Goal: Book appointment/travel/reservation

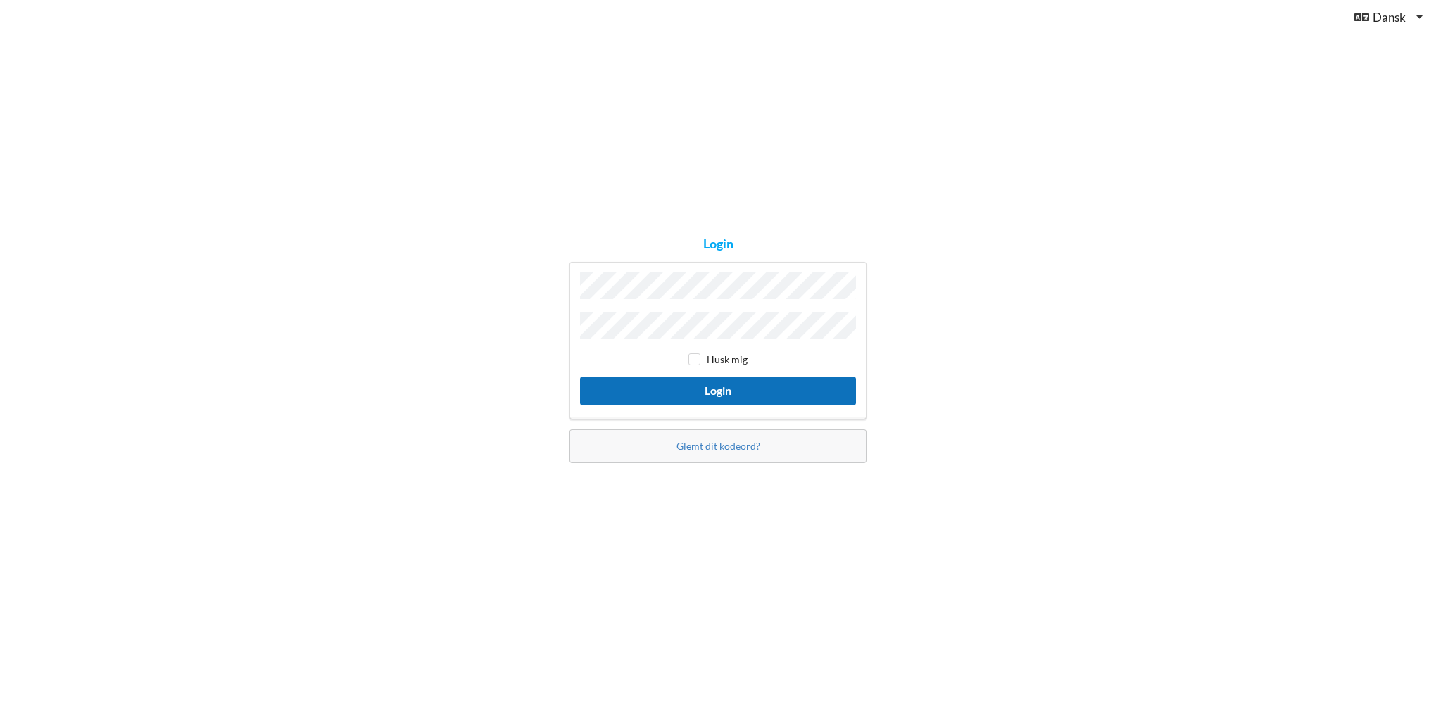
click at [721, 390] on button "Login" at bounding box center [718, 390] width 276 height 29
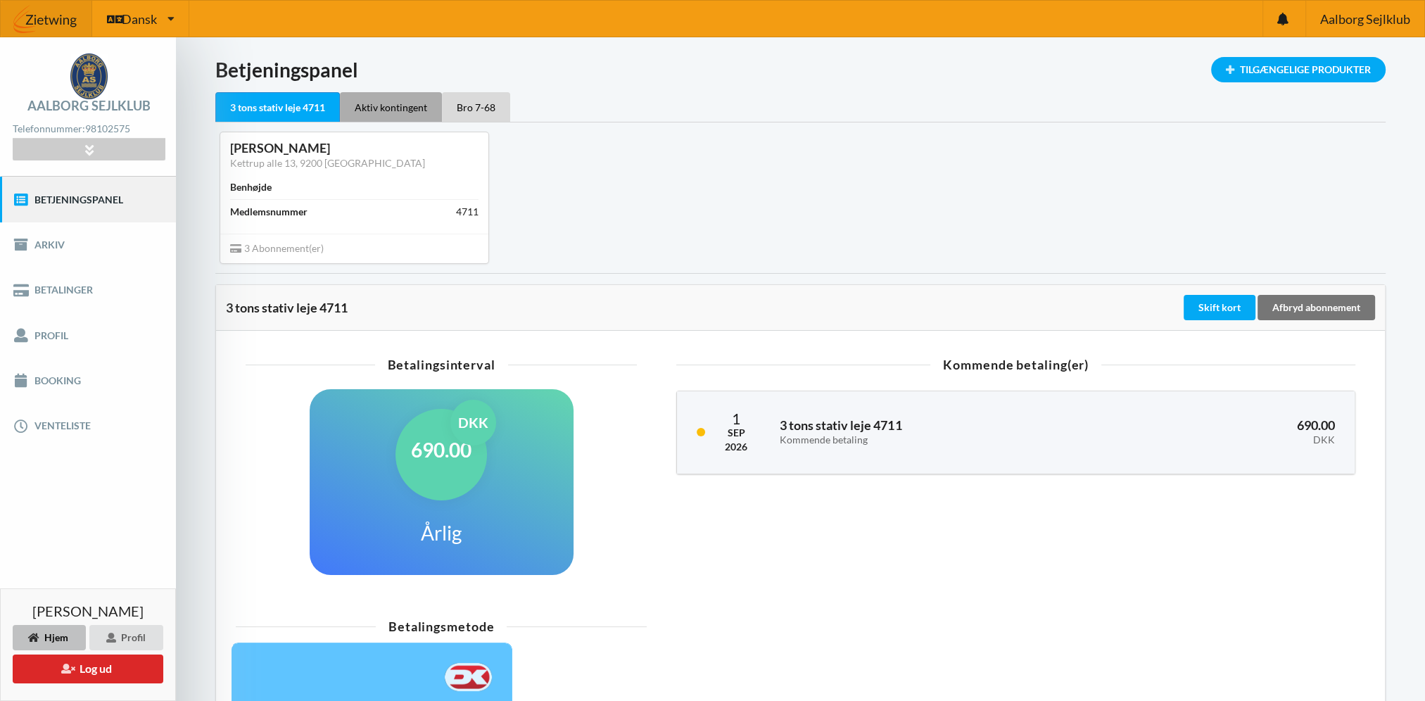
click at [374, 102] on div "Aktiv kontingent" at bounding box center [391, 107] width 102 height 30
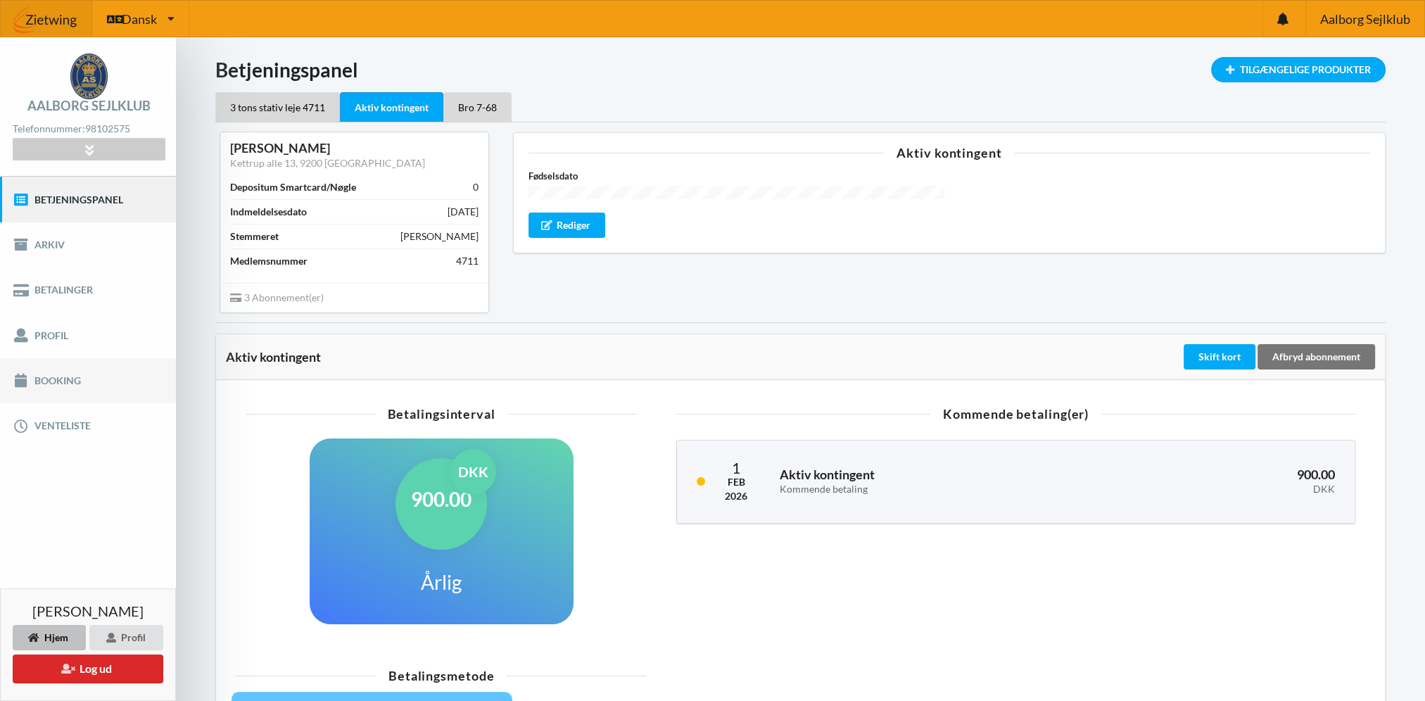
click at [63, 380] on link "Booking" at bounding box center [88, 380] width 176 height 45
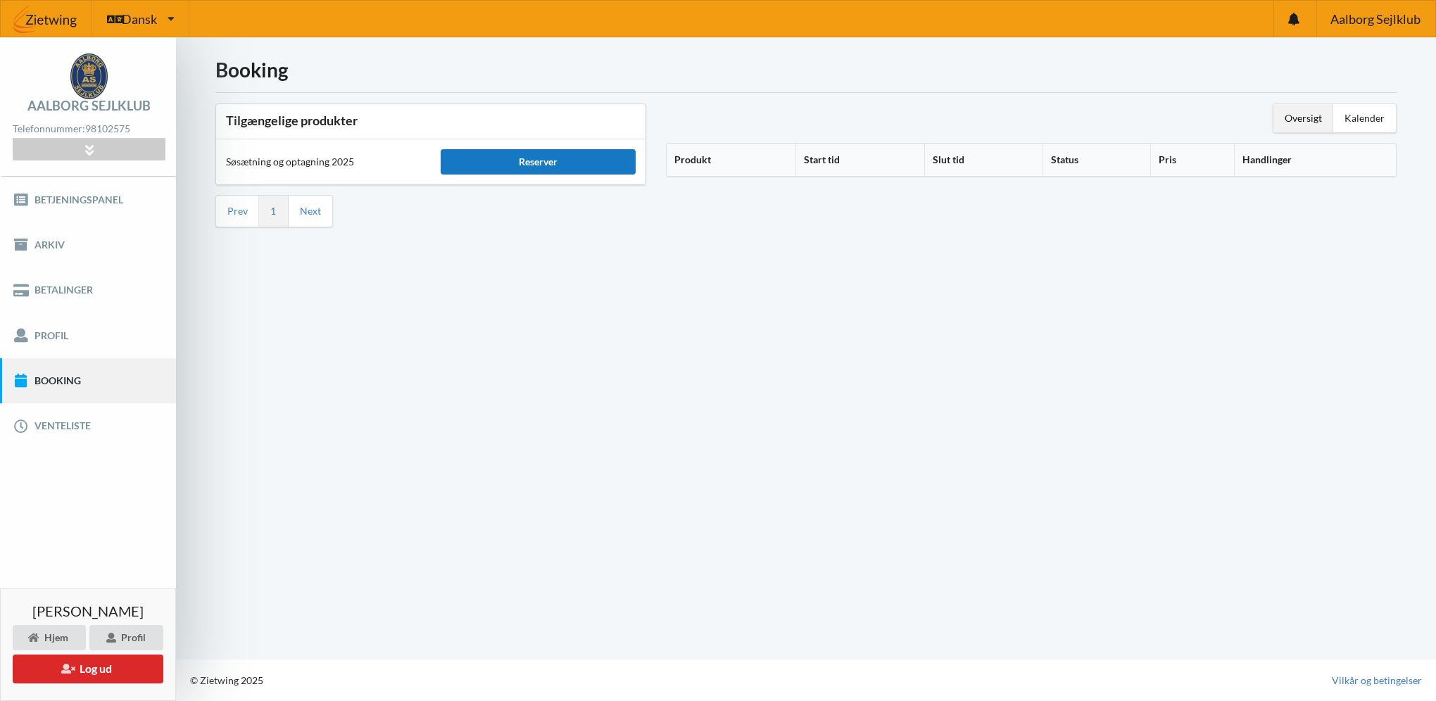
click at [535, 160] on div "Reserver" at bounding box center [538, 161] width 195 height 25
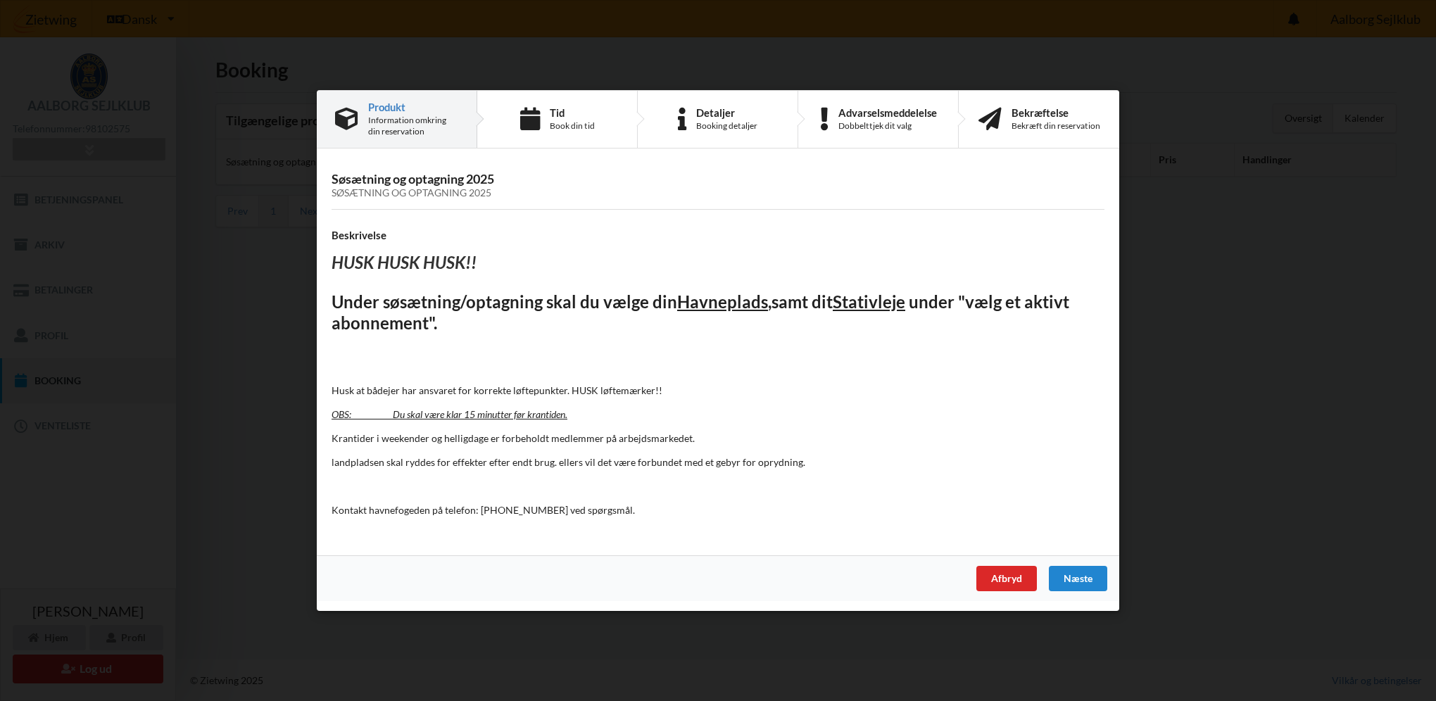
click at [1086, 578] on div "Næste" at bounding box center [1078, 578] width 58 height 25
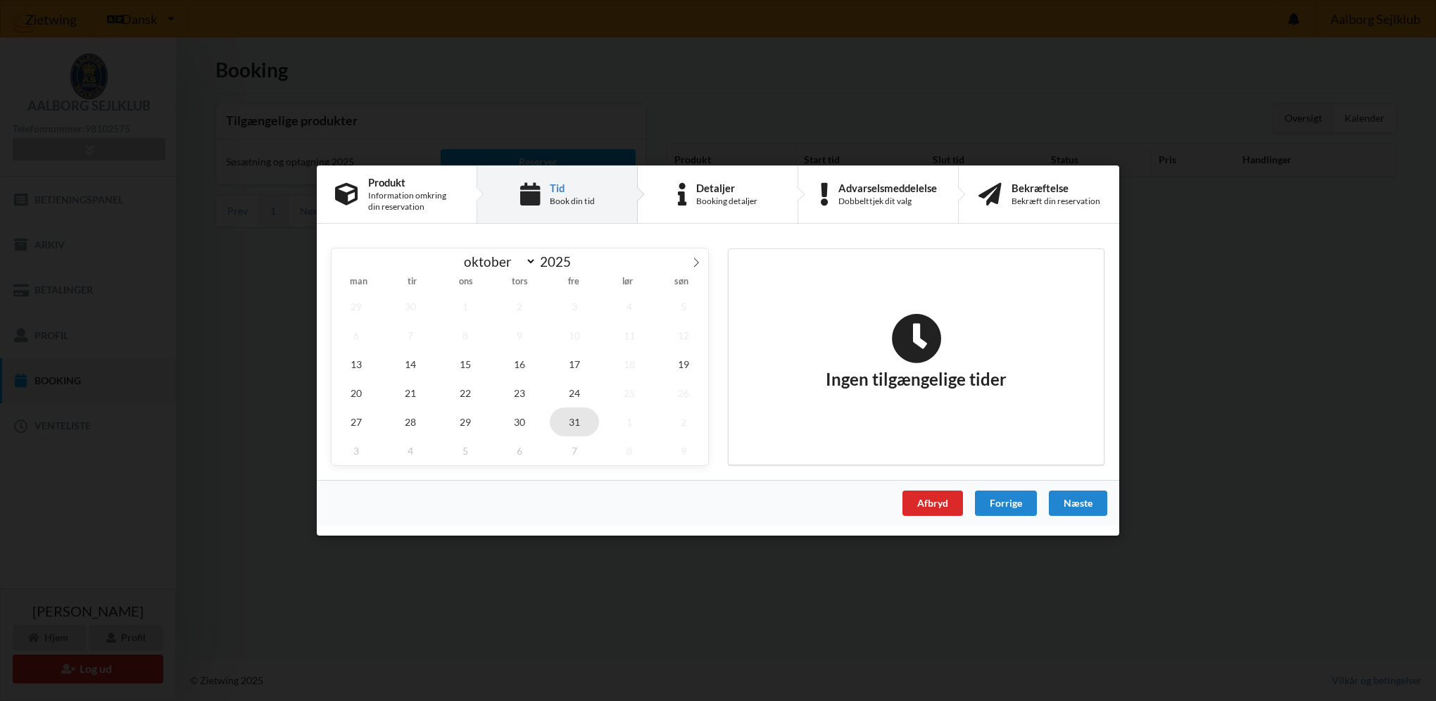
click at [559, 419] on span "31" at bounding box center [574, 421] width 49 height 29
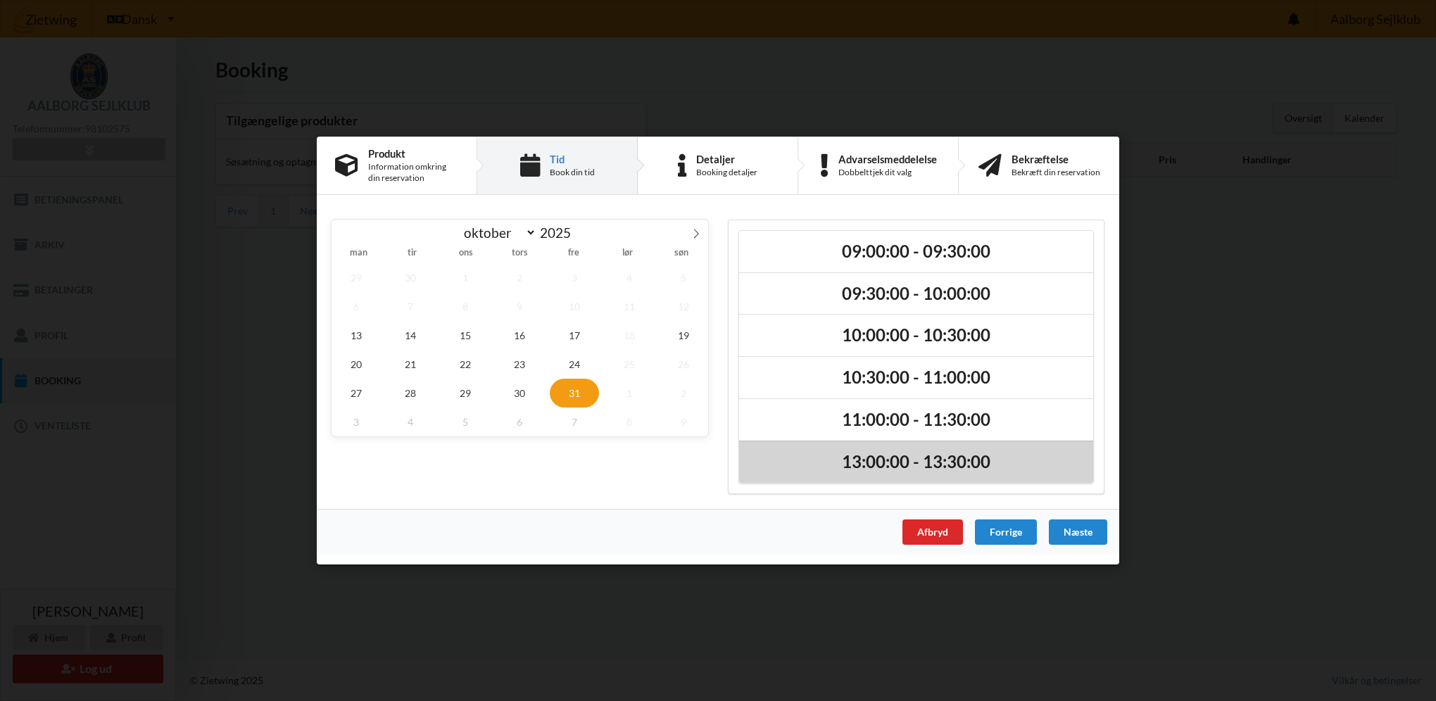
click at [943, 470] on h2 "13:00:00 - 13:30:00" at bounding box center [916, 462] width 334 height 22
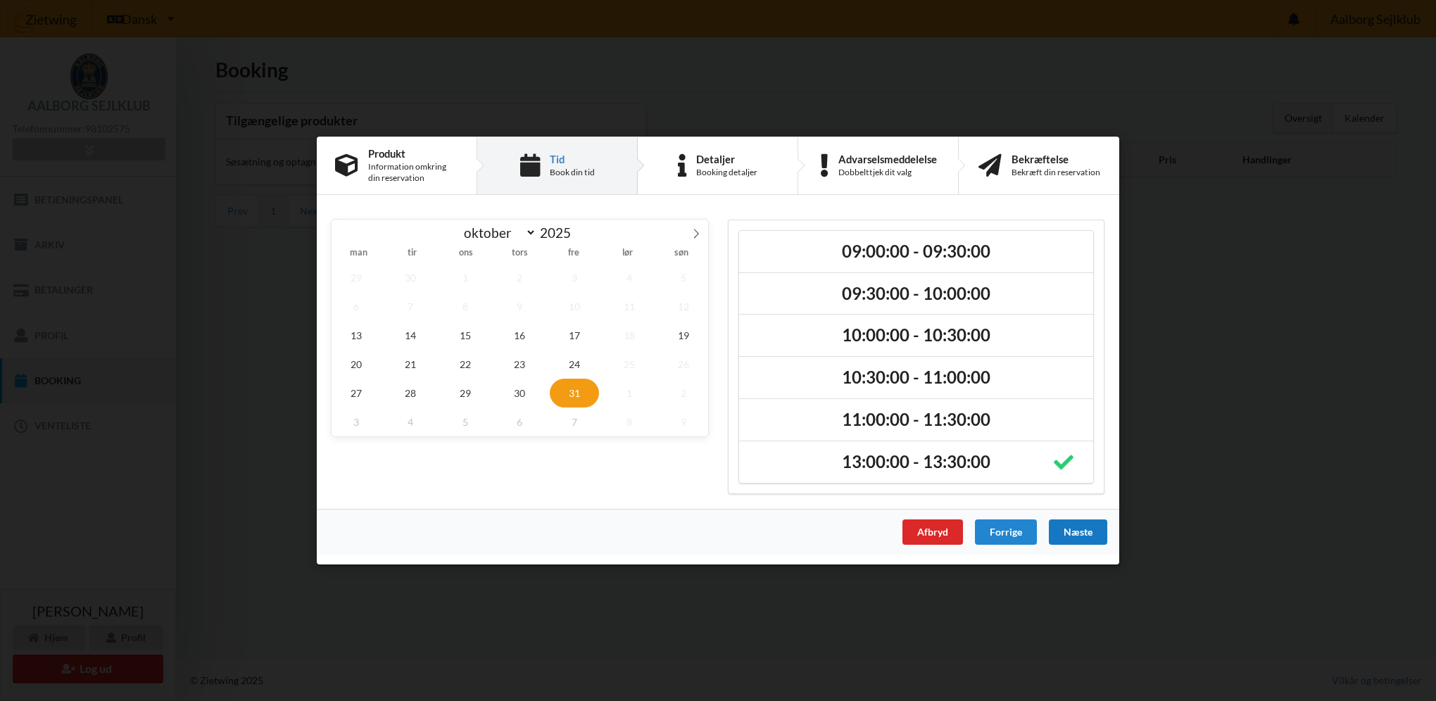
click at [1068, 533] on div "Næste" at bounding box center [1078, 531] width 58 height 25
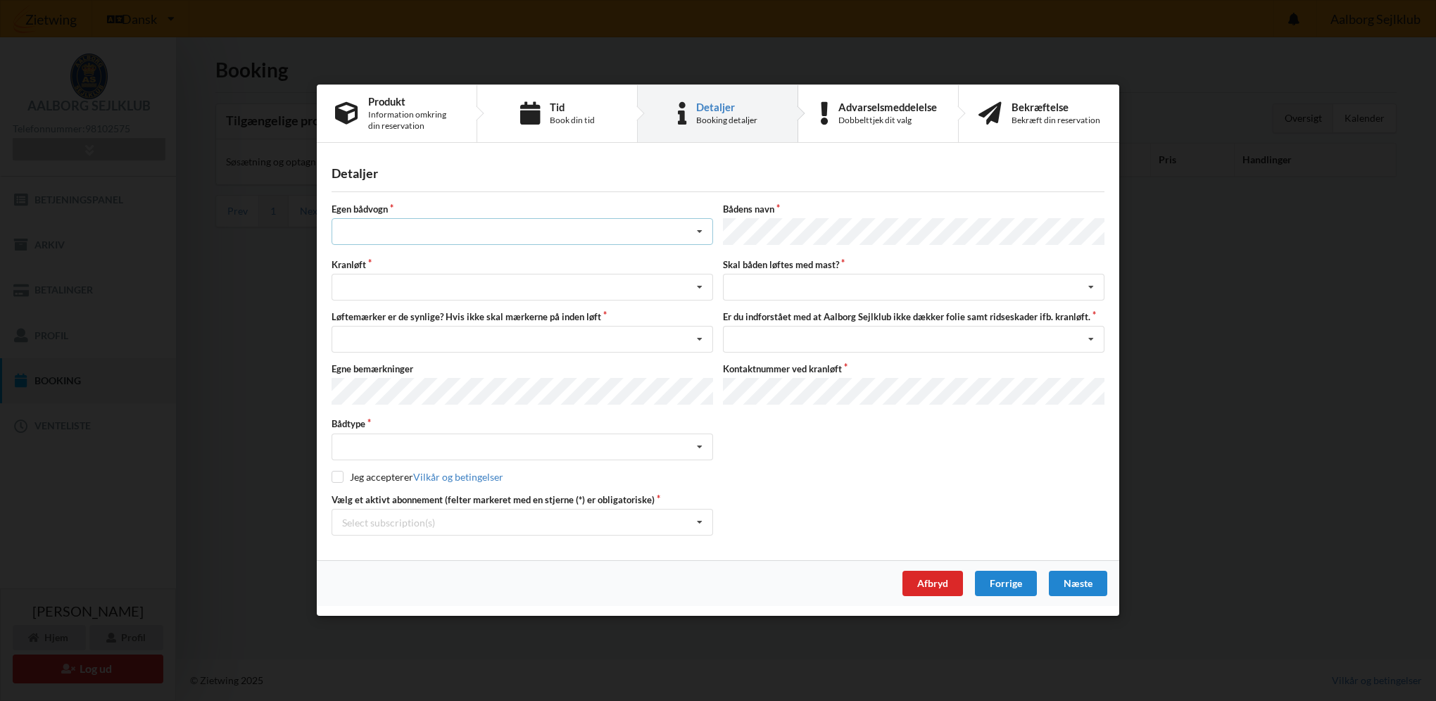
click at [408, 234] on div "Intet valg ja nej" at bounding box center [521, 232] width 381 height 27
click at [351, 315] on div "nej" at bounding box center [522, 310] width 380 height 26
click at [383, 285] on div "Søsætning Optagning" at bounding box center [521, 287] width 381 height 27
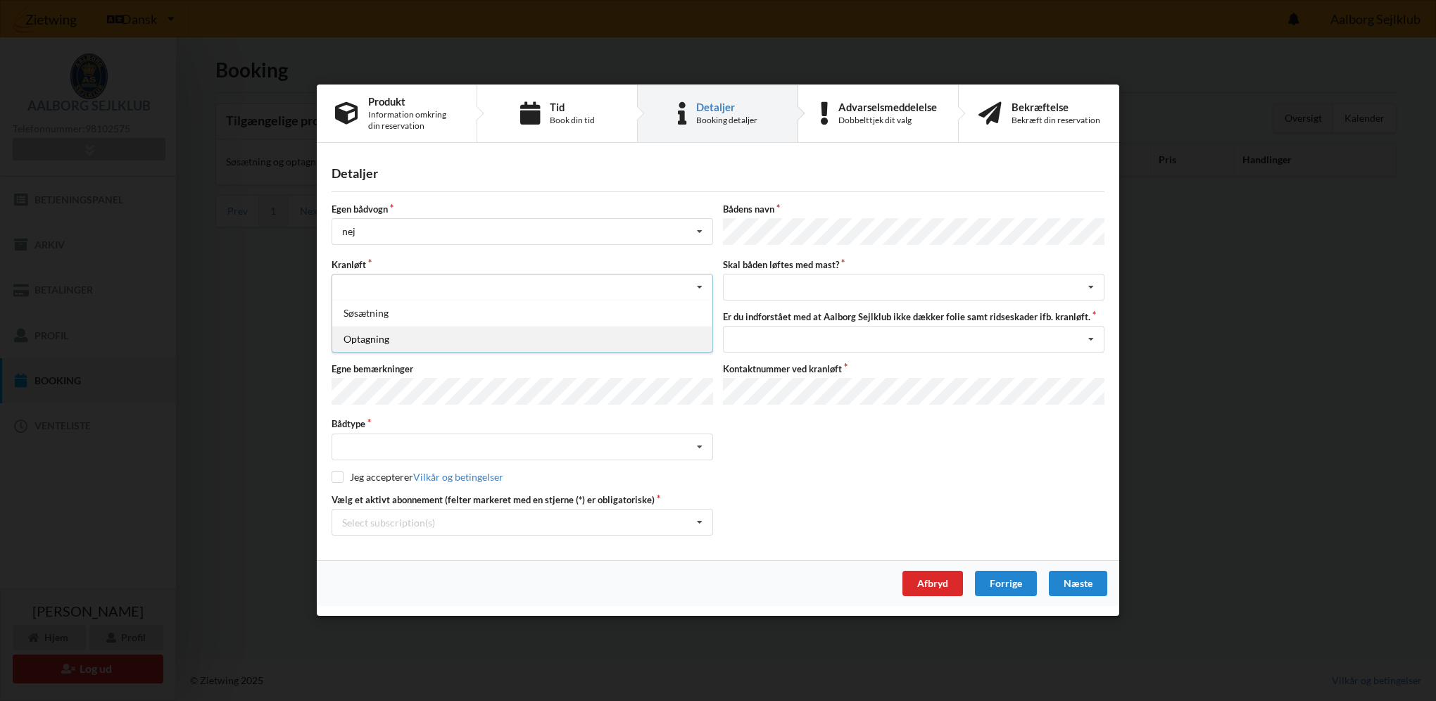
click at [392, 341] on div "Optagning" at bounding box center [522, 339] width 380 height 26
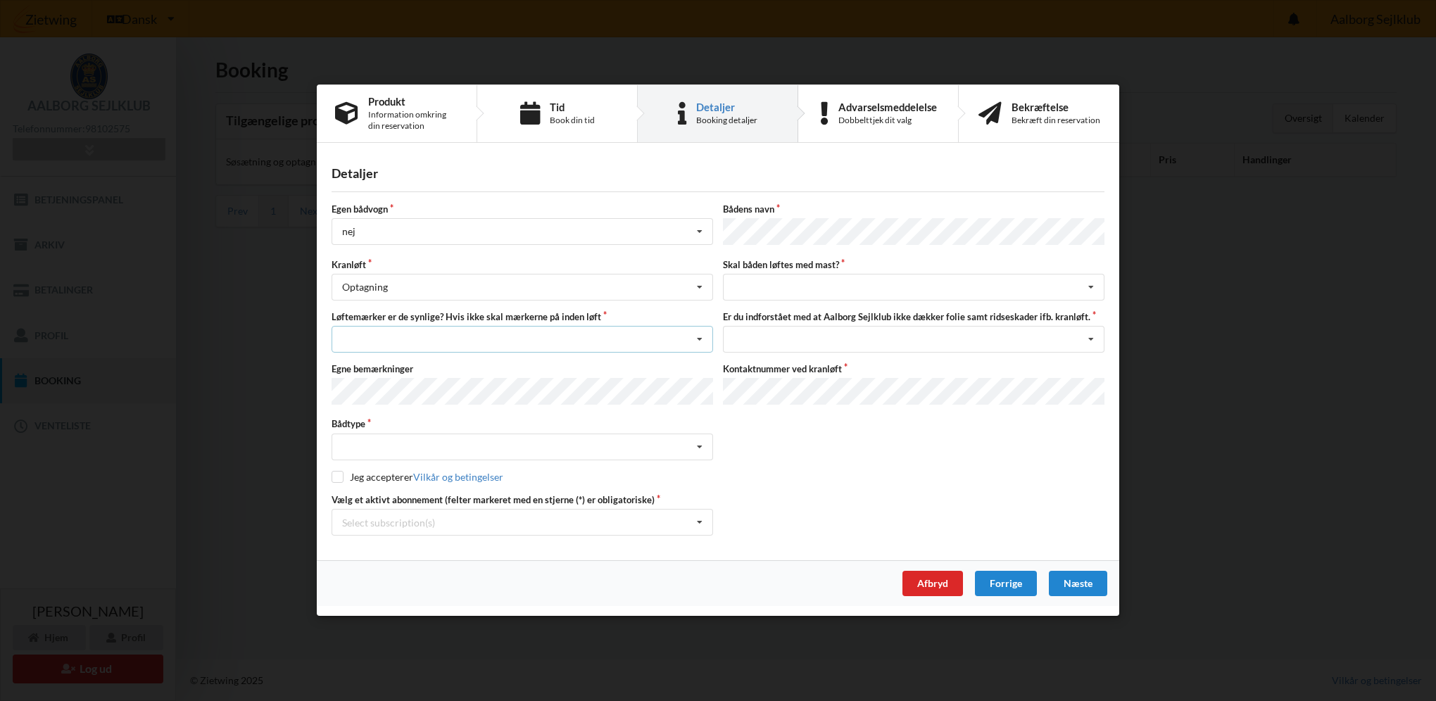
click at [384, 338] on div "Nej, jeg kontakter havnekontoret inden løft og får dem sat på Ja, mine mærker e…" at bounding box center [521, 339] width 381 height 27
click at [507, 395] on div "Ja, mine mærker er synlige og intakte" at bounding box center [522, 391] width 380 height 26
click at [400, 447] on div "Intet valgt Sejlbåd Motorbåd Motorsejler Jolle Andet" at bounding box center [521, 446] width 381 height 27
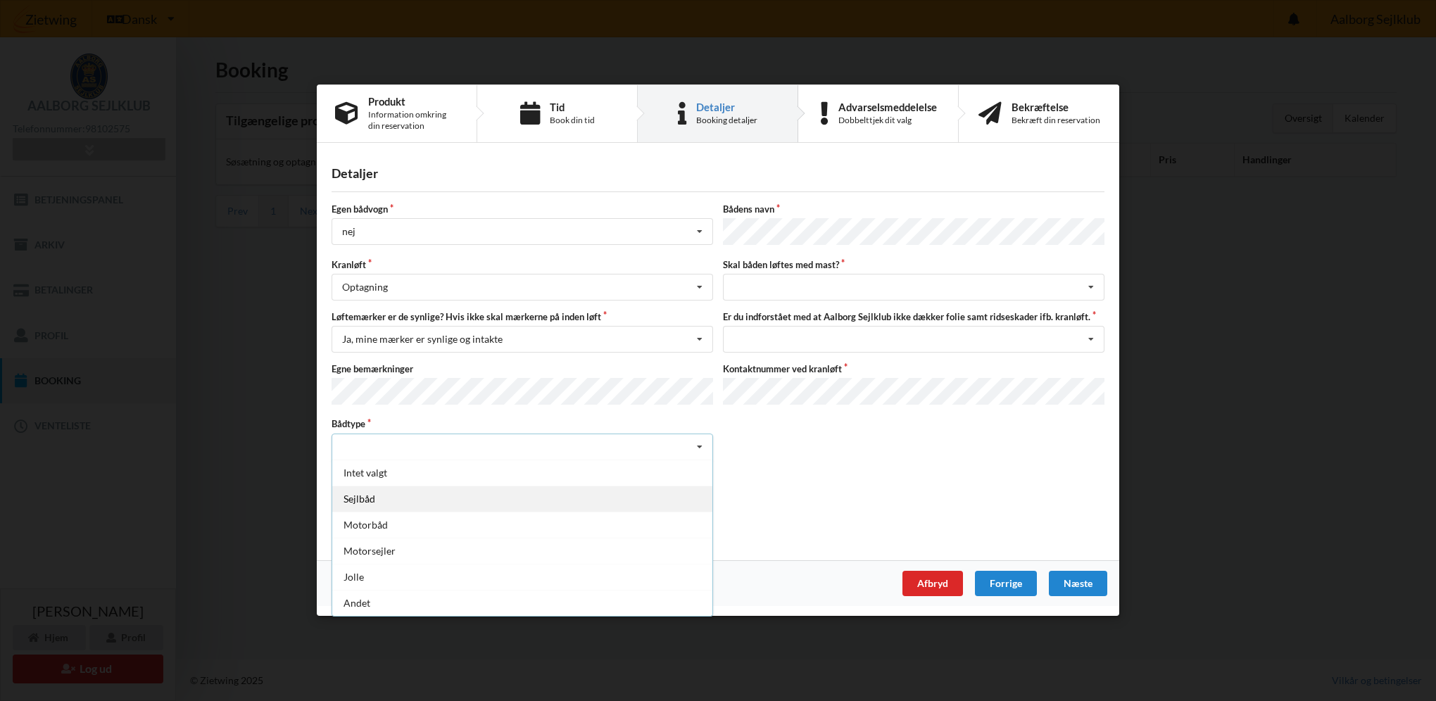
click at [431, 496] on div "Sejlbåd" at bounding box center [522, 499] width 380 height 26
click at [343, 473] on input "checkbox" at bounding box center [337, 477] width 12 height 12
checkbox input "true"
click at [783, 279] on div "intet valg ja nej" at bounding box center [913, 287] width 381 height 27
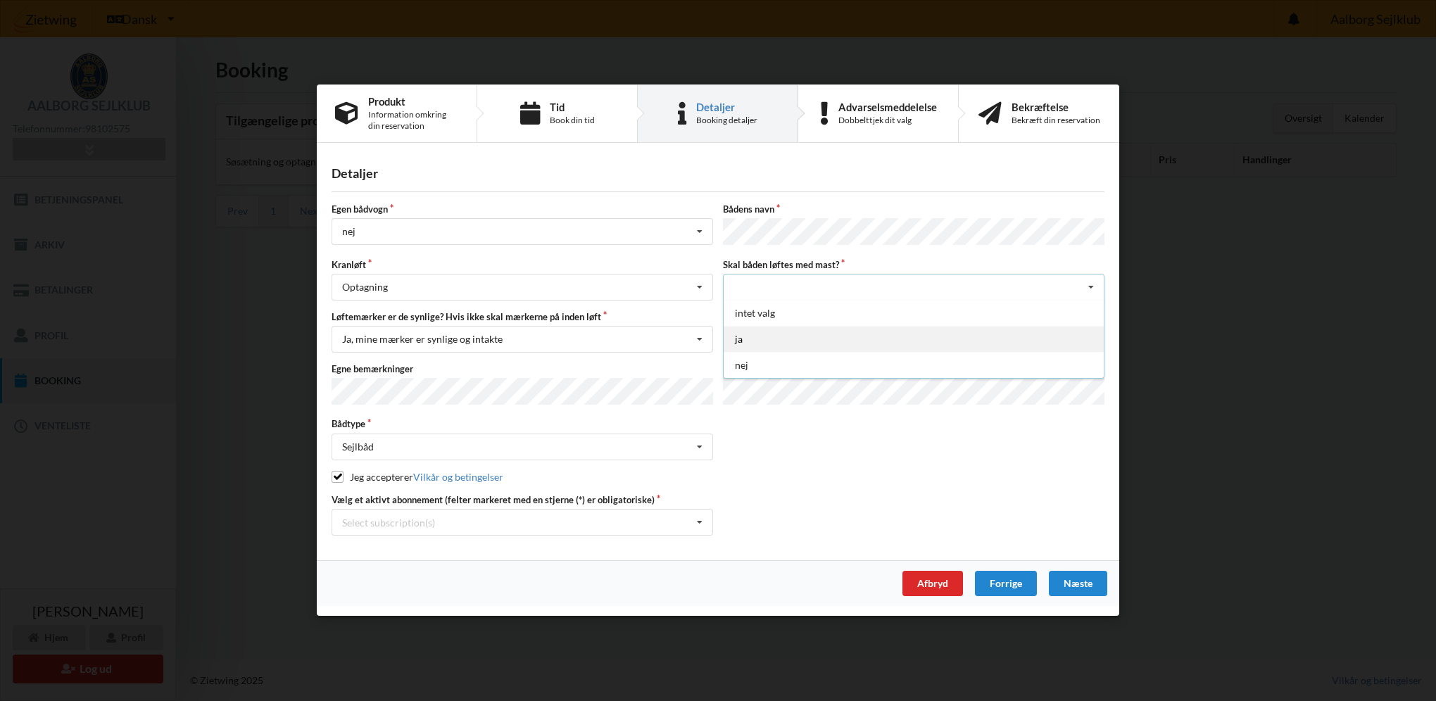
click at [735, 338] on div "ja" at bounding box center [913, 339] width 380 height 26
click at [789, 342] on div "Jeg har tæpper med og tager selv ansvaret for eventuelle folie samt ridseskader…" at bounding box center [913, 339] width 381 height 27
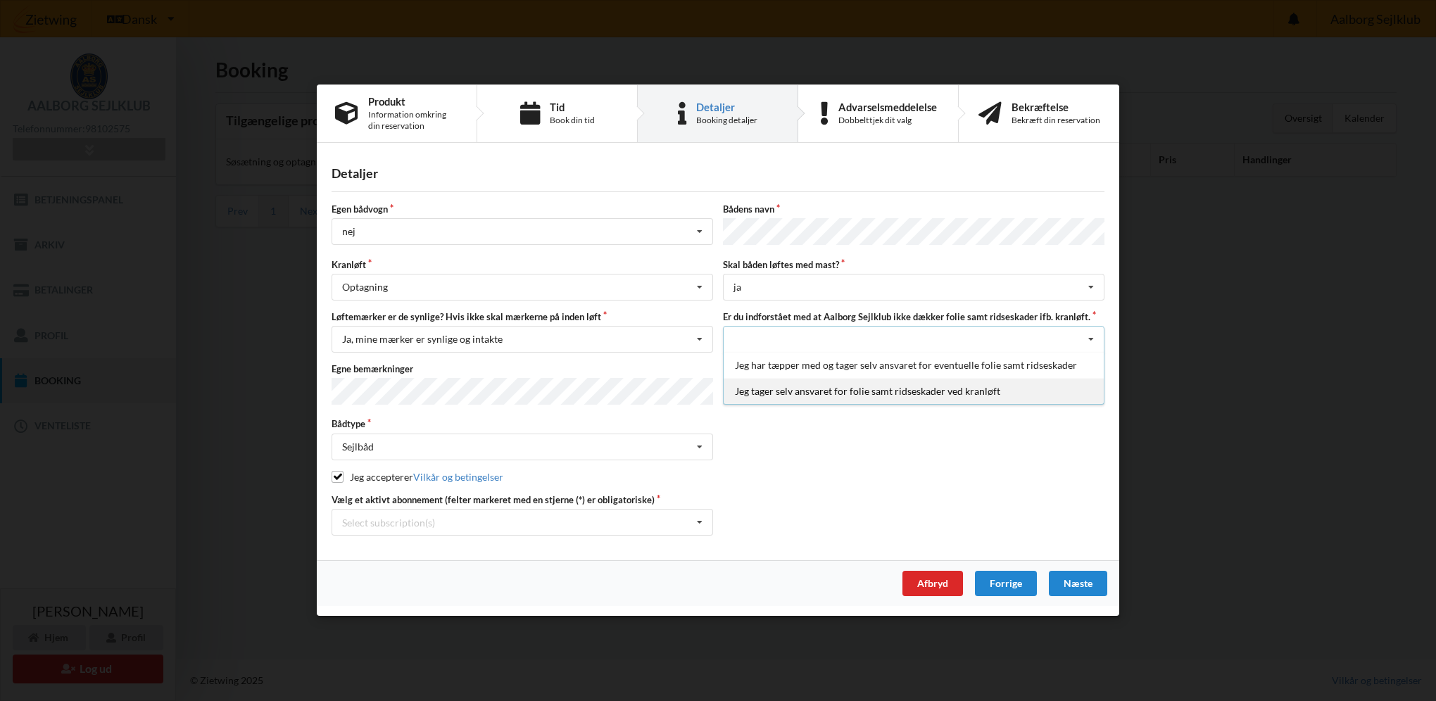
click at [958, 397] on div "Jeg tager selv ansvaret for folie samt ridseskader ved kranløft" at bounding box center [913, 391] width 380 height 26
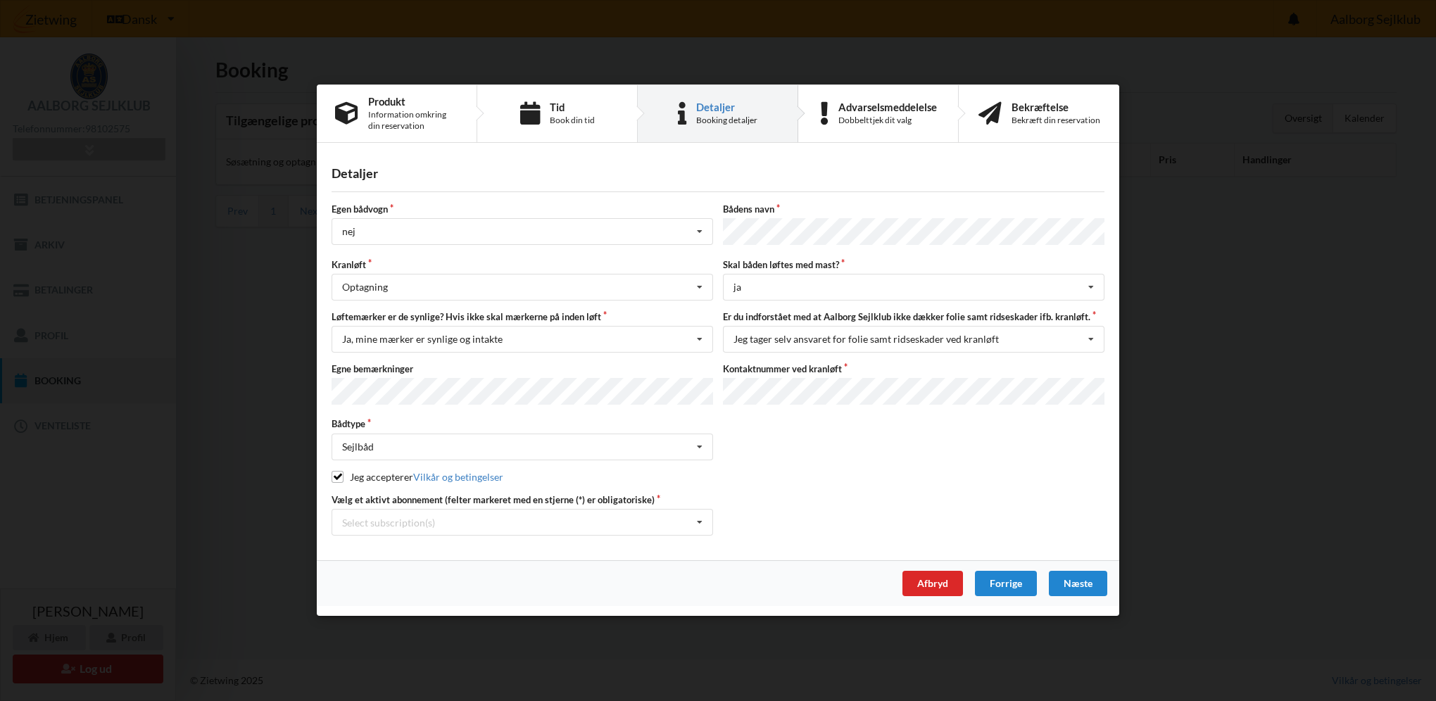
click at [255, 391] on div "Handelsbetingelser Ved at benytte dig af Virksomhedens juridiske navn services …" at bounding box center [718, 350] width 1436 height 701
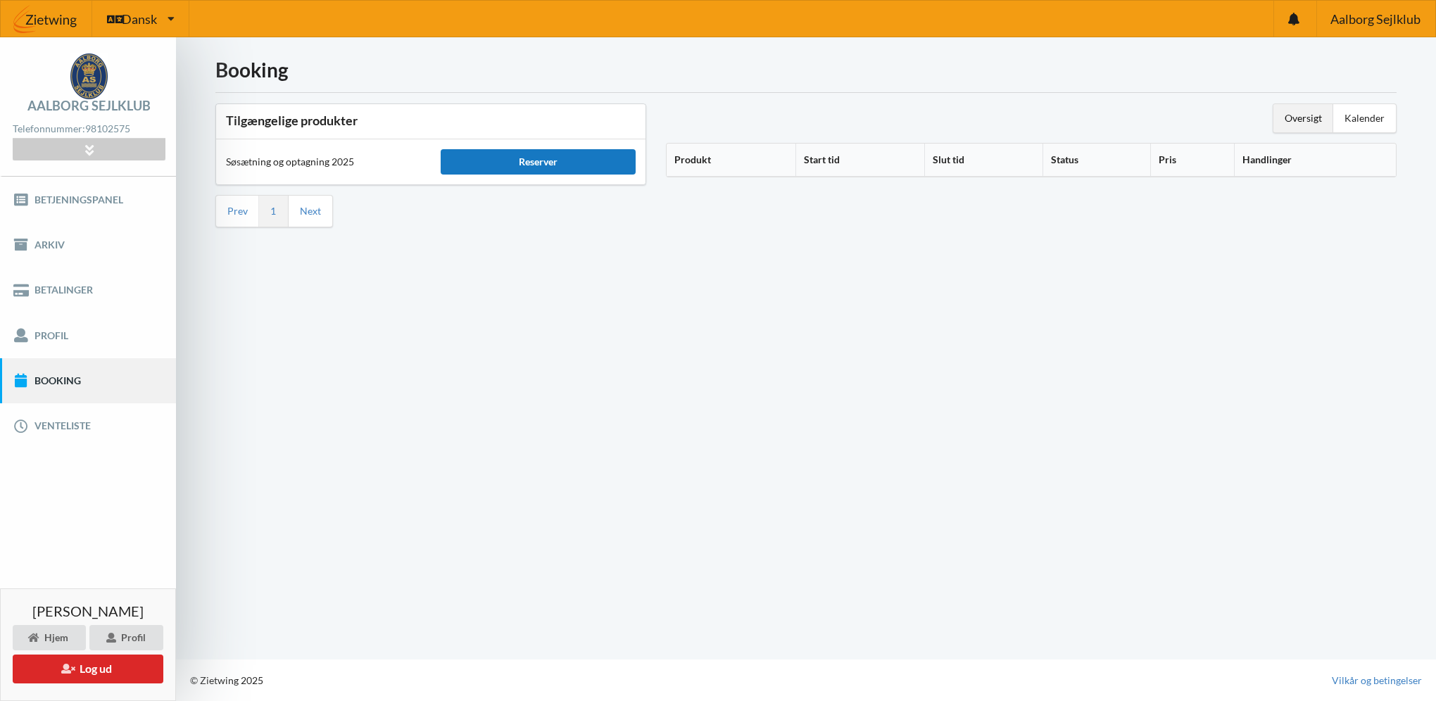
click at [535, 167] on div "Reserver" at bounding box center [538, 161] width 195 height 25
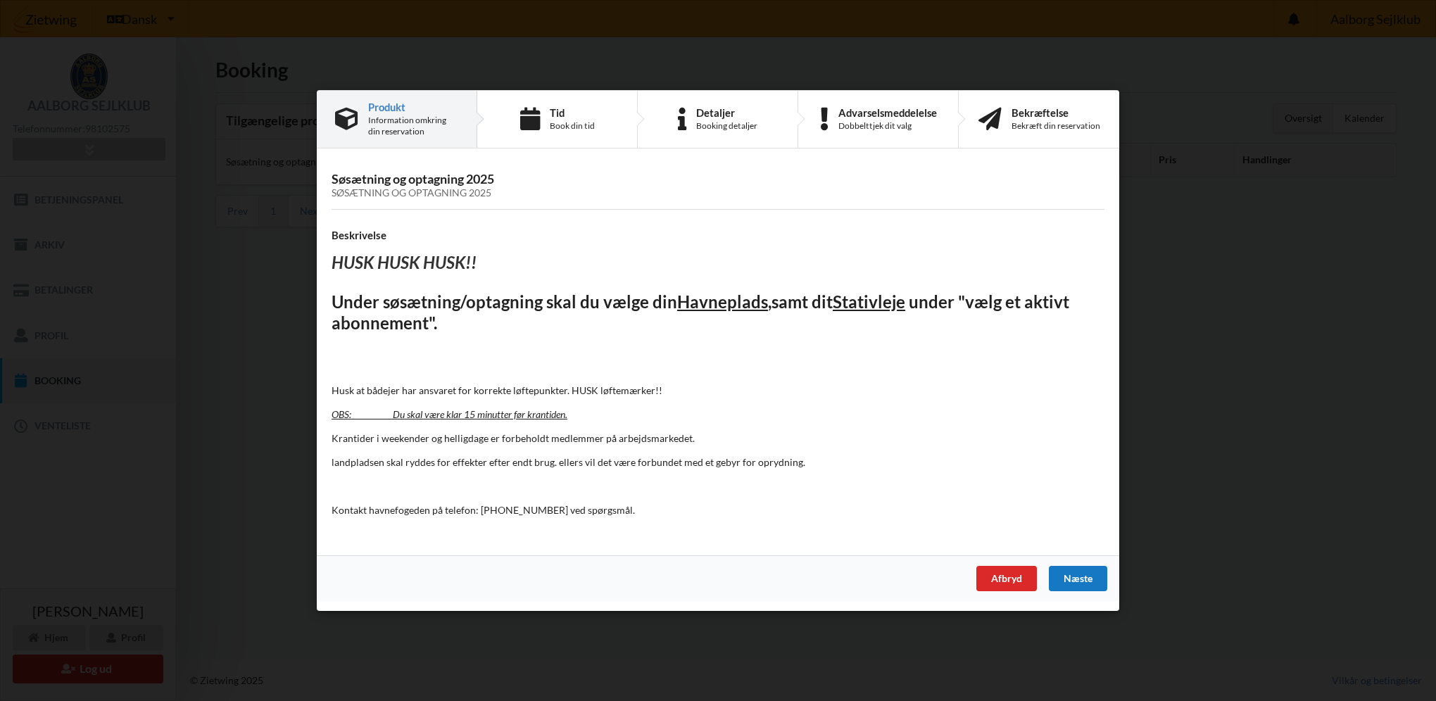
click at [1073, 574] on div "Næste" at bounding box center [1078, 578] width 58 height 25
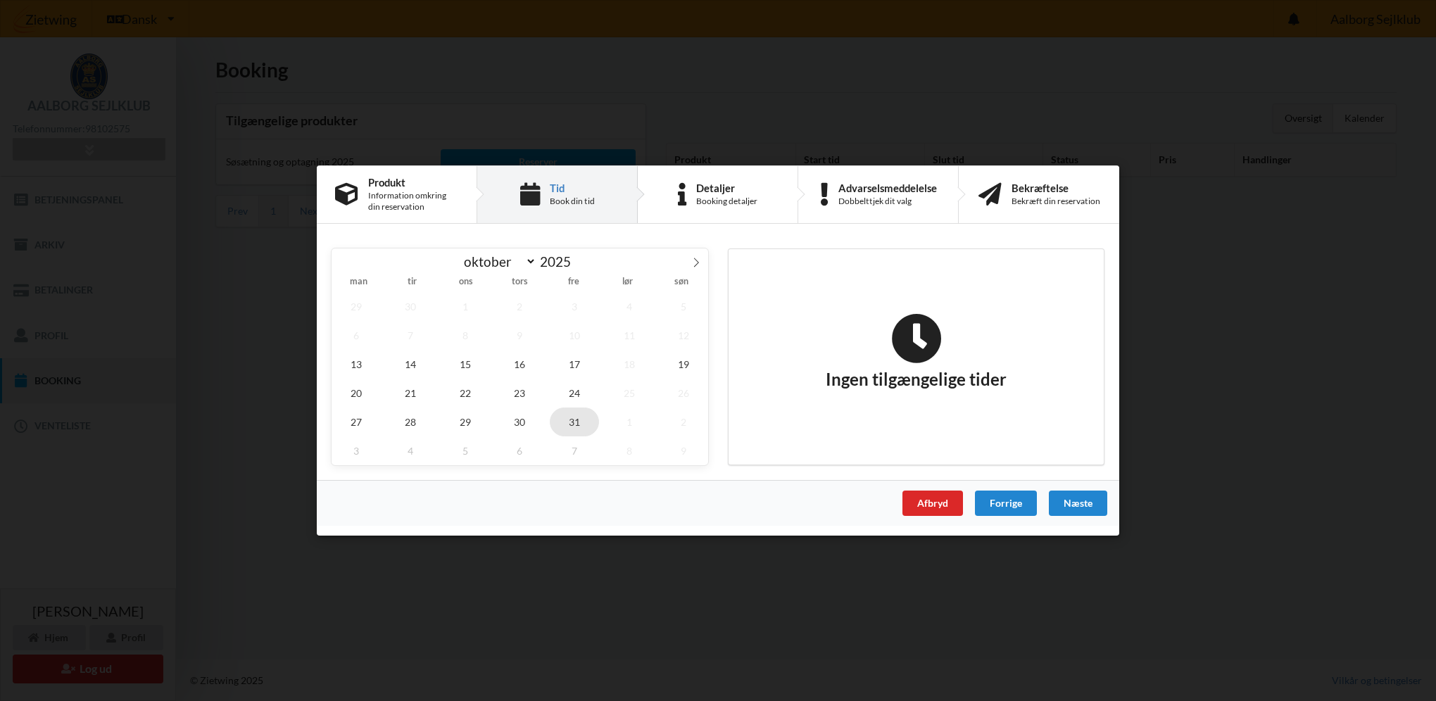
click at [584, 424] on span "31" at bounding box center [574, 421] width 49 height 29
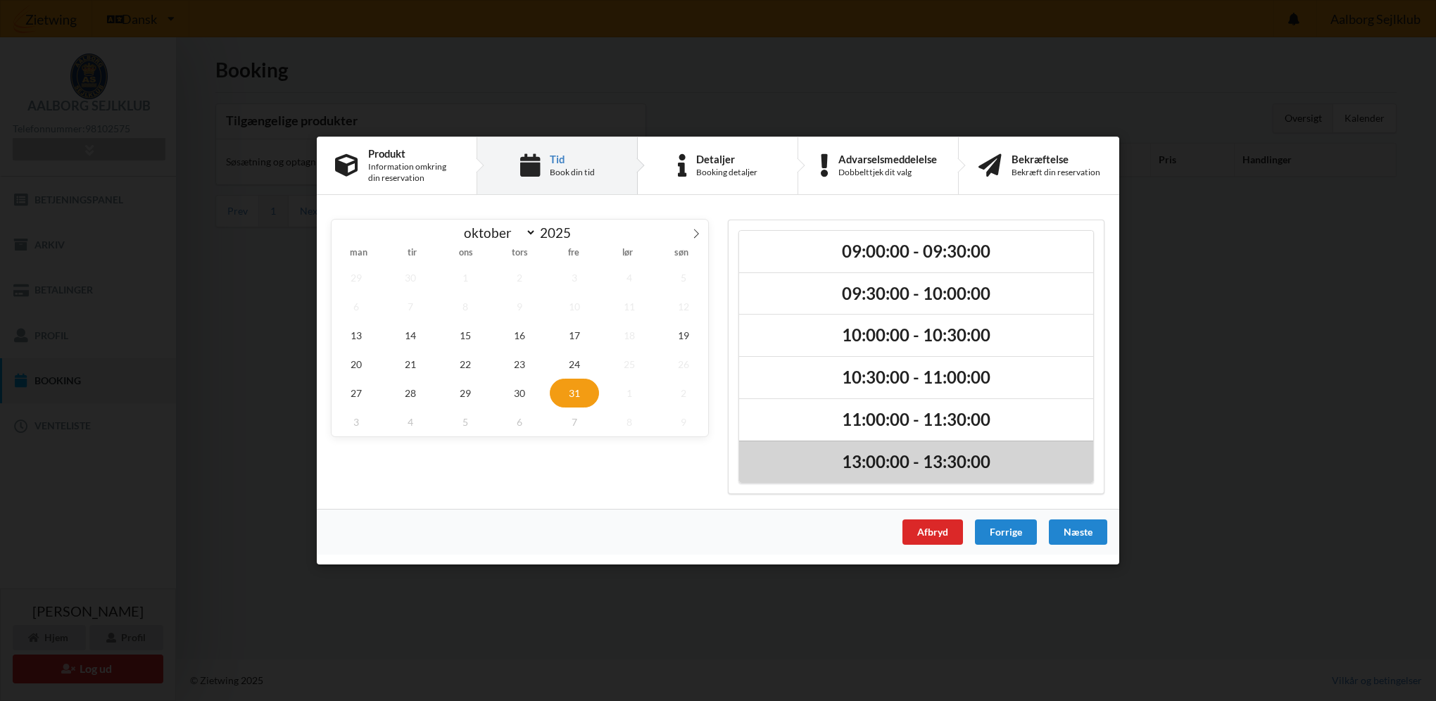
click at [869, 473] on div "13:00:00 - 13:30:00" at bounding box center [916, 462] width 354 height 42
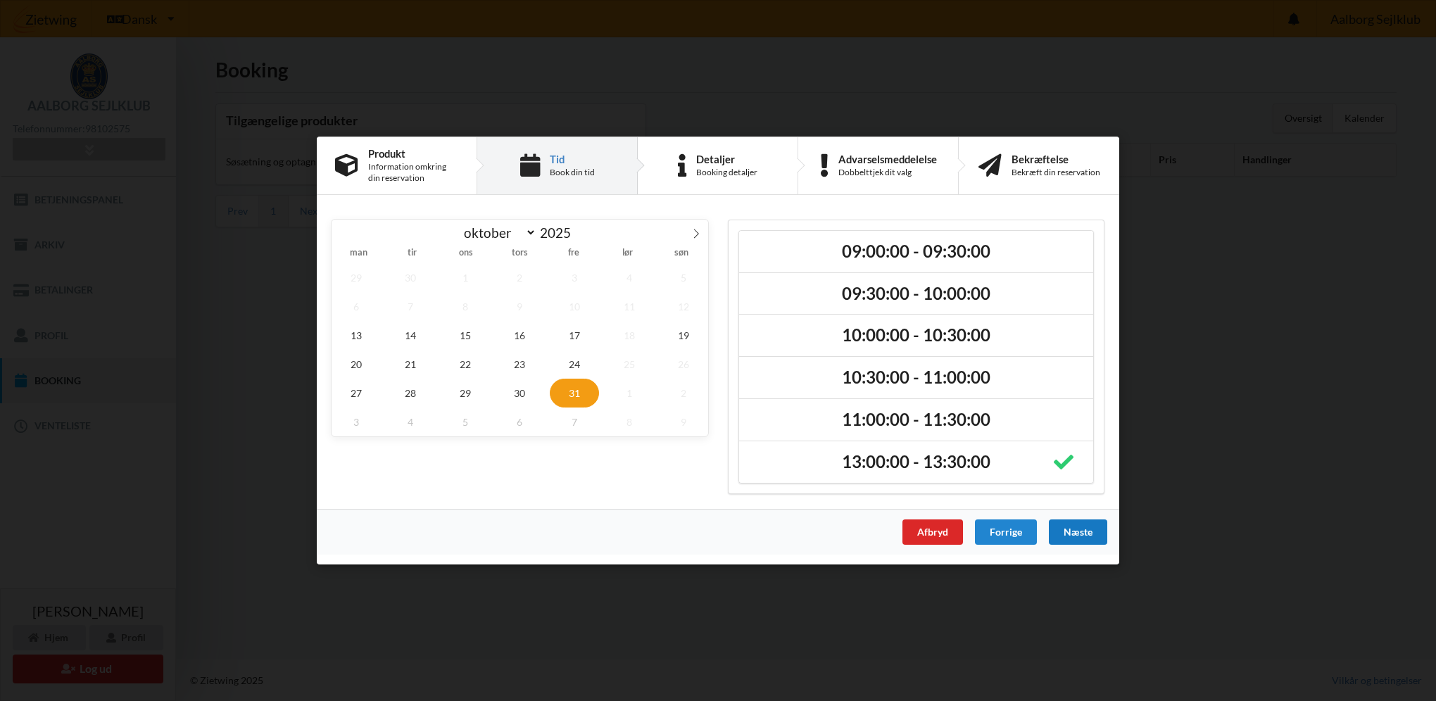
click at [1084, 532] on div "Næste" at bounding box center [1078, 531] width 58 height 25
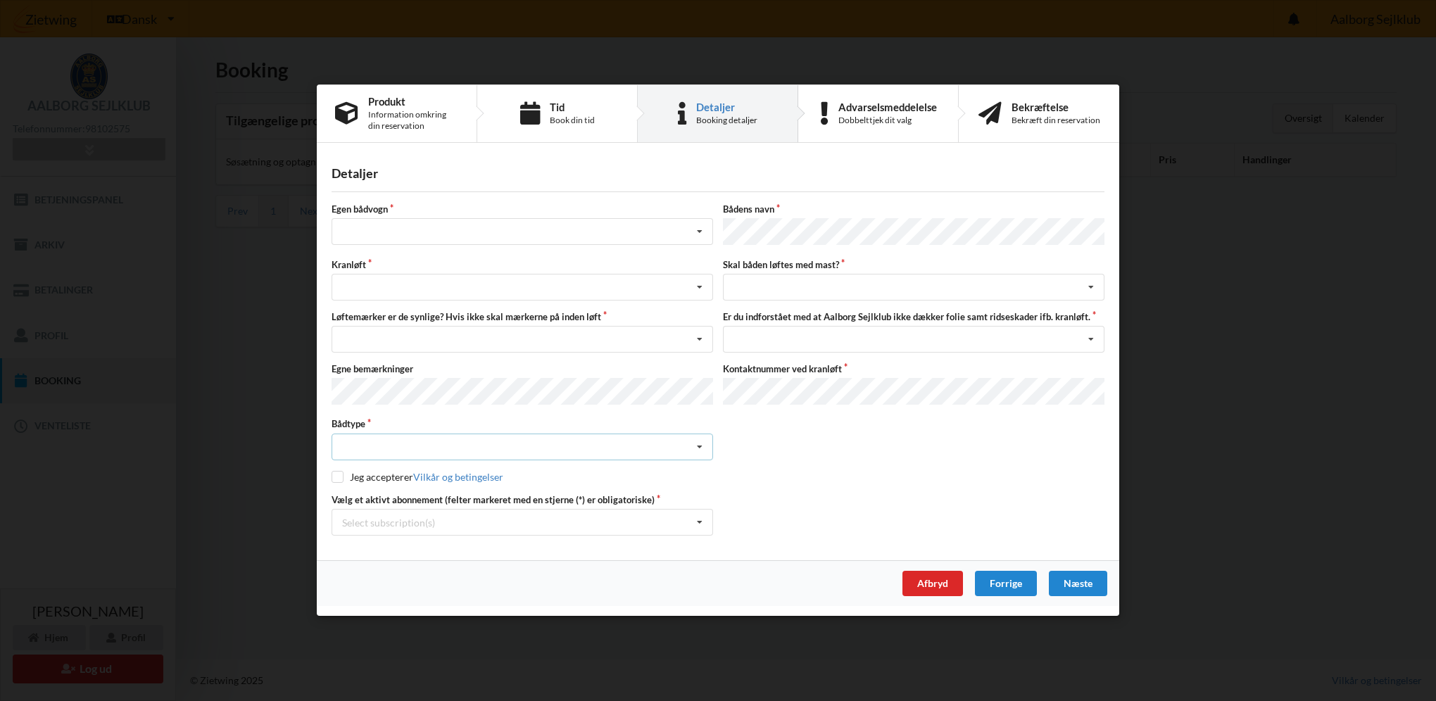
click at [403, 444] on div "Intet valgt Sejlbåd Motorbåd Motorsejler Jolle Andet" at bounding box center [521, 446] width 381 height 27
click at [370, 494] on div "Sejlbåd" at bounding box center [522, 499] width 380 height 26
click at [758, 214] on label "Bådens navn" at bounding box center [913, 209] width 381 height 13
click at [761, 337] on div "Jeg har tæpper med og tager selv ansvaret for eventuelle folie samt ridseskader…" at bounding box center [913, 339] width 381 height 27
click at [775, 391] on div "Jeg tager selv ansvaret for folie samt ridseskader ved kranløft" at bounding box center [913, 391] width 380 height 26
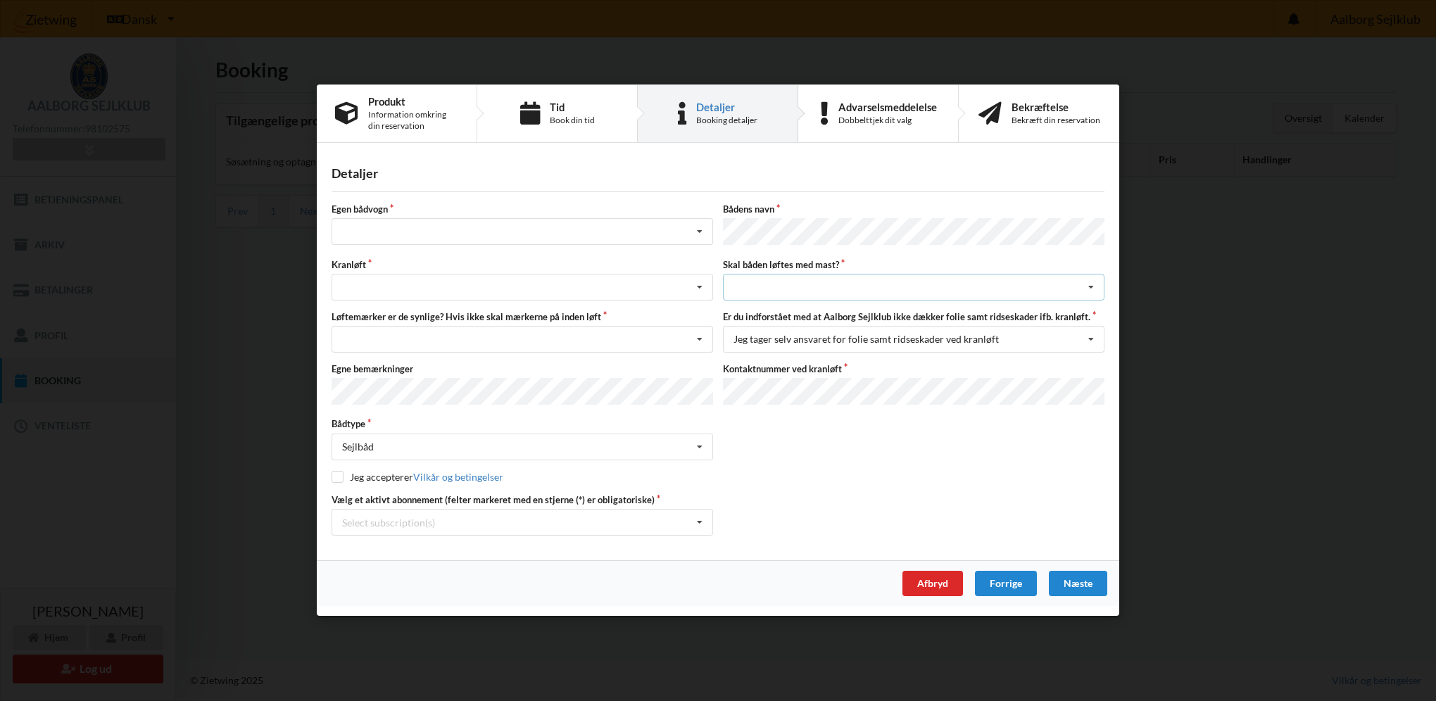
click at [770, 281] on div "intet valg ja nej" at bounding box center [913, 287] width 381 height 27
click at [768, 342] on div "ja" at bounding box center [913, 339] width 380 height 26
click at [444, 337] on div "Nej, jeg kontakter havnekontoret inden løft og får dem sat på Ja, mine mærker e…" at bounding box center [521, 339] width 381 height 27
click at [402, 397] on div "Ja, mine mærker er synlige og intakte" at bounding box center [522, 391] width 380 height 26
click at [374, 280] on div "Søsætning Optagning" at bounding box center [521, 287] width 381 height 27
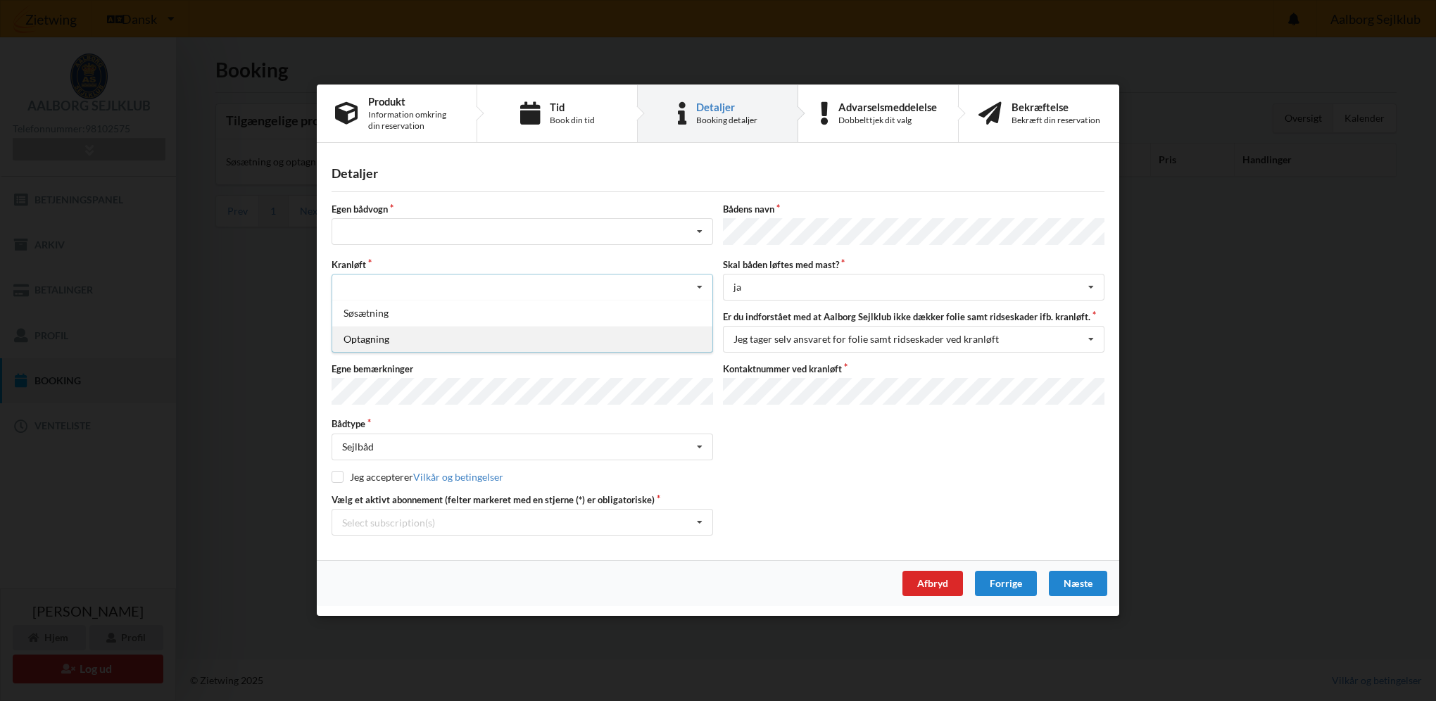
click at [374, 340] on div "Optagning" at bounding box center [522, 339] width 380 height 26
click at [372, 216] on label "Egen bådvogn" at bounding box center [521, 209] width 381 height 13
click at [372, 230] on div "Intet valg ja nej" at bounding box center [521, 232] width 381 height 27
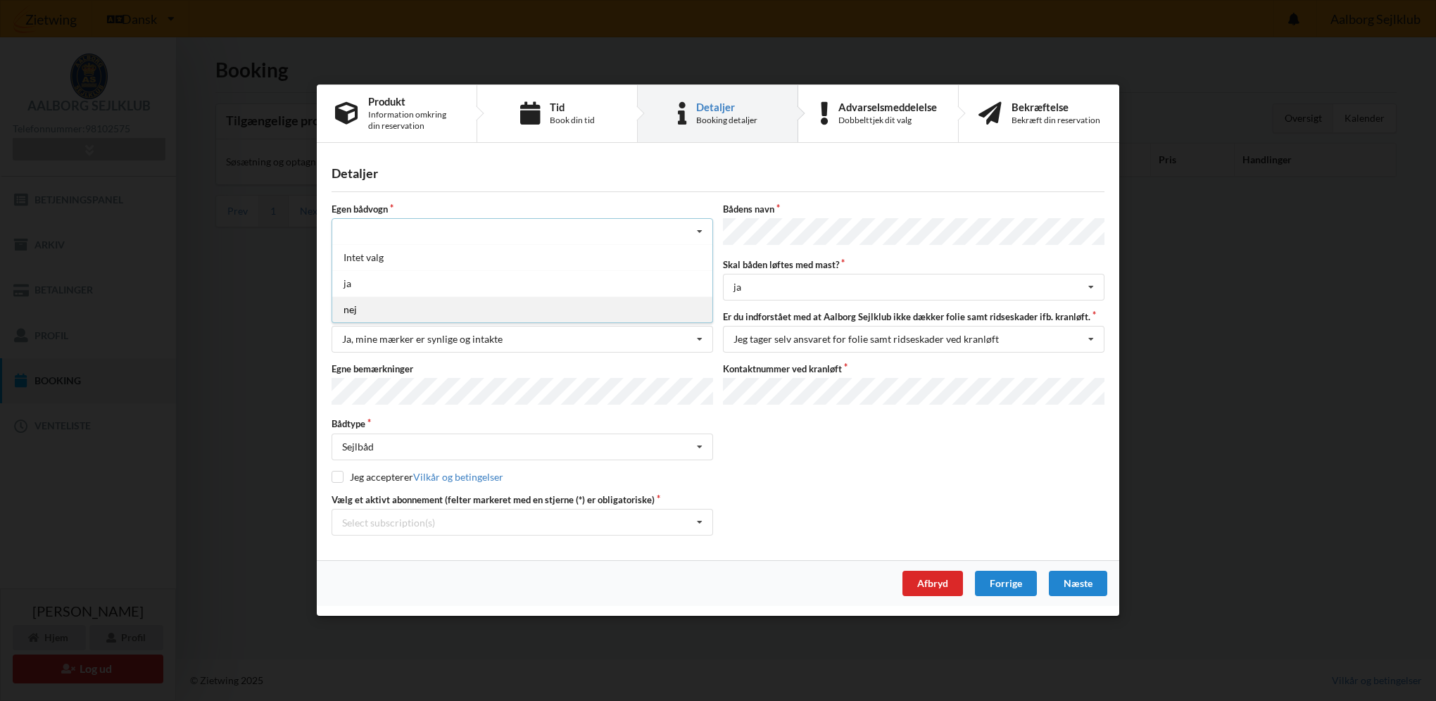
click at [363, 307] on div "nej" at bounding box center [522, 310] width 380 height 26
click at [334, 471] on input "checkbox" at bounding box center [337, 477] width 12 height 12
checkbox input "true"
click at [445, 521] on div "Select subscription(s) 3 tons stativ leje 4711 Aktiv kontingent * Bro 7-68" at bounding box center [521, 522] width 381 height 27
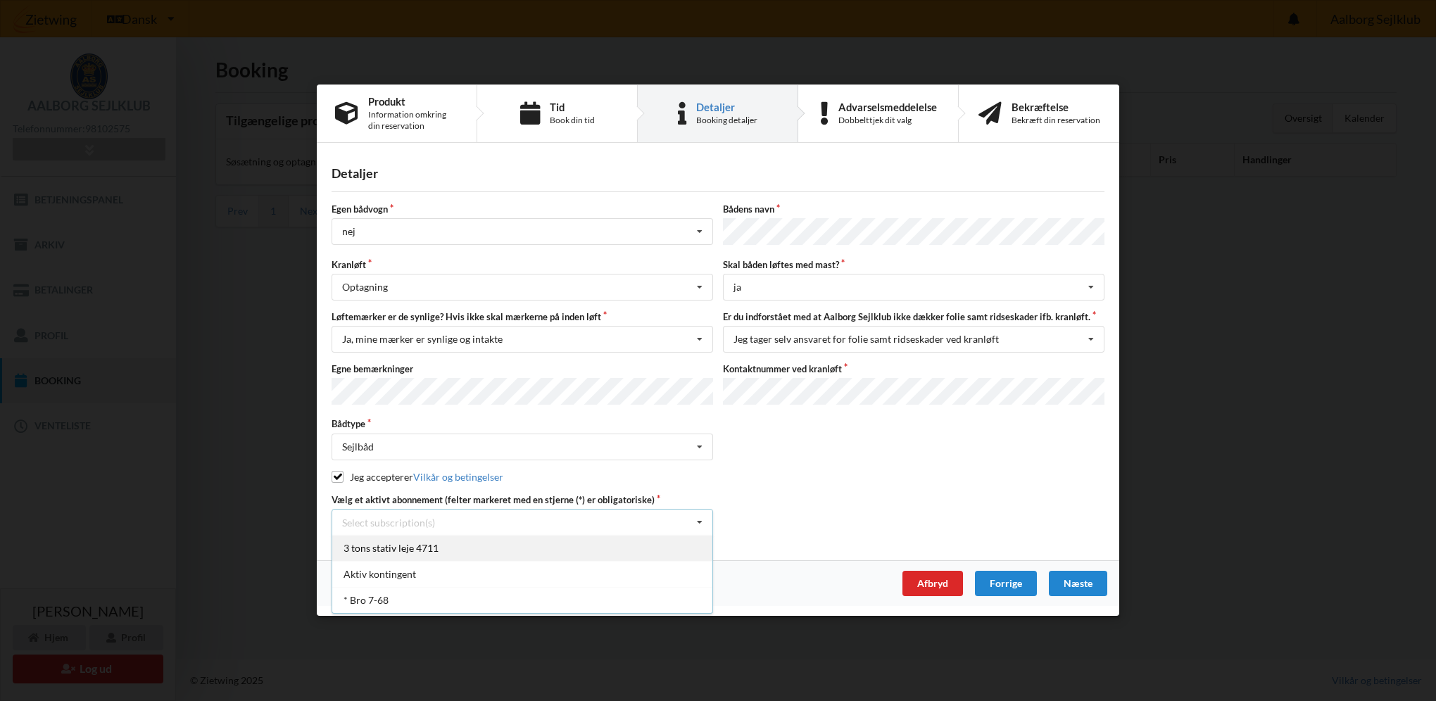
click at [449, 552] on div "3 tons stativ leje 4711" at bounding box center [522, 549] width 380 height 26
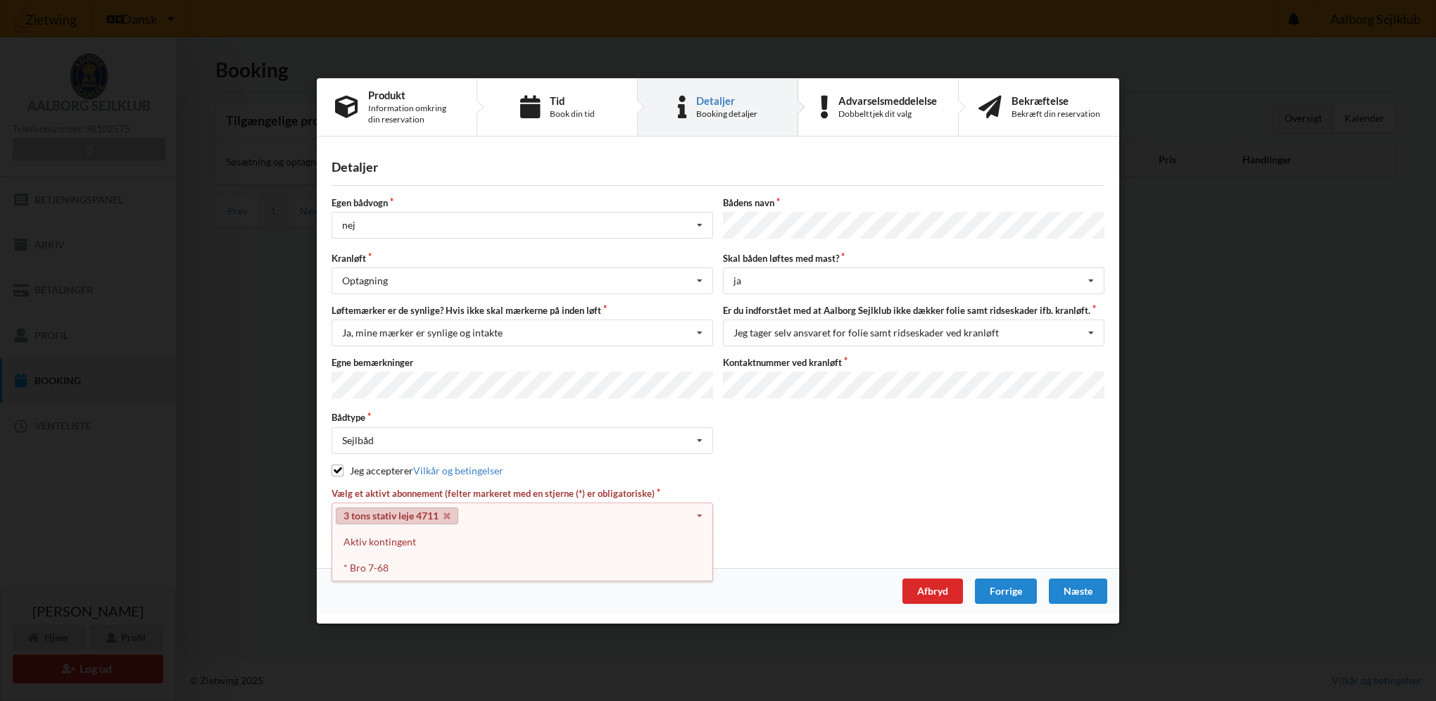
click at [451, 509] on link "3 tons stativ leje 4711" at bounding box center [397, 515] width 122 height 17
click at [448, 511] on icon at bounding box center [446, 515] width 7 height 9
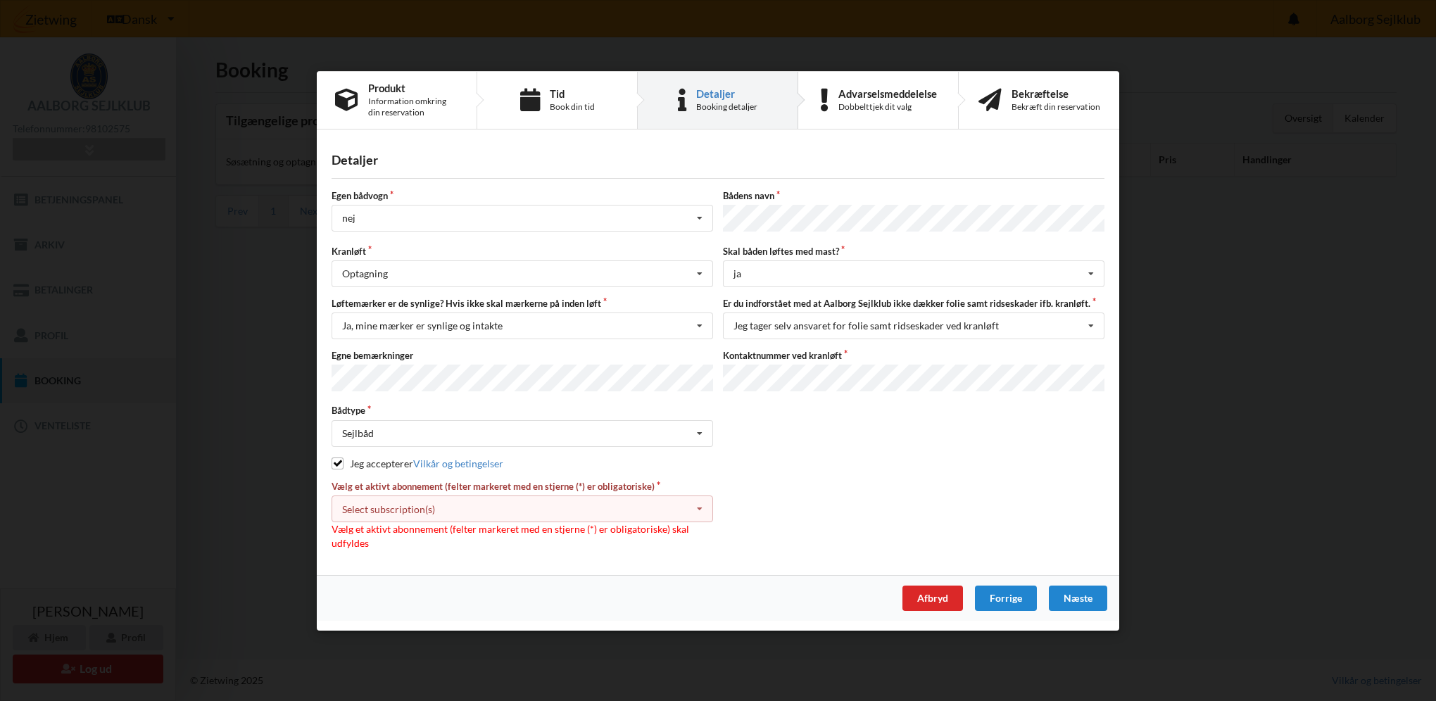
click at [452, 510] on div "Select subscription(s) 3 tons stativ leje 4711 Aktiv kontingent * Bro 7-68" at bounding box center [521, 508] width 381 height 27
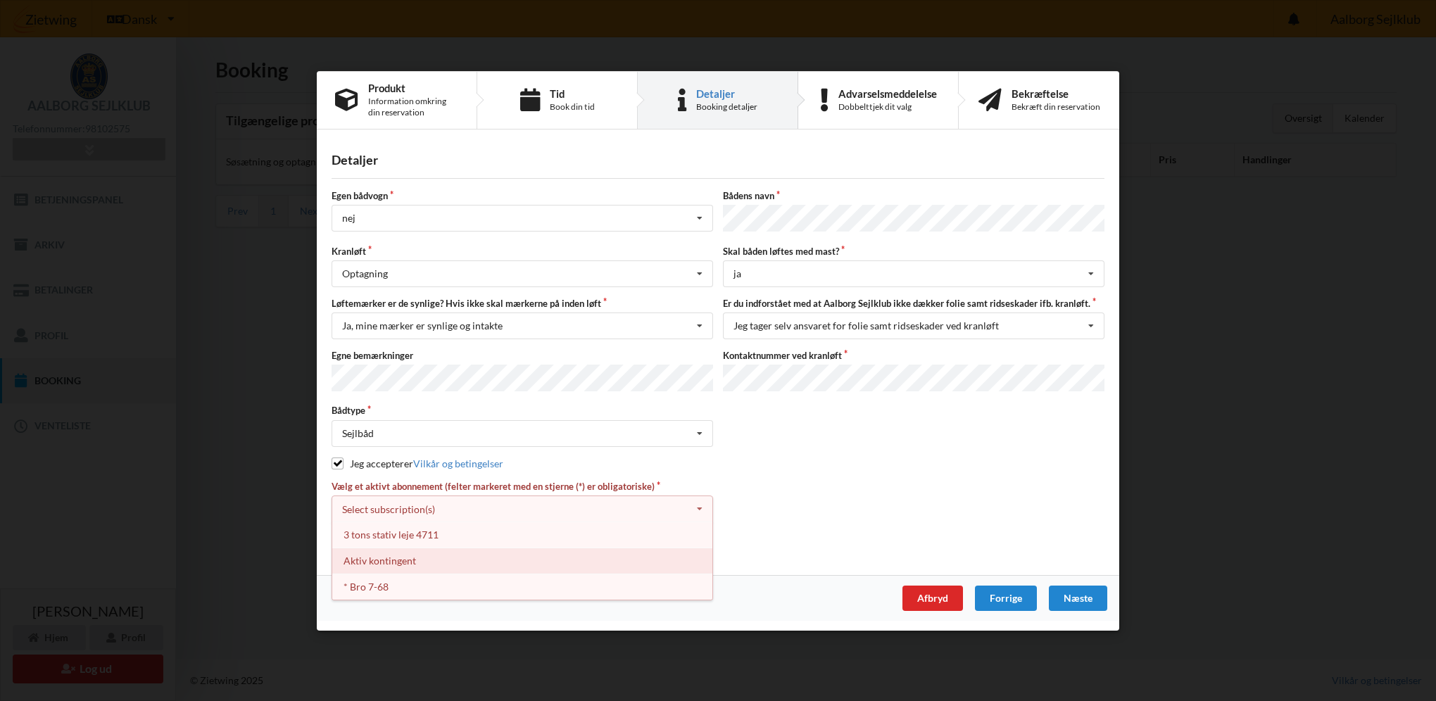
click at [408, 554] on div "Aktiv kontingent" at bounding box center [522, 560] width 380 height 26
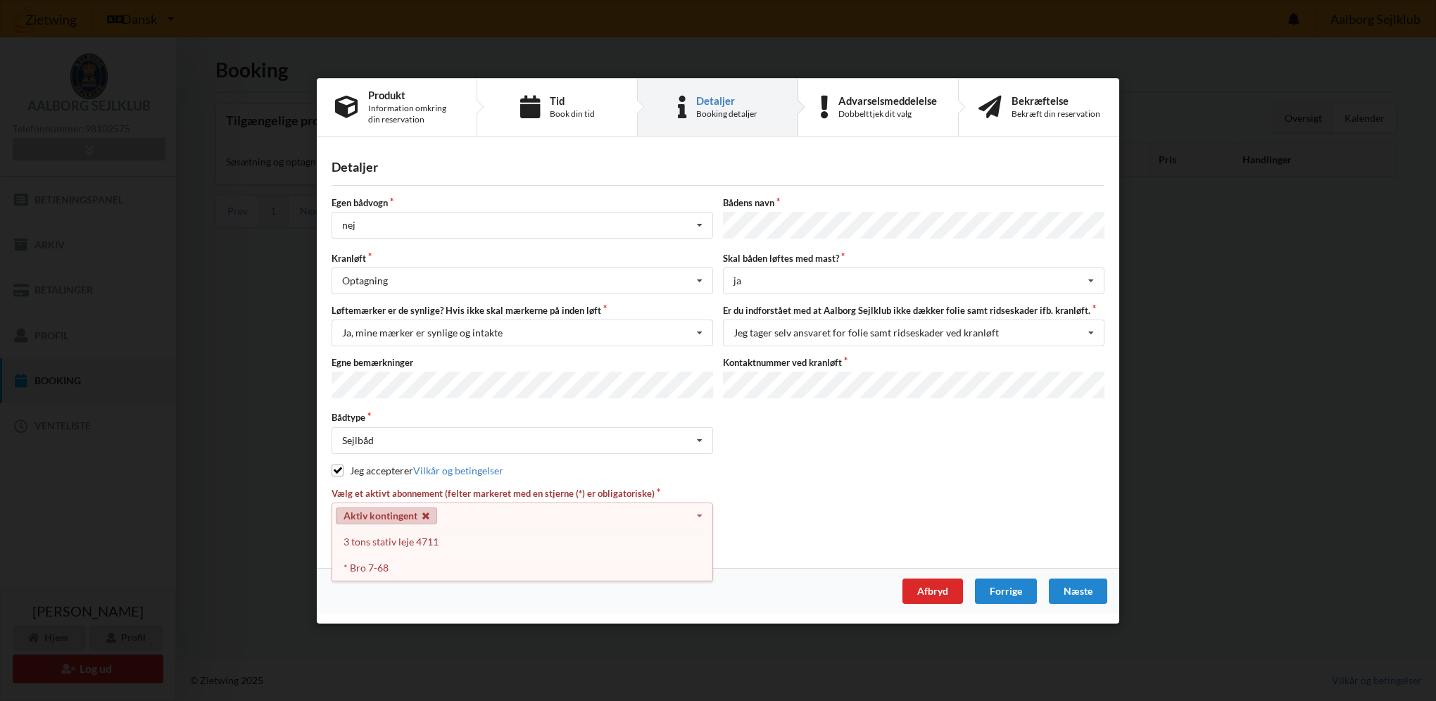
click at [428, 511] on icon at bounding box center [425, 515] width 7 height 9
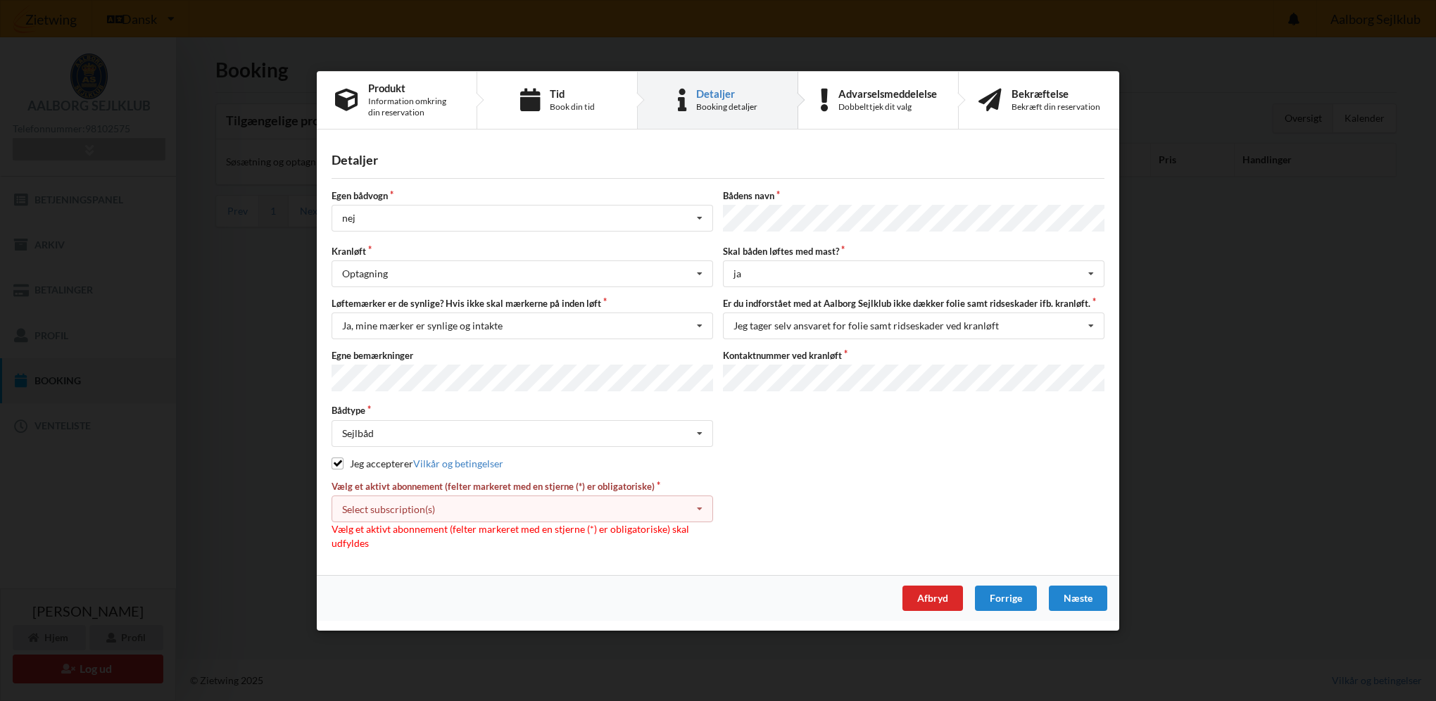
click at [460, 502] on div "Select subscription(s) 3 tons stativ leje 4711 Aktiv kontingent * Bro 7-68" at bounding box center [521, 508] width 381 height 27
click at [424, 506] on div "Select subscription(s)" at bounding box center [388, 509] width 93 height 12
click at [411, 497] on div "Select subscription(s) 3 tons stativ leje 4711 Aktiv kontingent * Bro 7-68" at bounding box center [521, 508] width 381 height 27
click at [785, 486] on div "Vælg et aktivt abonnement (felter markeret med en stjerne (*) er obligatoriske)…" at bounding box center [718, 515] width 783 height 70
click at [436, 431] on div "Sejlbåd Intet valgt Sejlbåd Motorbåd Motorsejler Jolle Andet" at bounding box center [521, 432] width 381 height 27
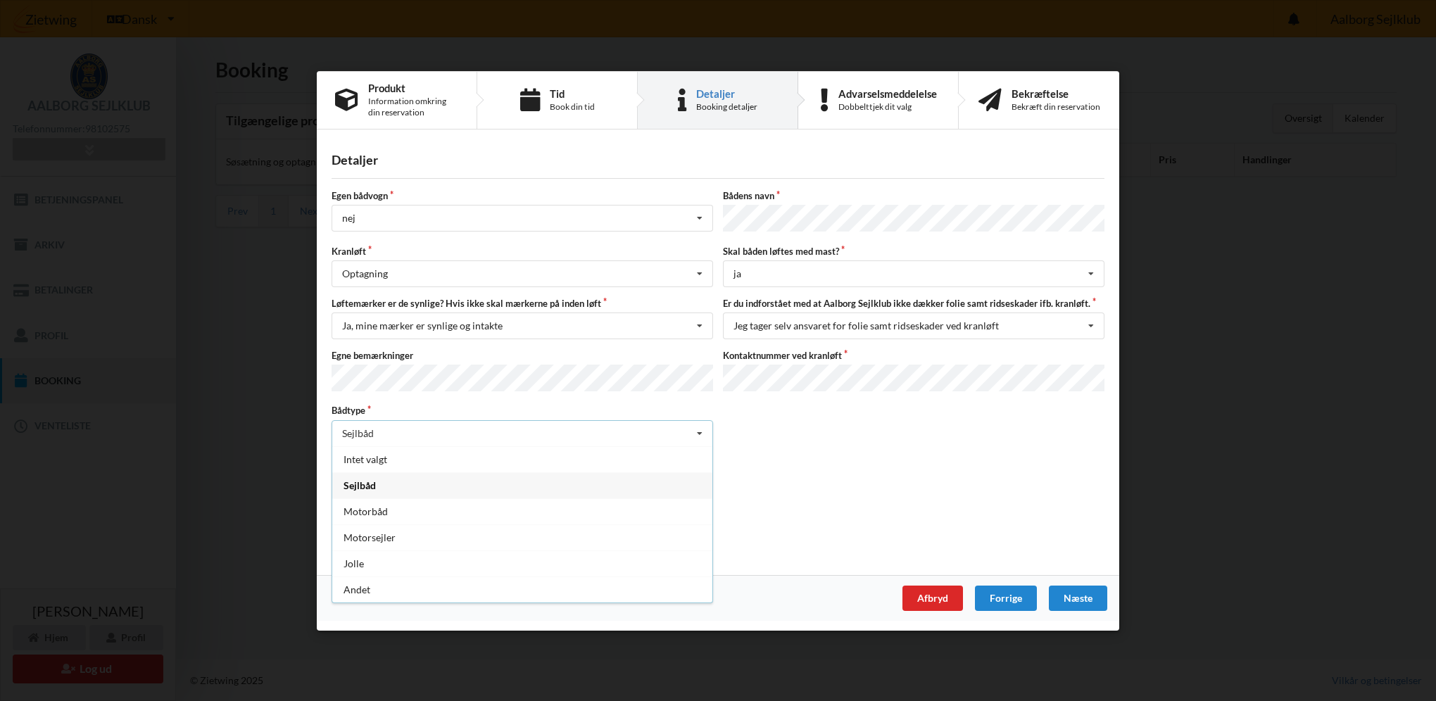
click at [436, 431] on div "Sejlbåd Intet valgt Sejlbåd Motorbåd Motorsejler Jolle Andet" at bounding box center [521, 432] width 381 height 27
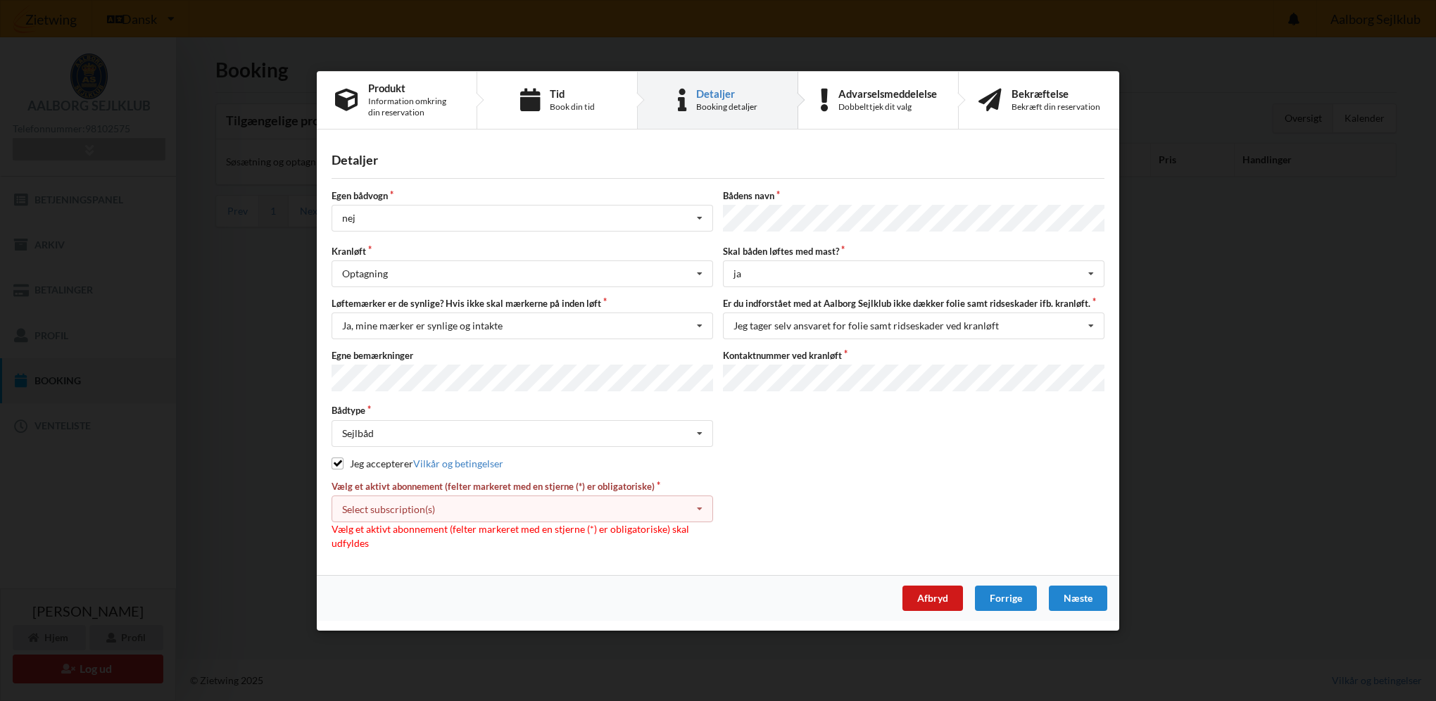
click at [925, 595] on div "Afbryd" at bounding box center [932, 597] width 61 height 25
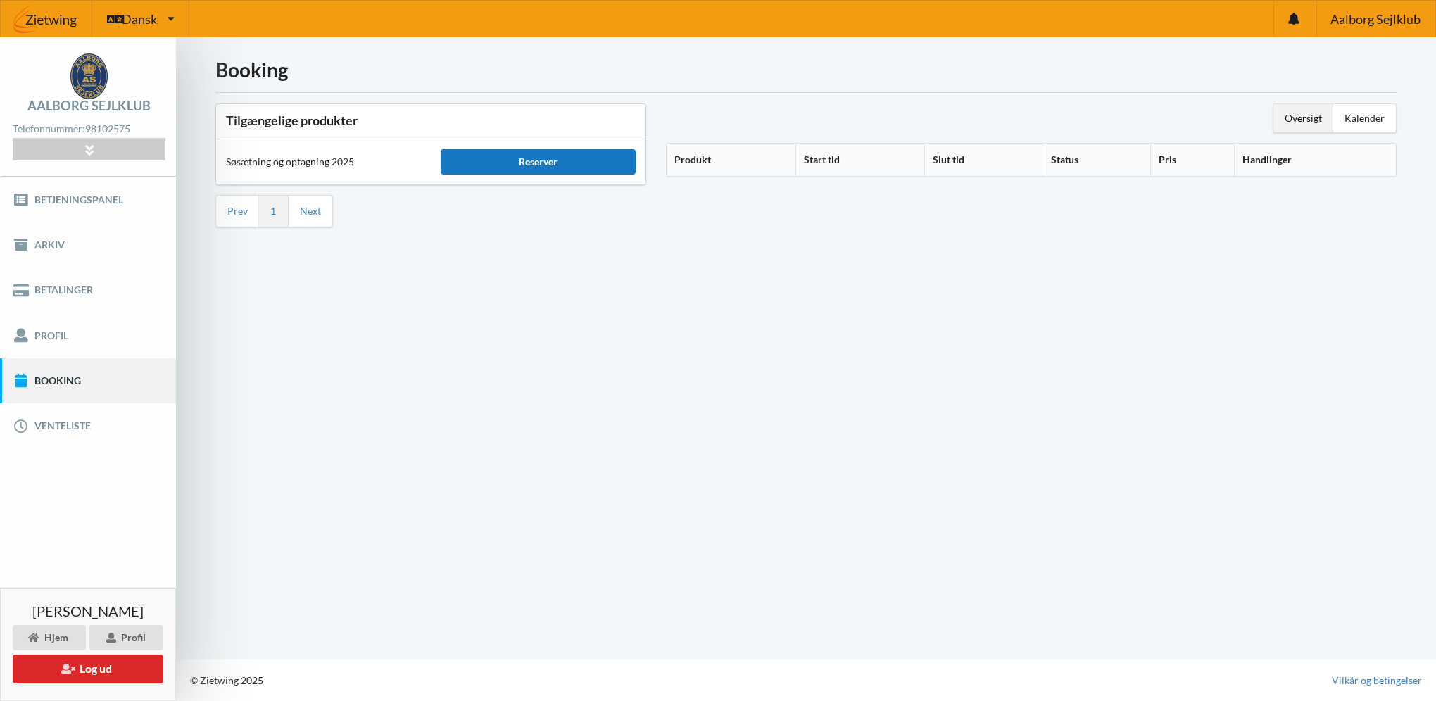
click at [522, 163] on div "Reserver" at bounding box center [538, 161] width 195 height 25
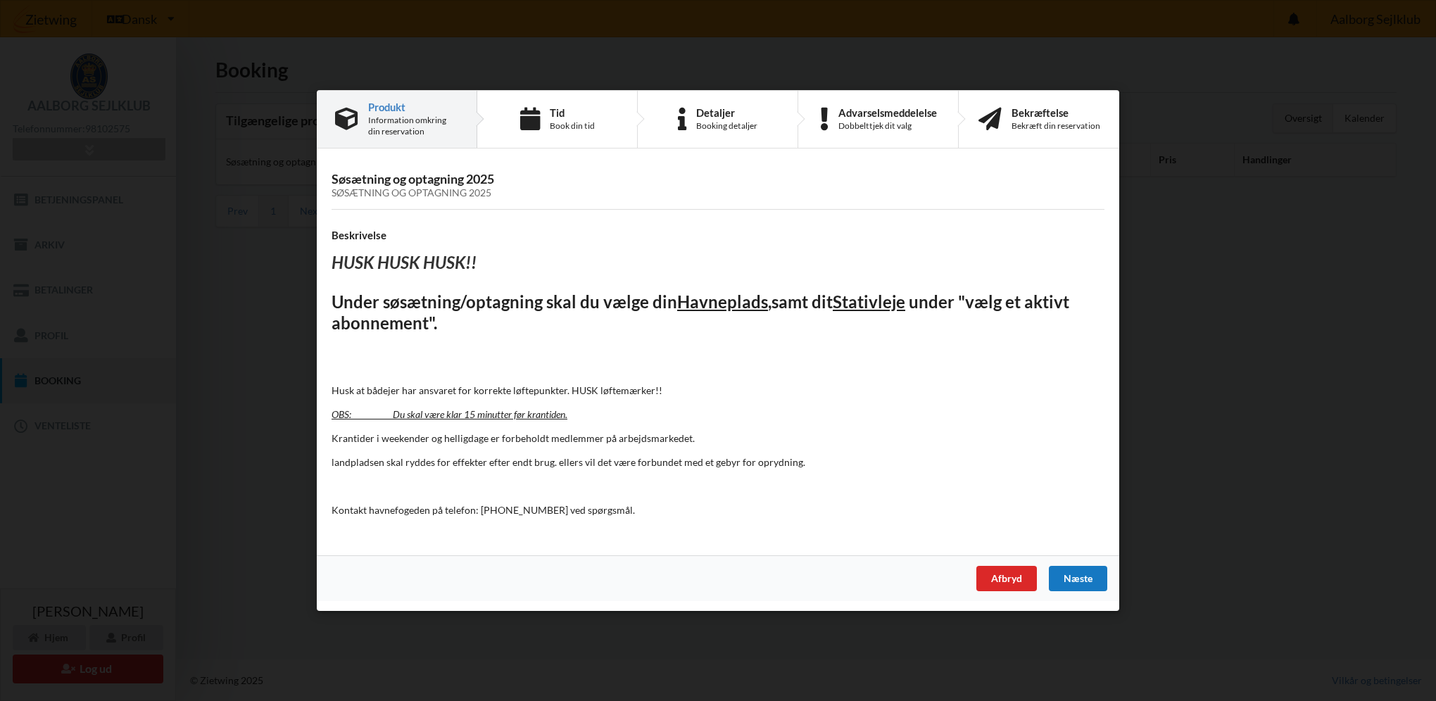
click at [1087, 578] on div "Næste" at bounding box center [1078, 578] width 58 height 25
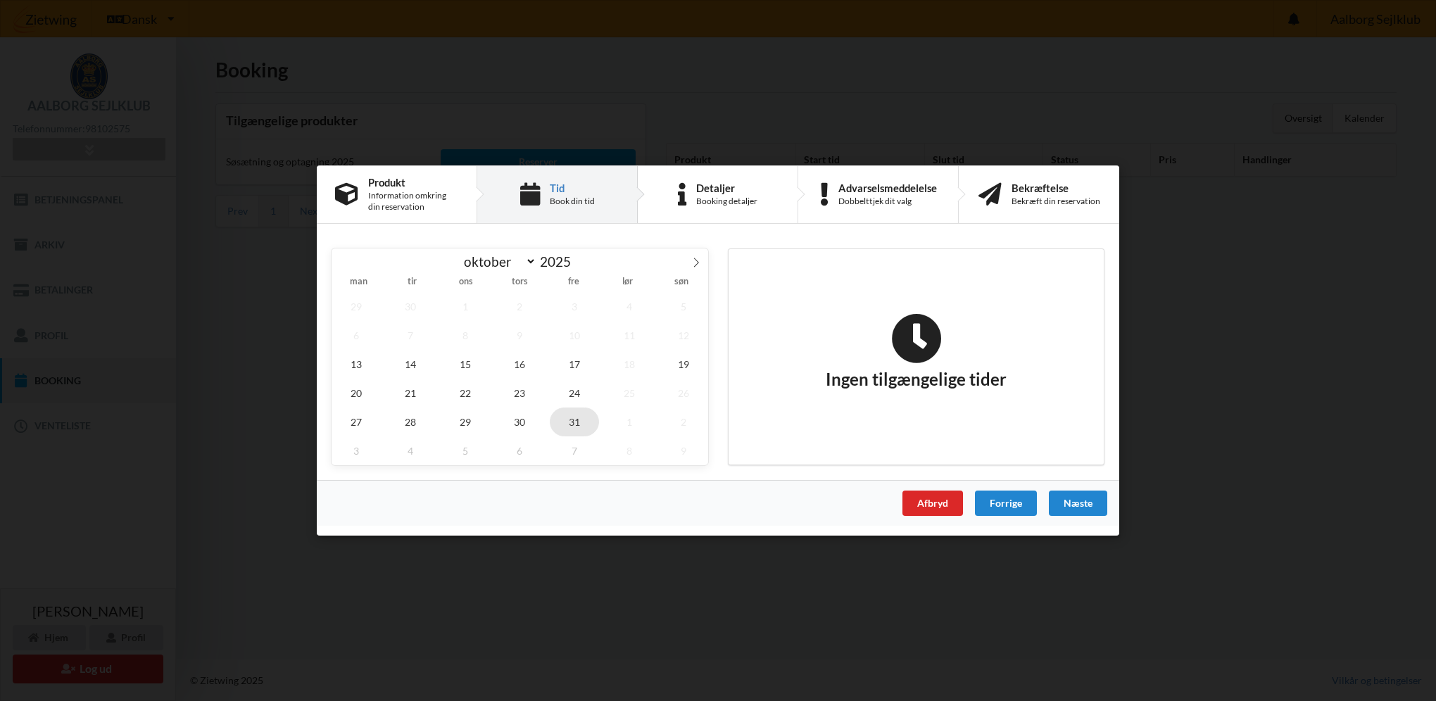
click at [583, 419] on span "31" at bounding box center [574, 421] width 49 height 29
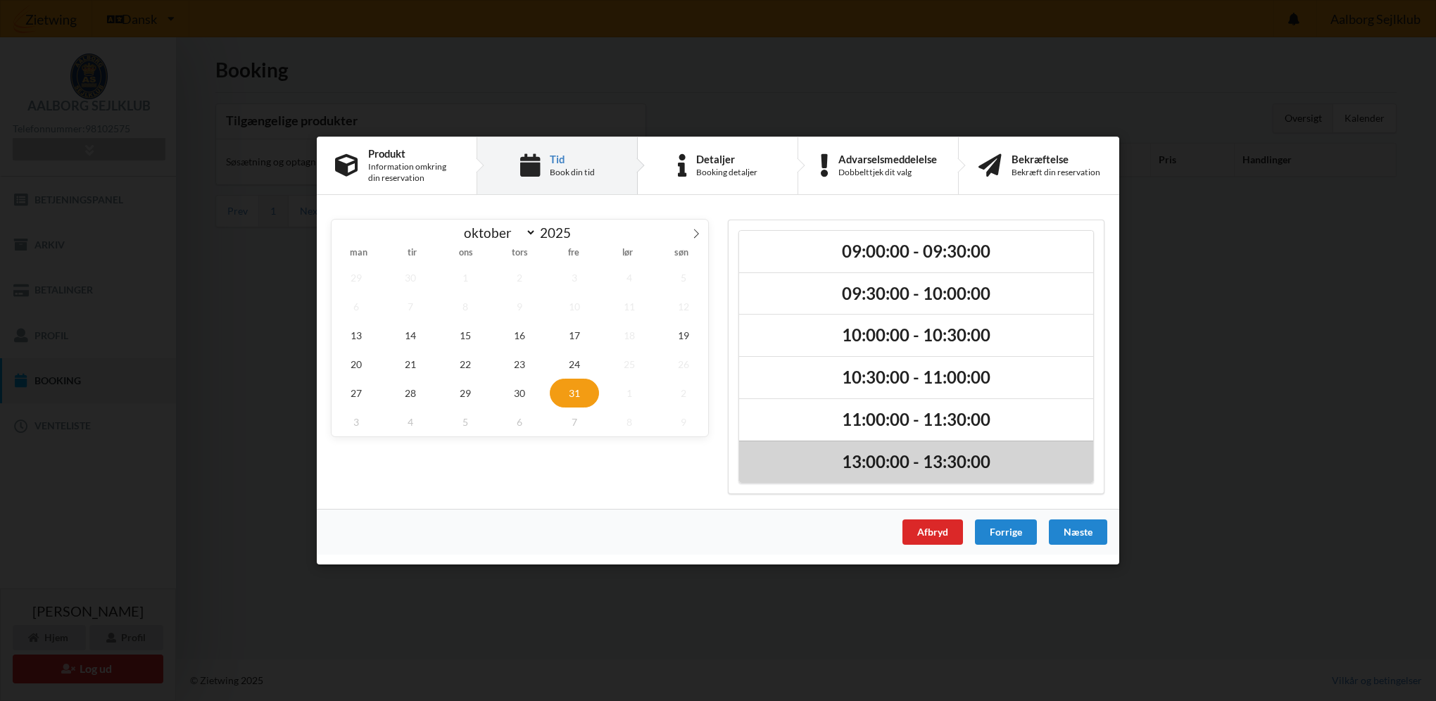
click at [863, 470] on h2 "13:00:00 - 13:30:00" at bounding box center [916, 462] width 334 height 22
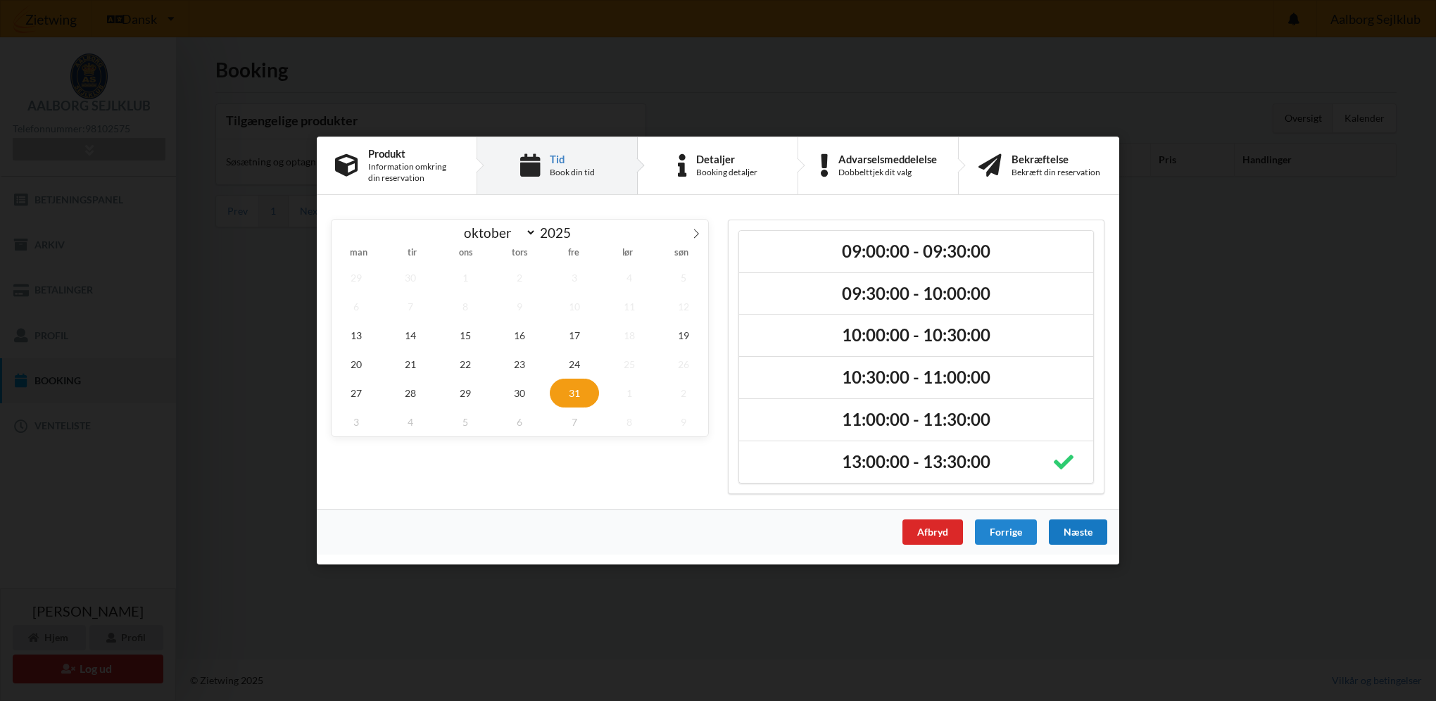
click at [1084, 538] on div "Næste" at bounding box center [1078, 531] width 58 height 25
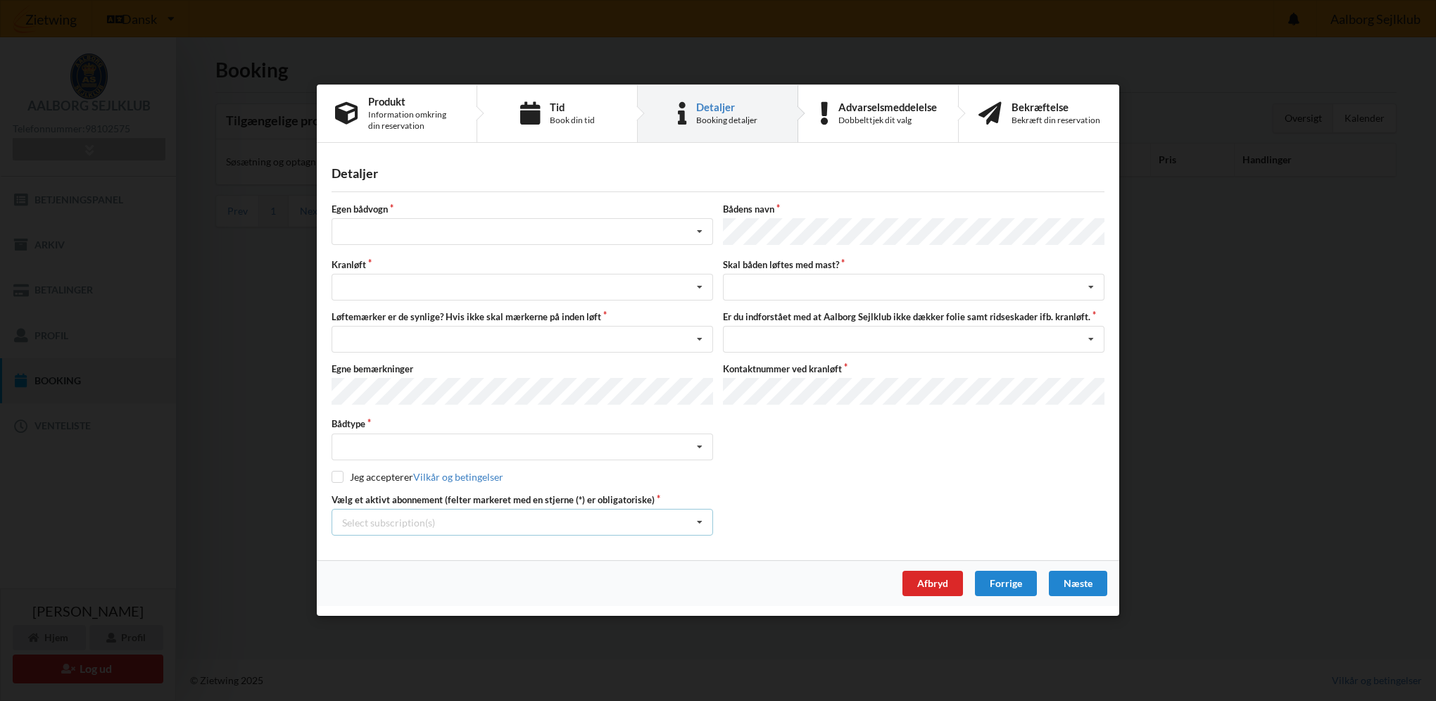
click at [422, 517] on div "Select subscription(s)" at bounding box center [388, 523] width 93 height 12
click at [450, 547] on div "3 tons stativ leje 4711" at bounding box center [522, 549] width 380 height 26
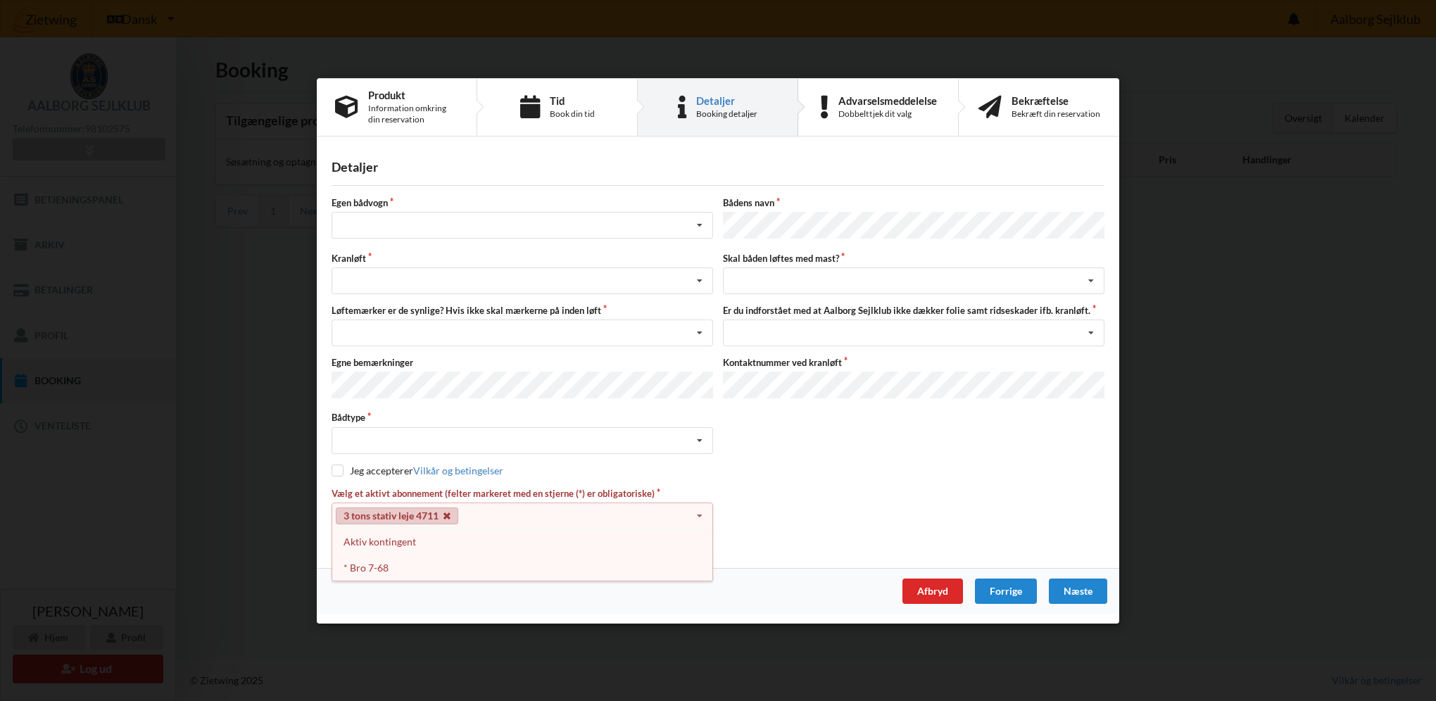
click at [449, 512] on icon at bounding box center [446, 515] width 7 height 9
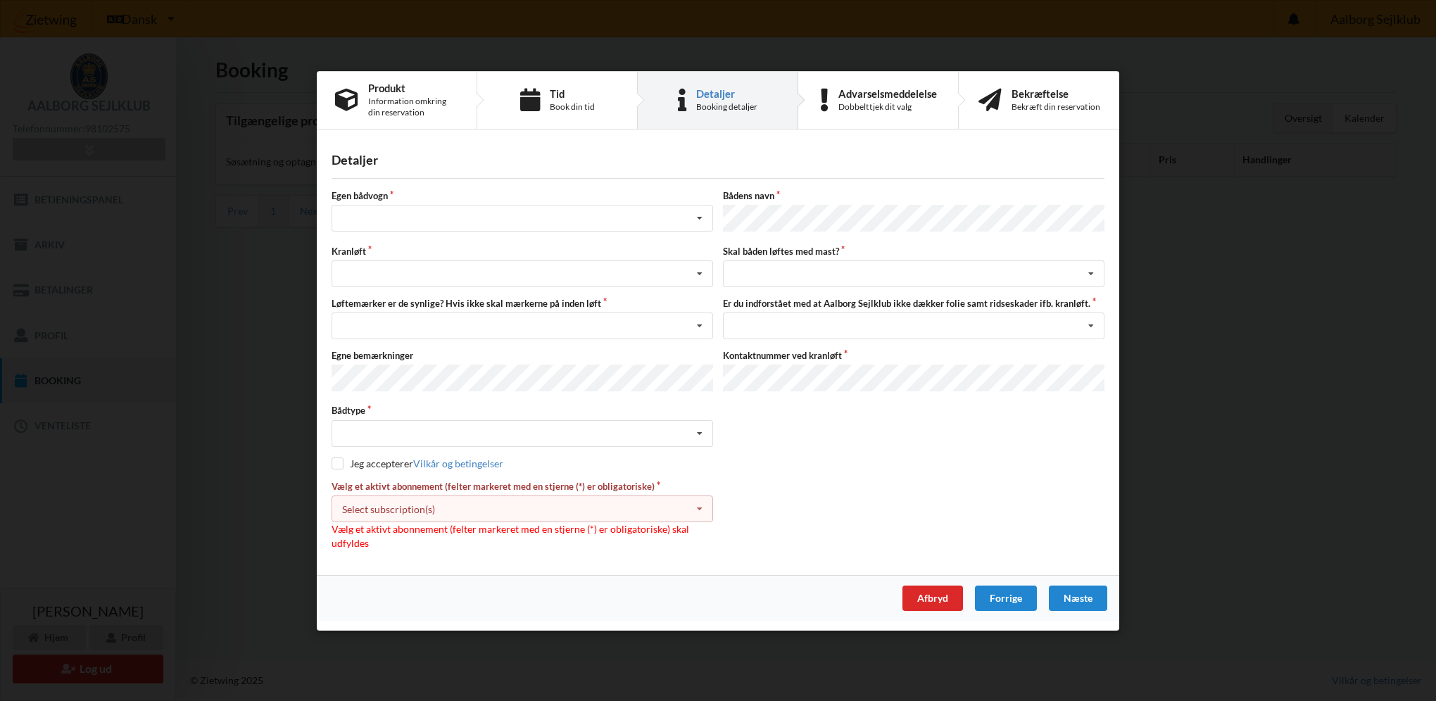
click at [929, 594] on div "Afbryd" at bounding box center [932, 597] width 61 height 25
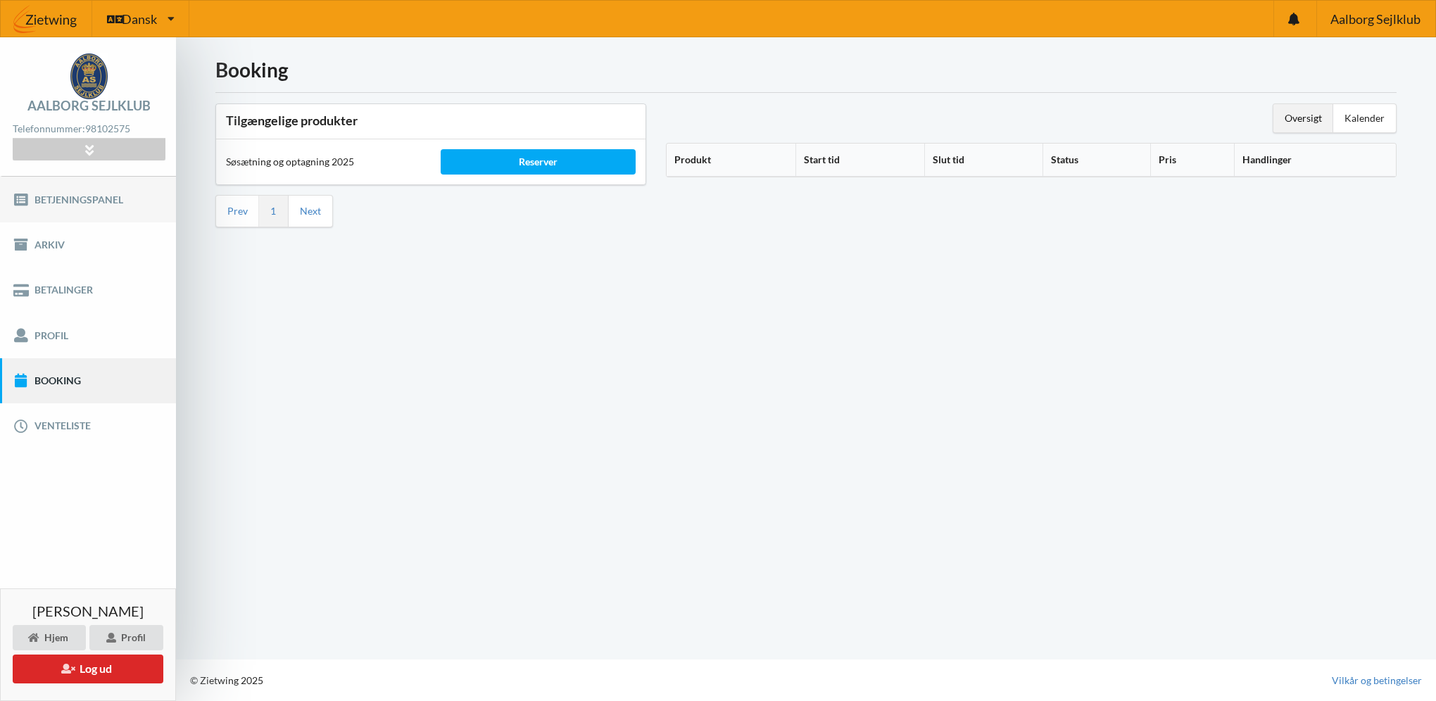
click at [65, 197] on link "Betjeningspanel" at bounding box center [88, 199] width 176 height 45
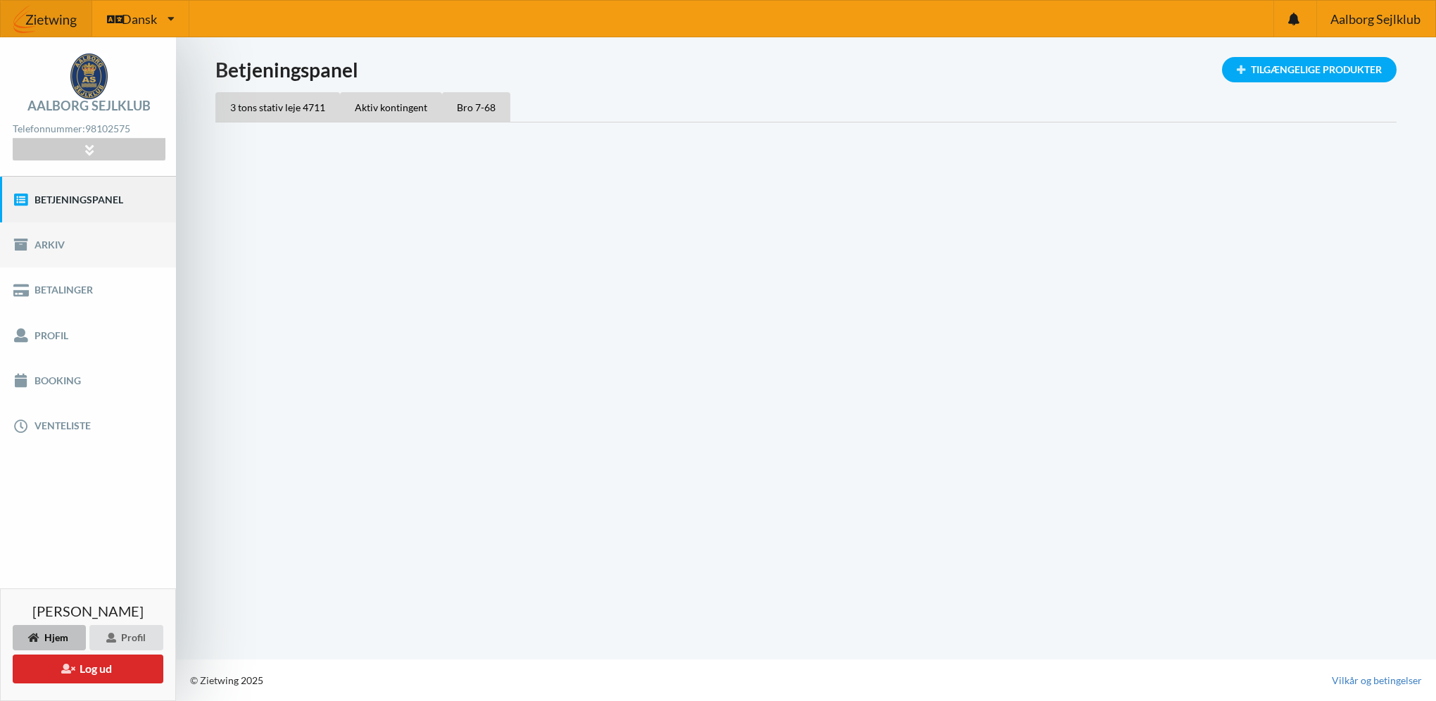
click at [53, 243] on link "Arkiv" at bounding box center [88, 244] width 176 height 45
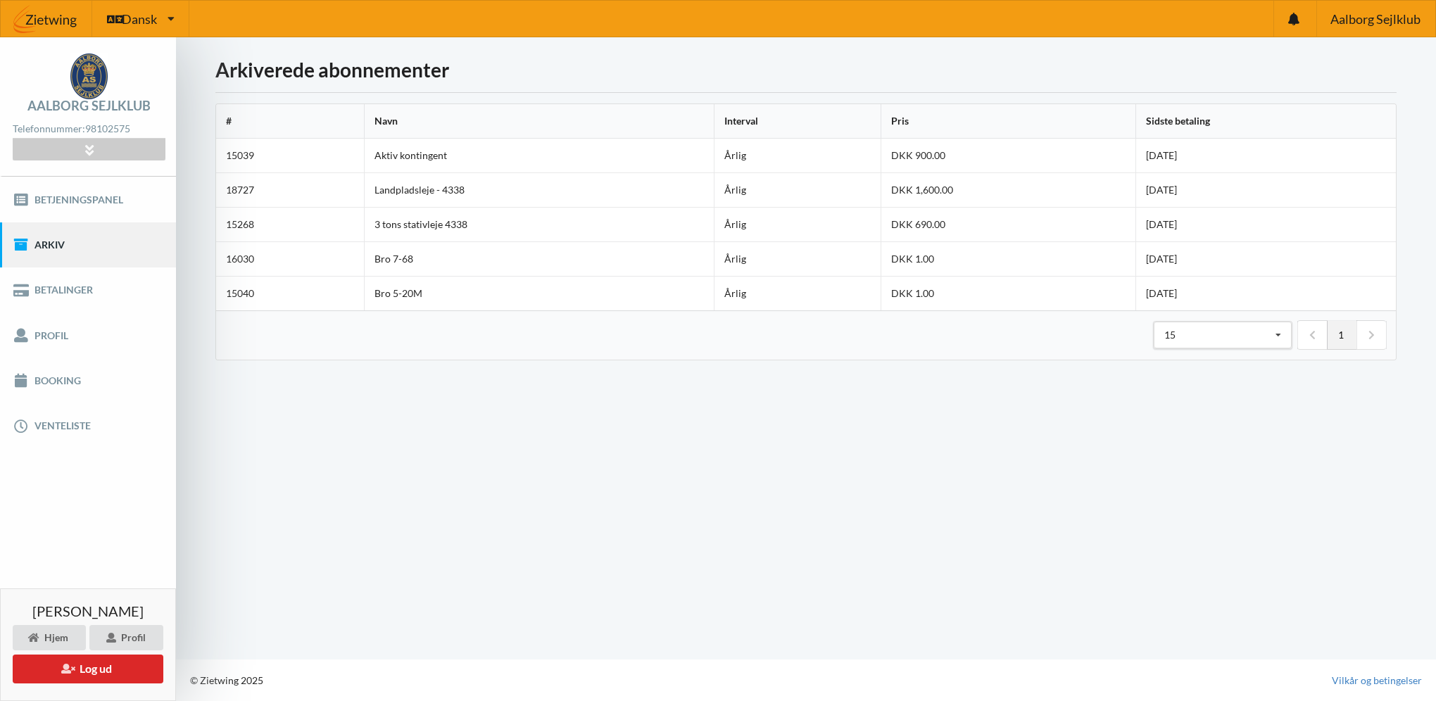
drag, startPoint x: 1215, startPoint y: 223, endPoint x: 170, endPoint y: 231, distance: 1045.7
click at [170, 231] on div "Aalborg Sejlklub Telefonnummer: 98102575 Skydebanevej 40, 9000 Aalborg CVR: 100…" at bounding box center [718, 369] width 1436 height 664
click at [1045, 229] on td "DKK 690.00" at bounding box center [1007, 224] width 254 height 34
drag, startPoint x: 1167, startPoint y: 223, endPoint x: 238, endPoint y: 231, distance: 928.9
click at [238, 231] on tr "15268 3 tons stativleje 4338 Årlig DKK 690.00 2024-09-01" at bounding box center [805, 224] width 1179 height 34
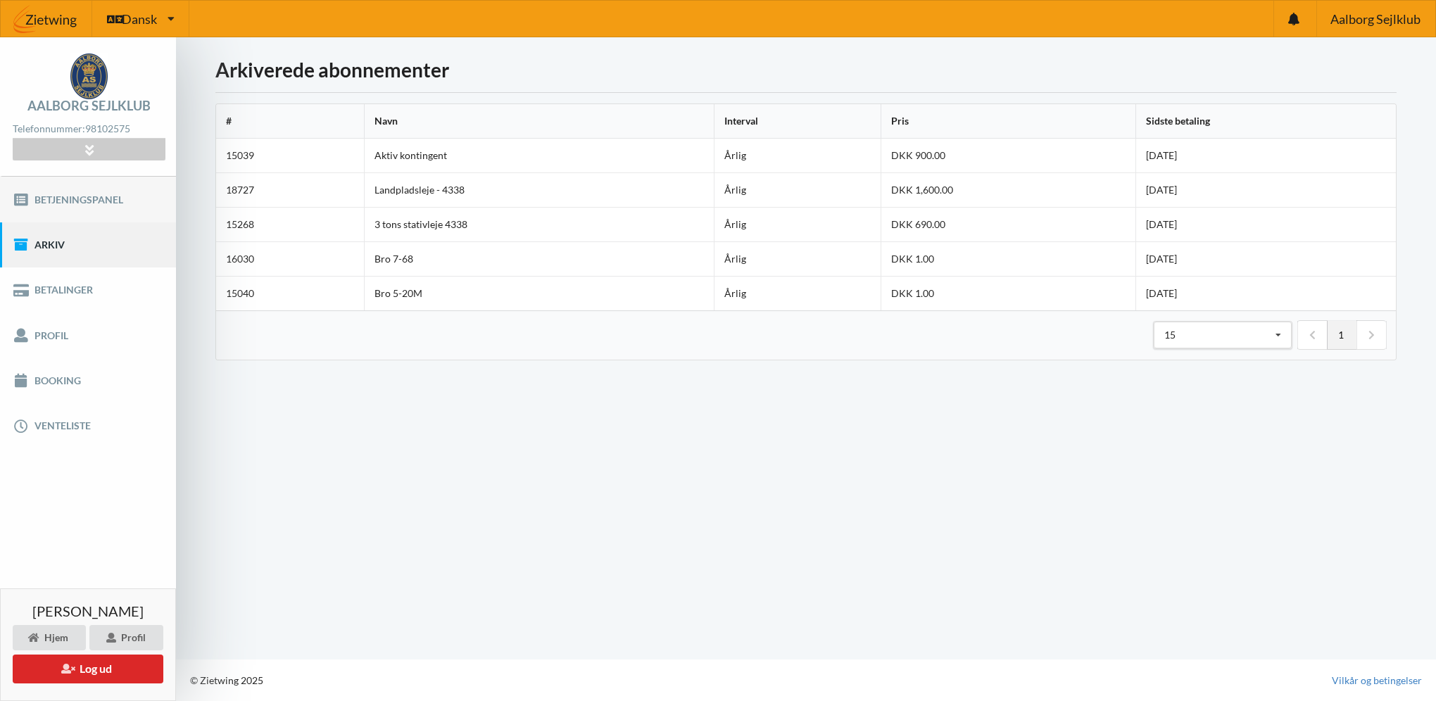
click at [104, 201] on link "Betjeningspanel" at bounding box center [88, 199] width 176 height 45
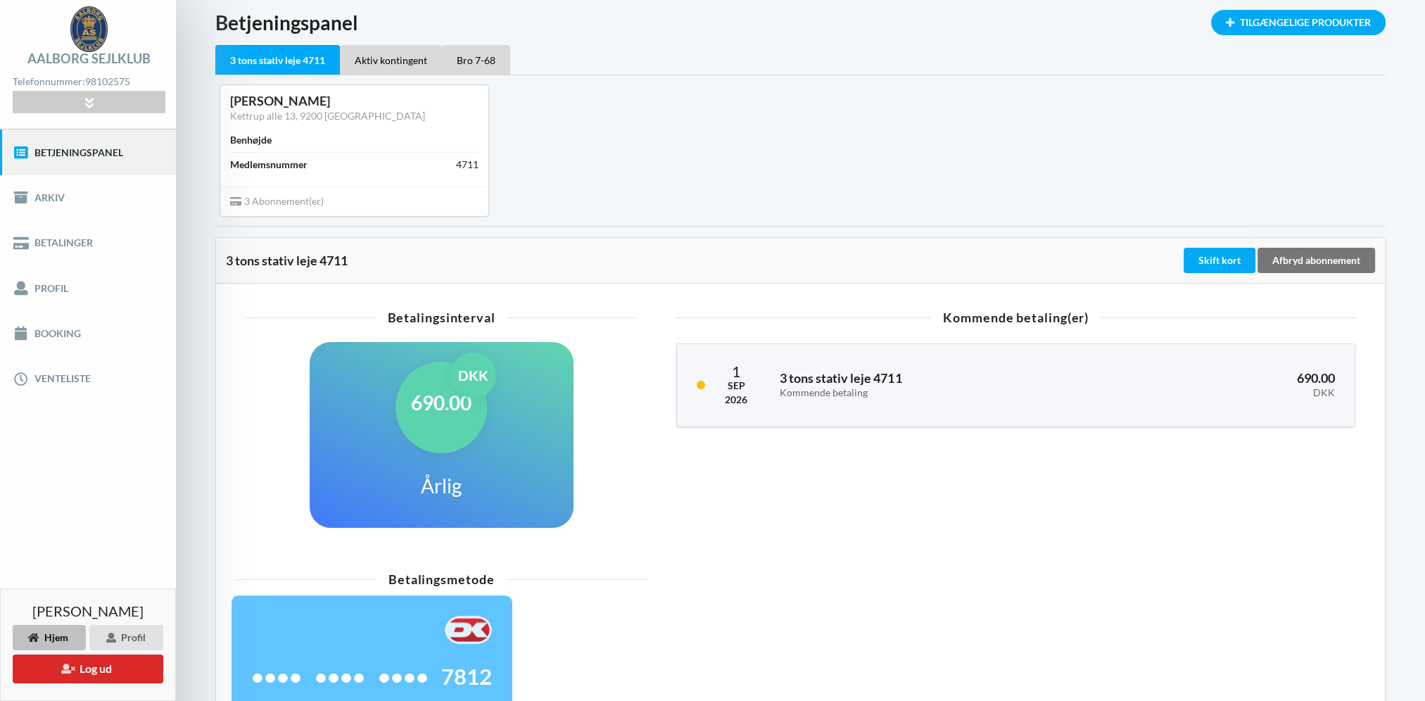
scroll to position [70, 0]
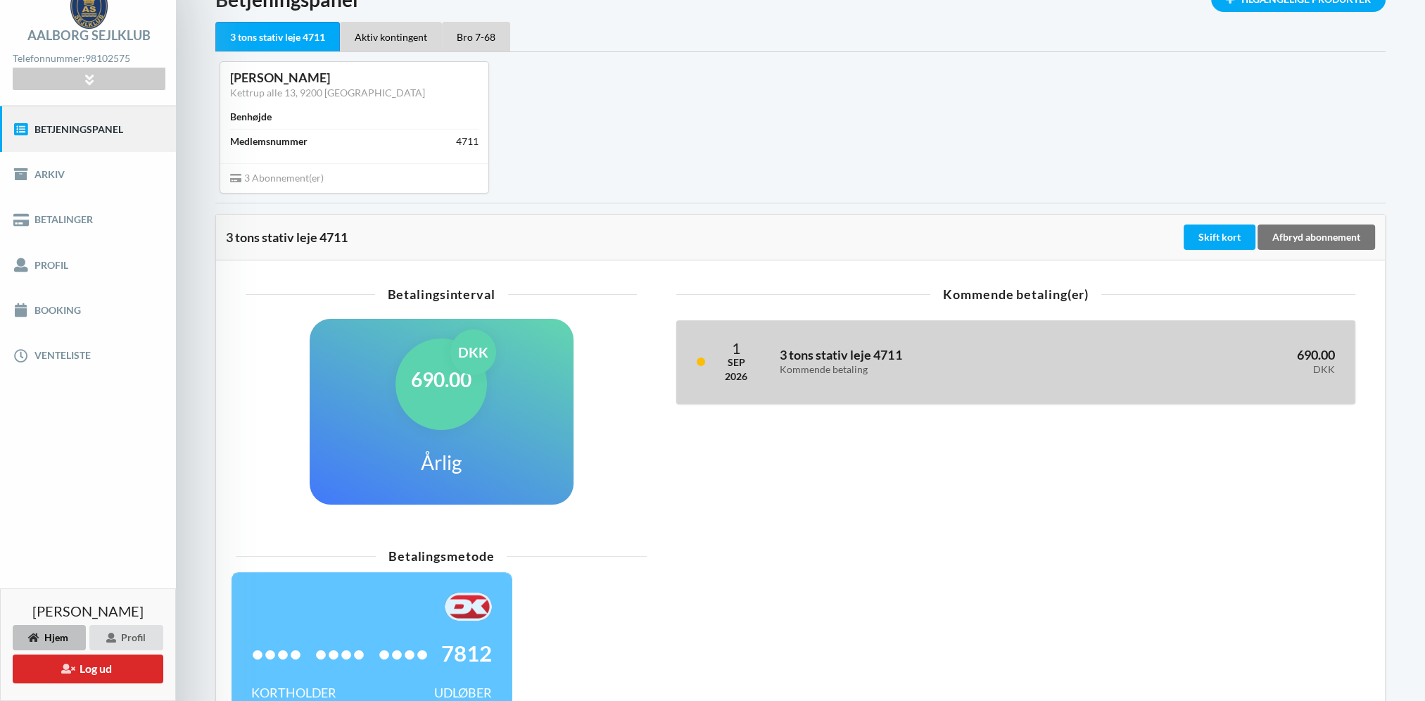
click at [814, 360] on h3 "3 tons stativ leje 4711 Kommende betaling" at bounding box center [935, 361] width 310 height 28
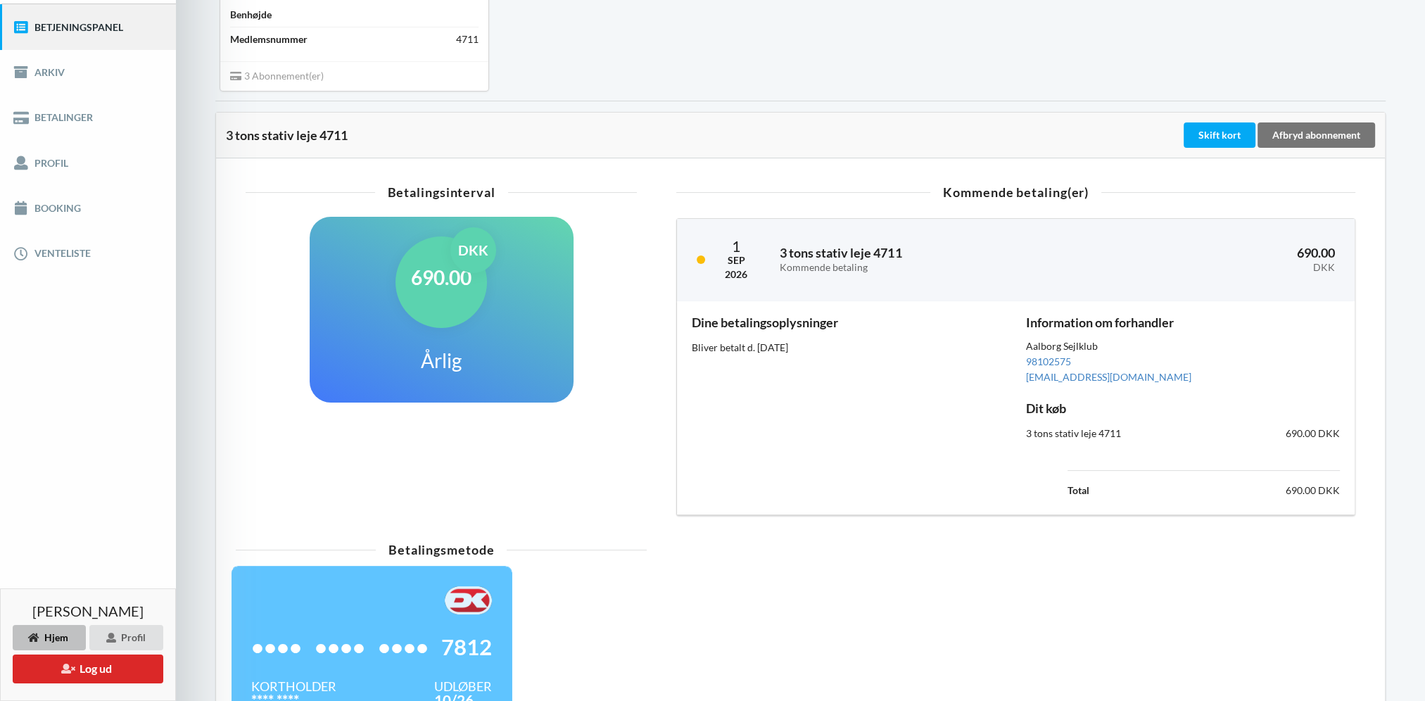
scroll to position [211, 0]
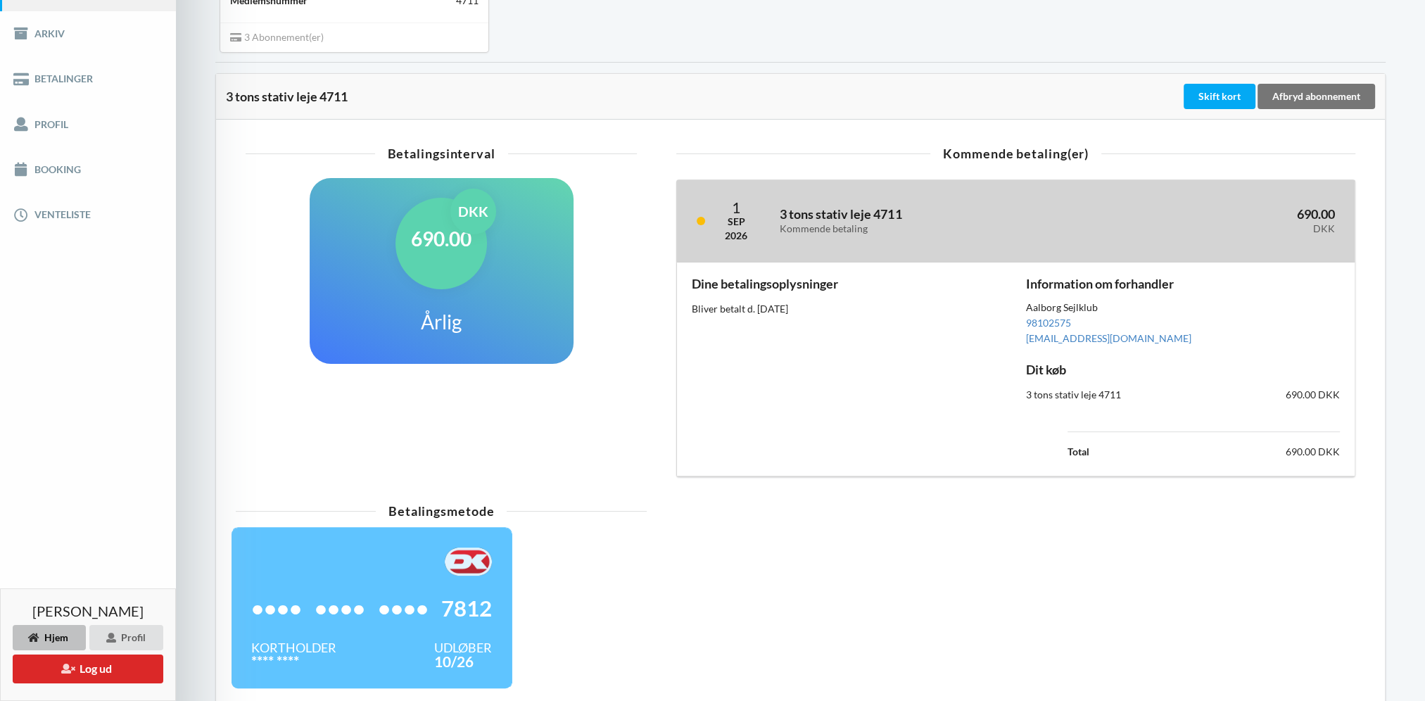
click at [823, 240] on div "3 tons stativ leje 4711 Kommende betaling" at bounding box center [934, 221] width 329 height 46
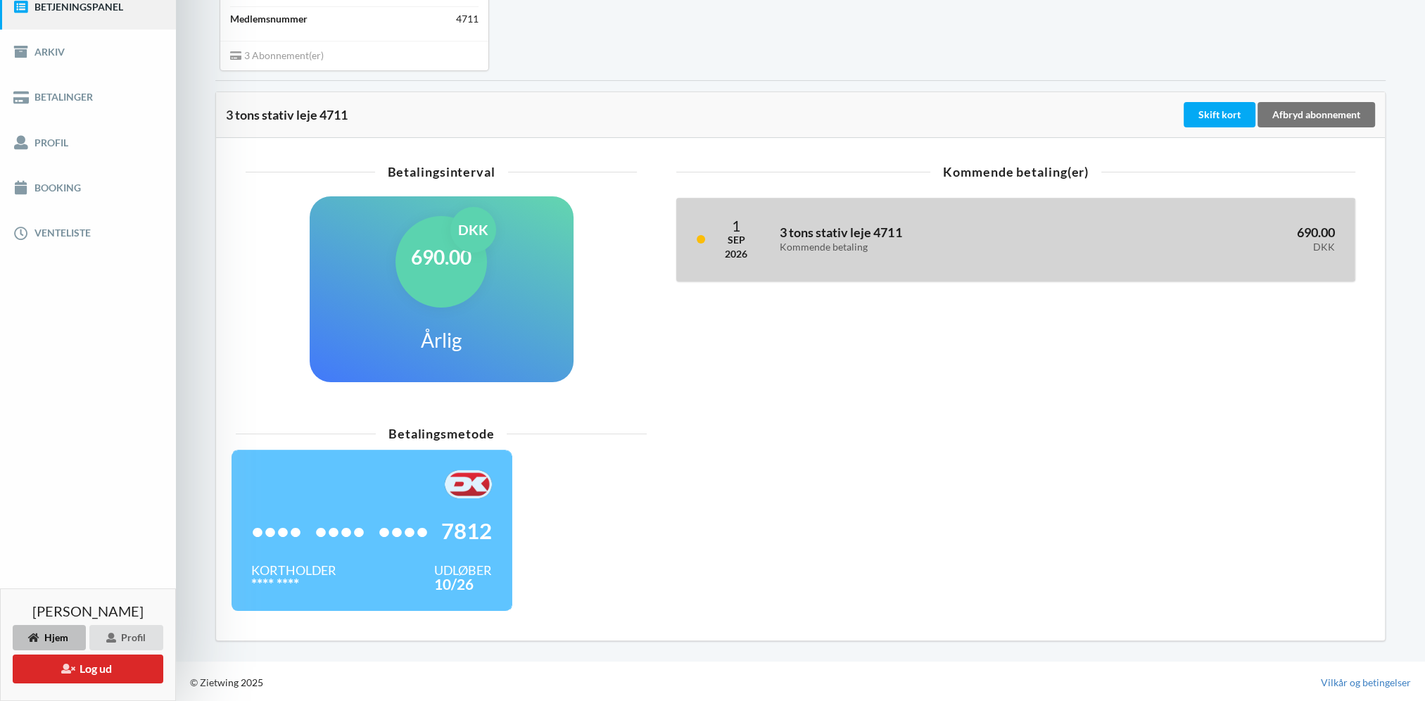
click at [823, 241] on div "Kommende betaling" at bounding box center [935, 247] width 310 height 12
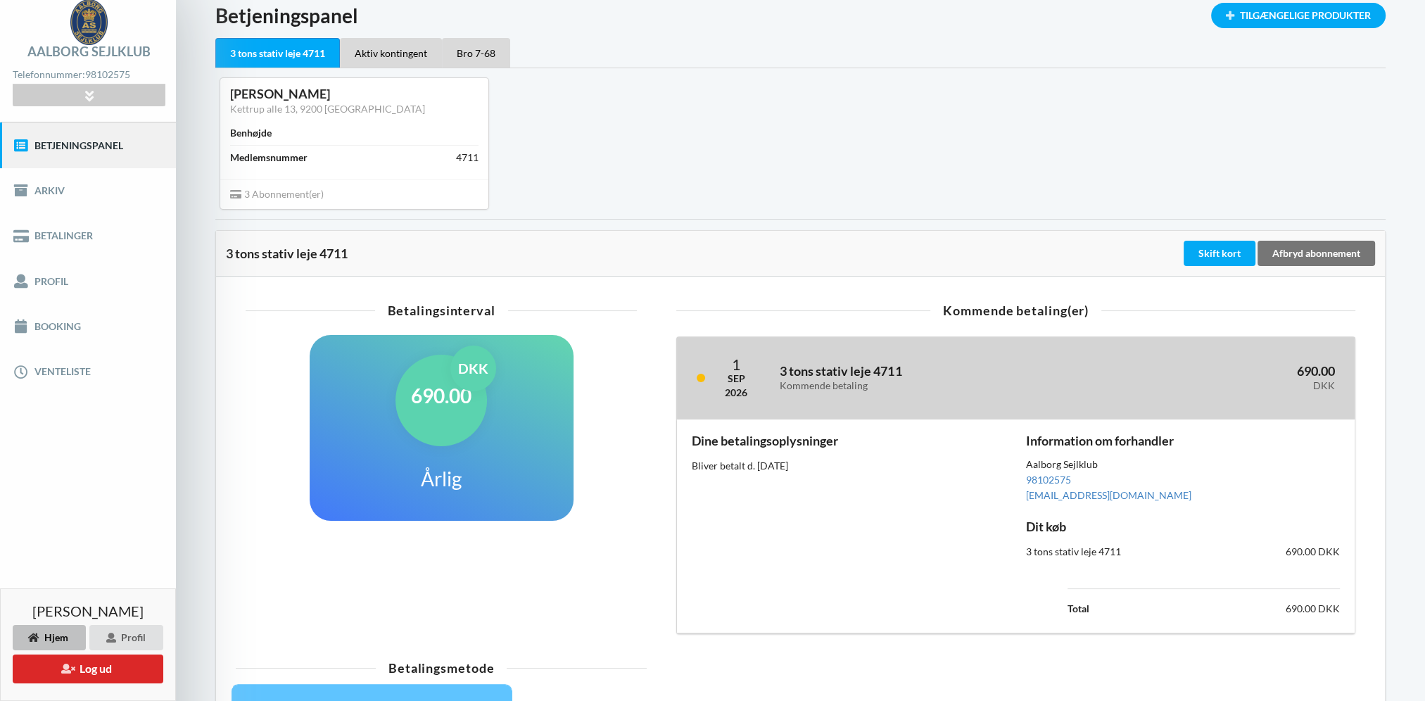
scroll to position [6, 0]
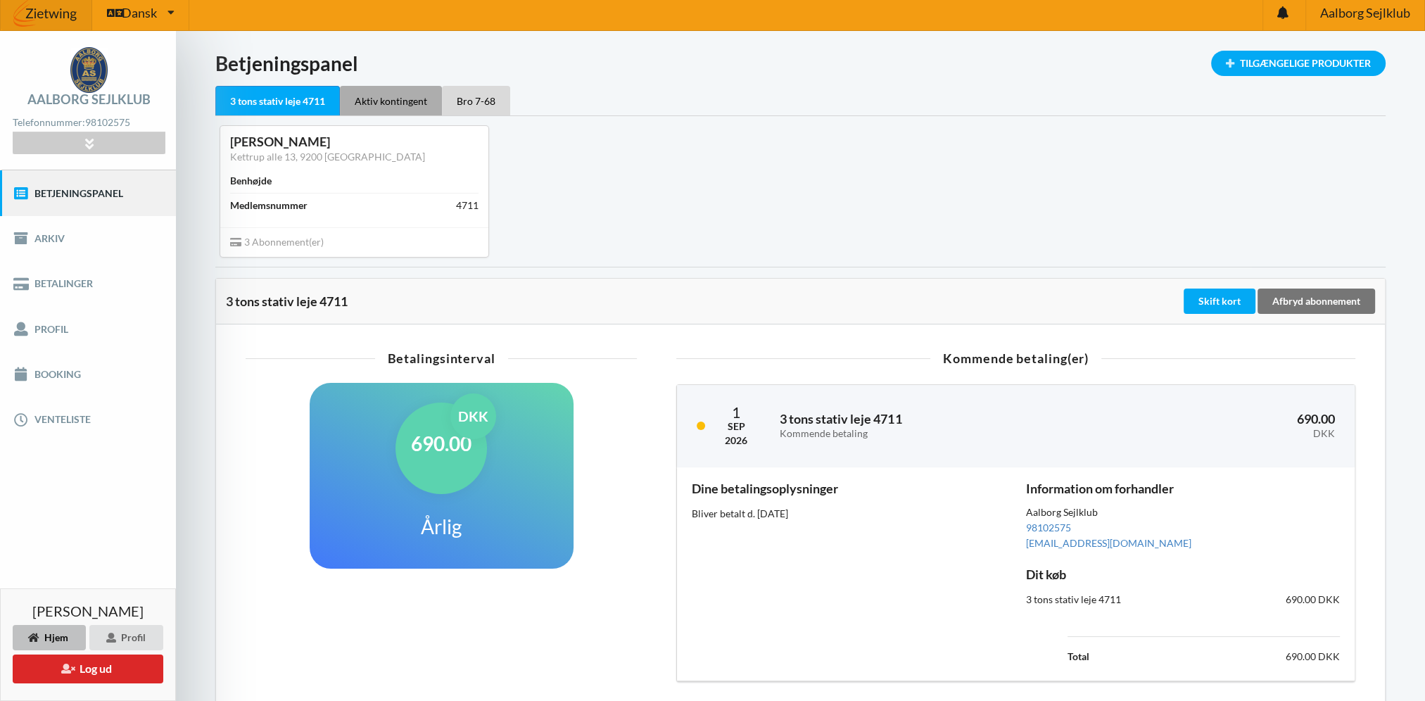
click at [382, 103] on div "Aktiv kontingent" at bounding box center [391, 101] width 102 height 30
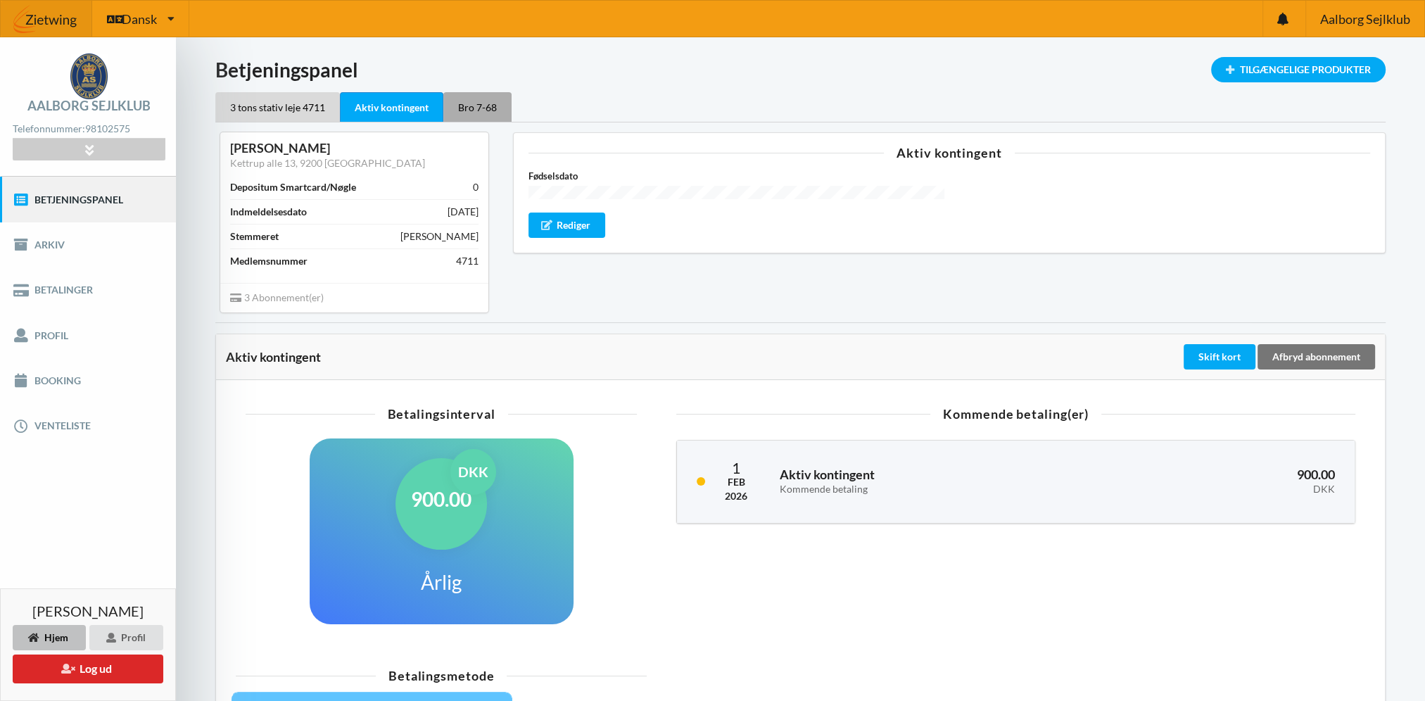
click at [473, 106] on div "Bro 7-68" at bounding box center [477, 107] width 68 height 30
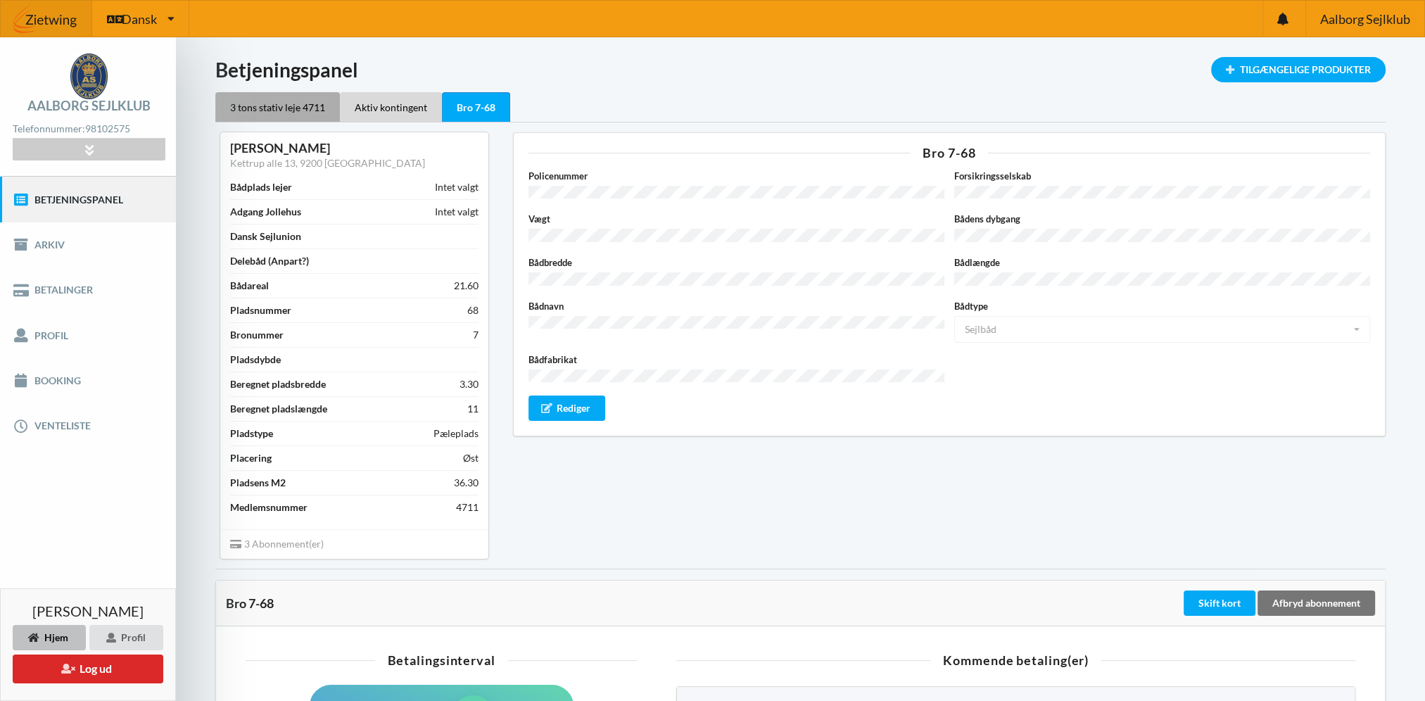
click at [267, 110] on div "3 tons stativ leje 4711" at bounding box center [277, 107] width 125 height 30
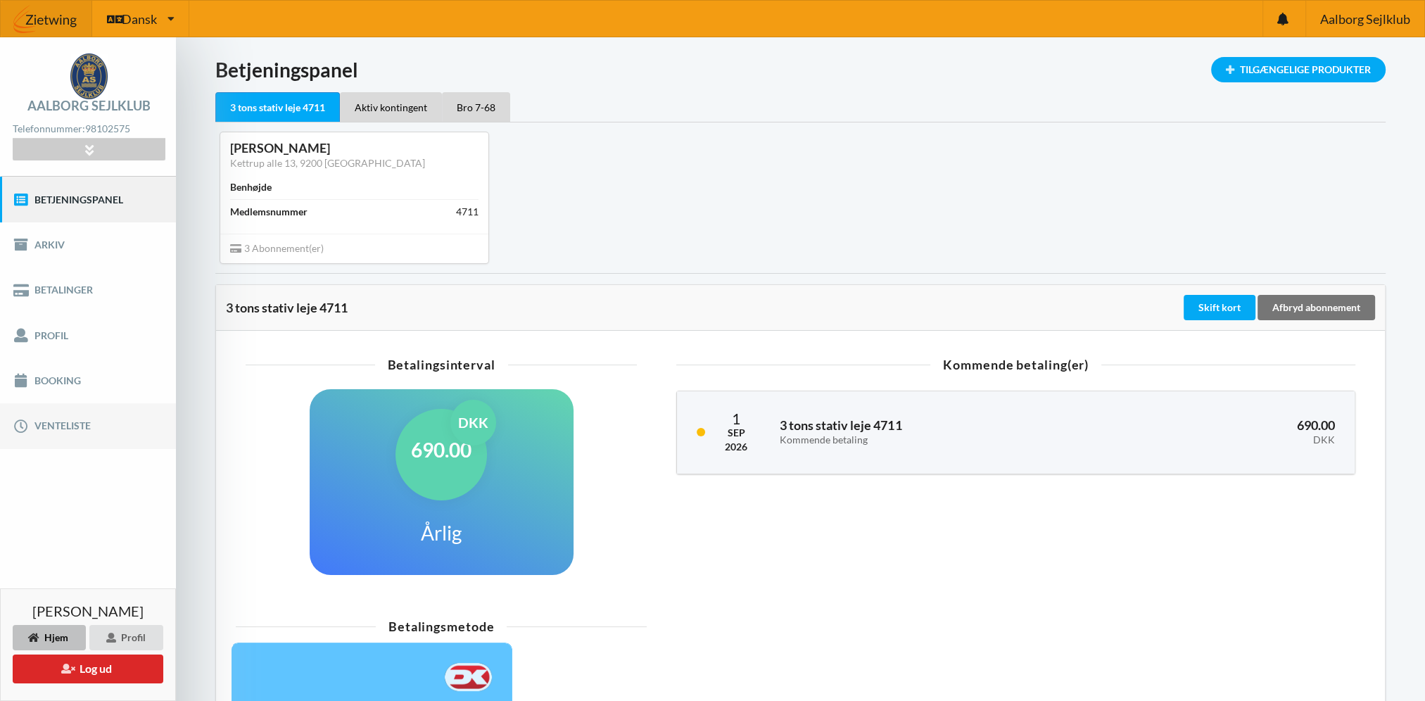
click at [70, 424] on link "Venteliste" at bounding box center [88, 425] width 176 height 45
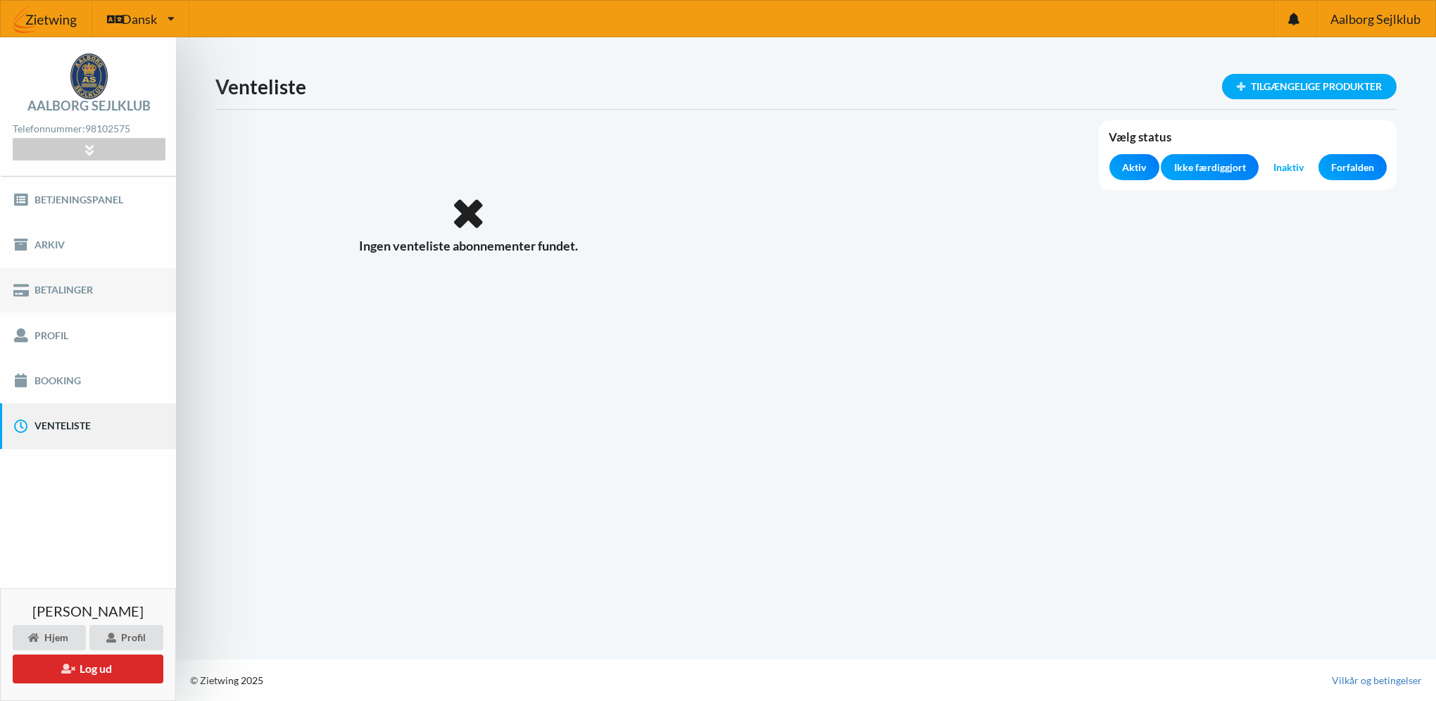
click at [60, 289] on link "Betalinger" at bounding box center [88, 289] width 176 height 45
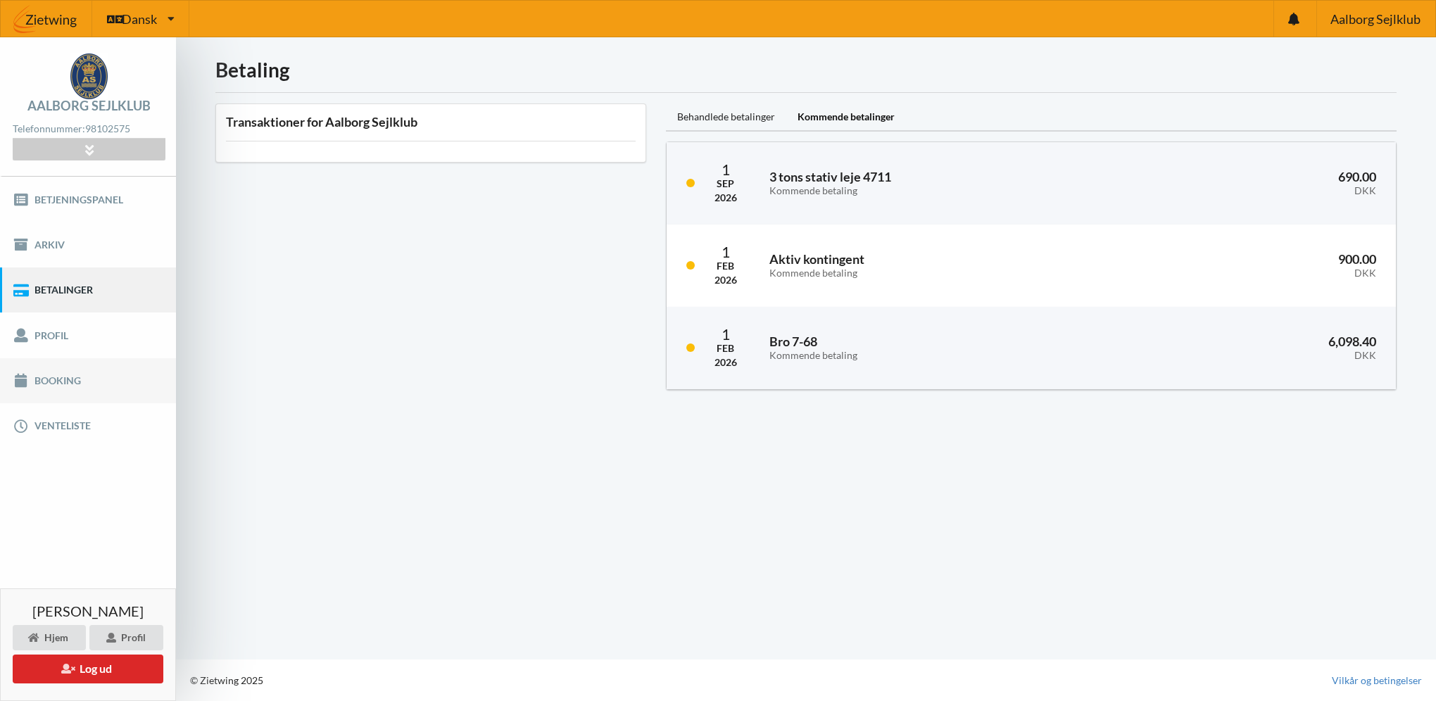
click at [65, 377] on link "Booking" at bounding box center [88, 380] width 176 height 45
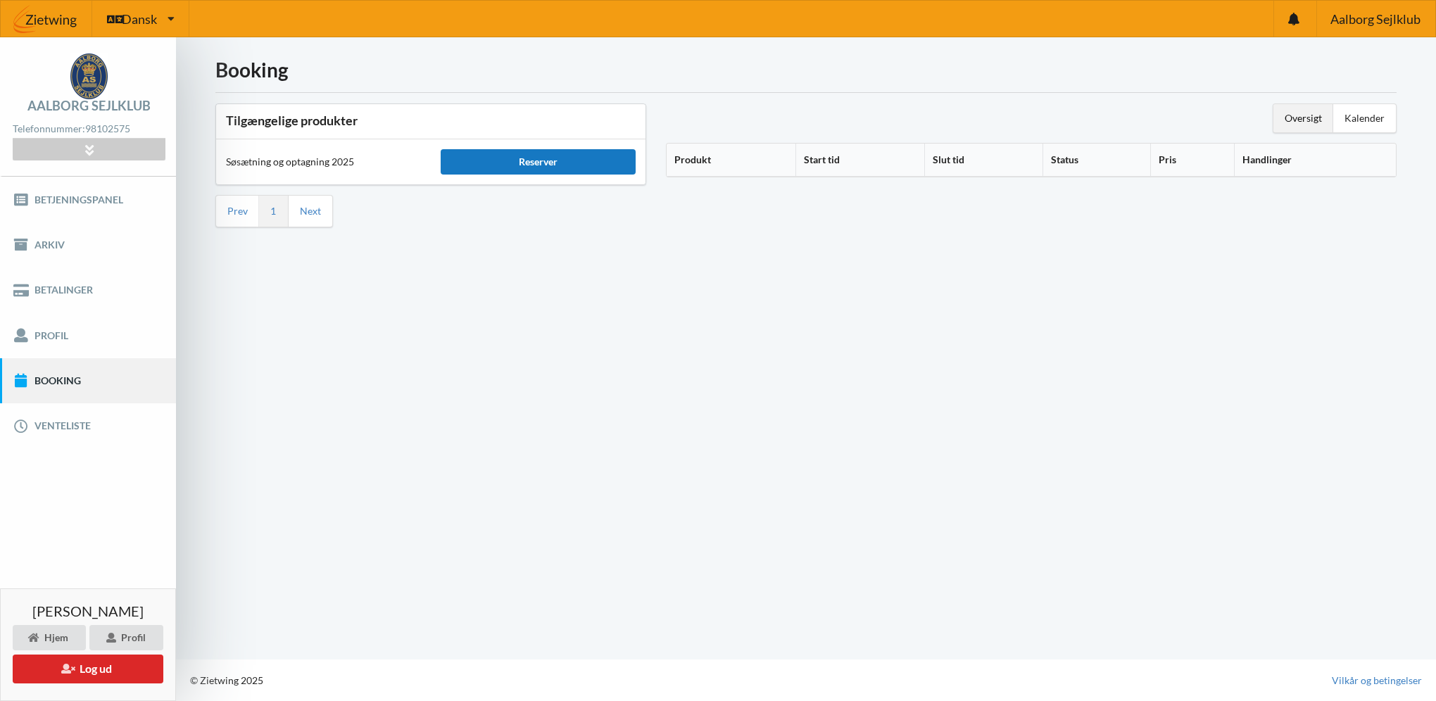
click at [524, 163] on div "Reserver" at bounding box center [538, 161] width 195 height 25
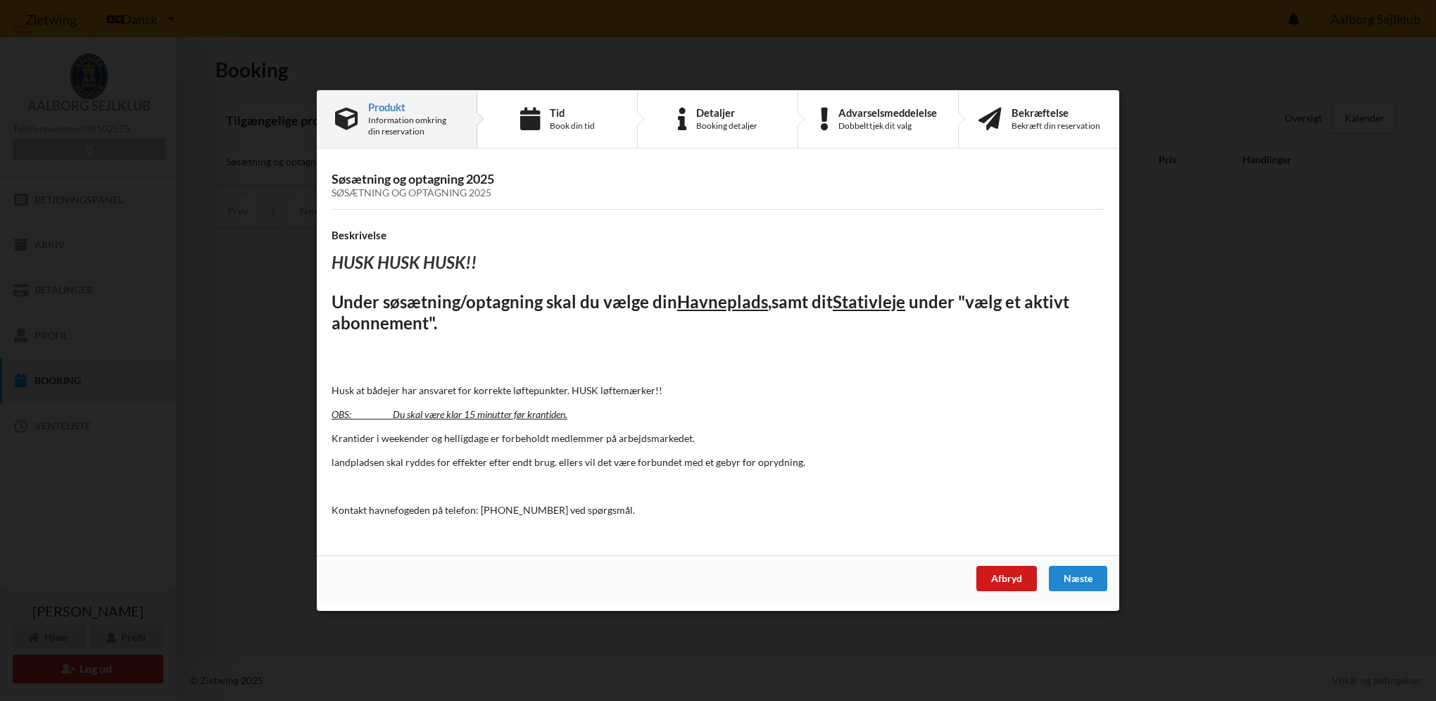
click at [1003, 577] on div "Afbryd" at bounding box center [1006, 578] width 61 height 25
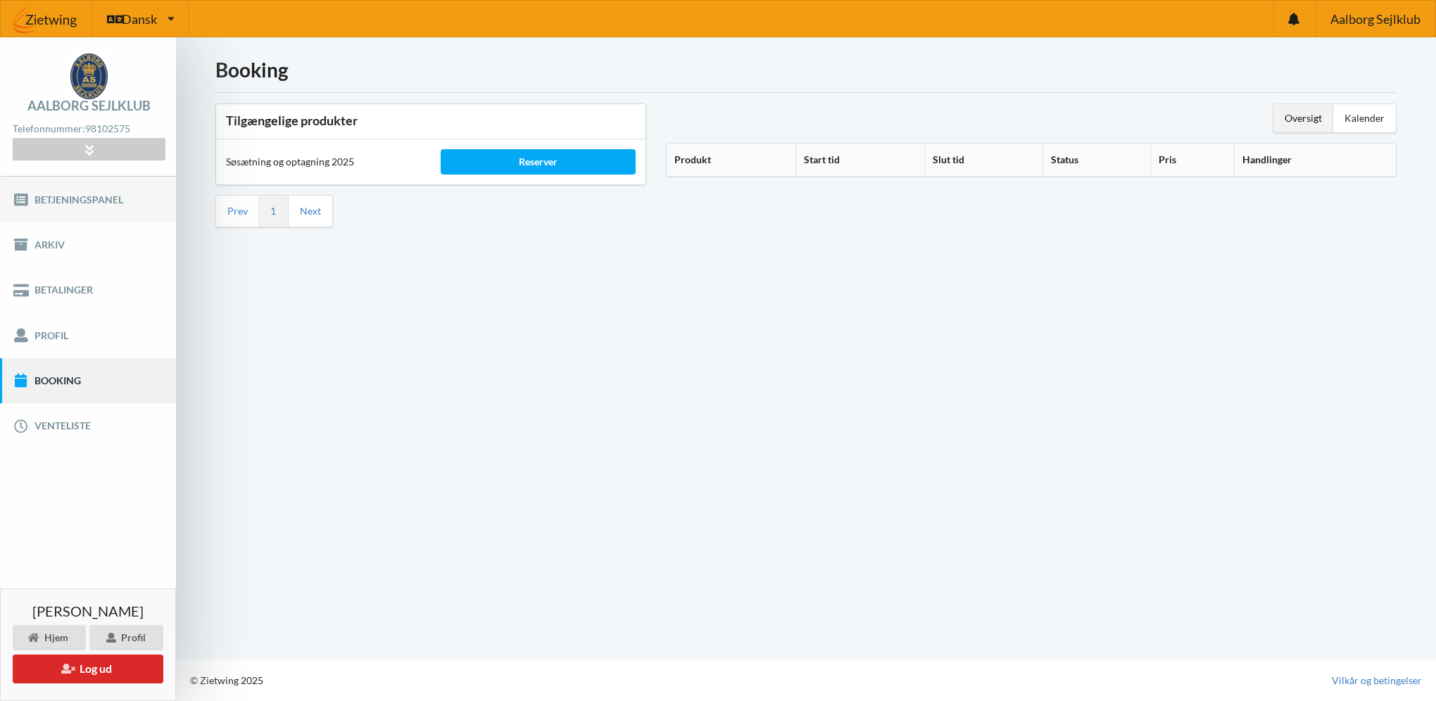
click at [71, 200] on link "Betjeningspanel" at bounding box center [88, 199] width 176 height 45
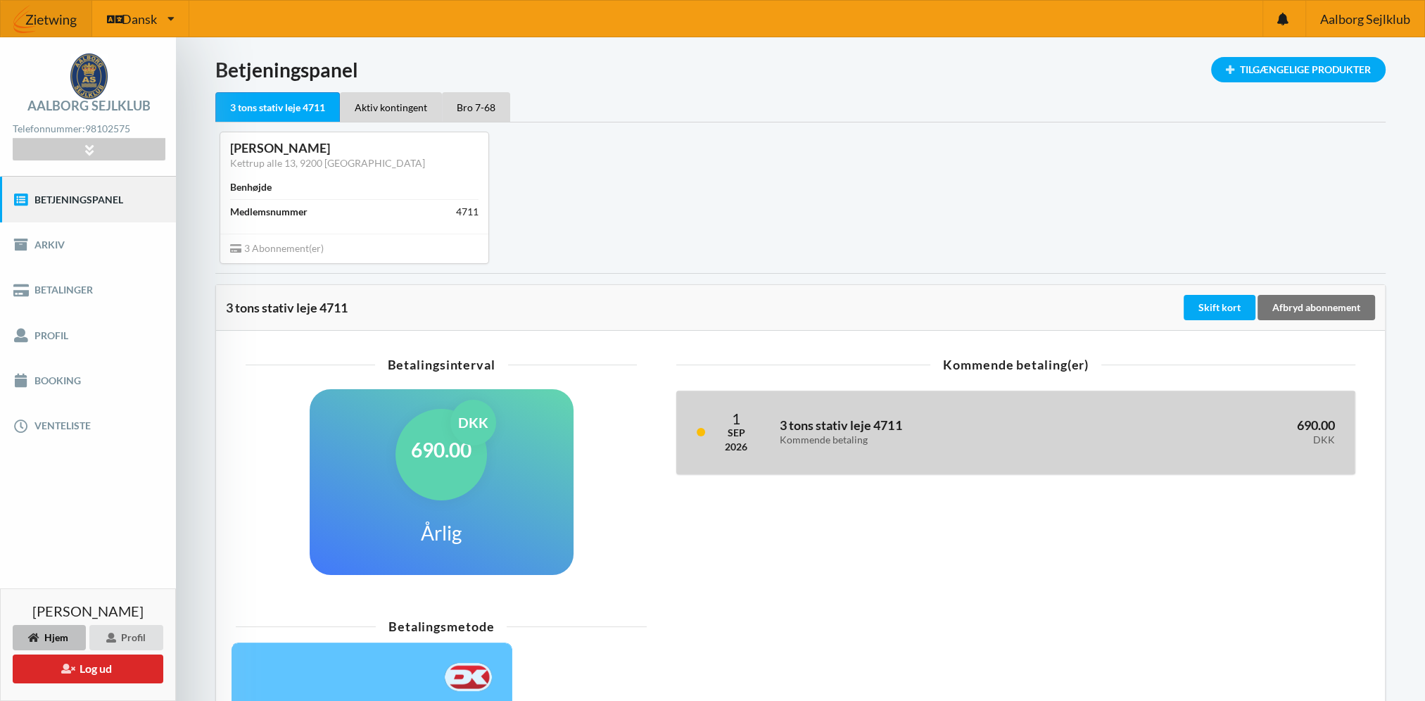
click at [866, 445] on div "3 tons stativ leje 4711 Kommende betaling" at bounding box center [934, 433] width 329 height 46
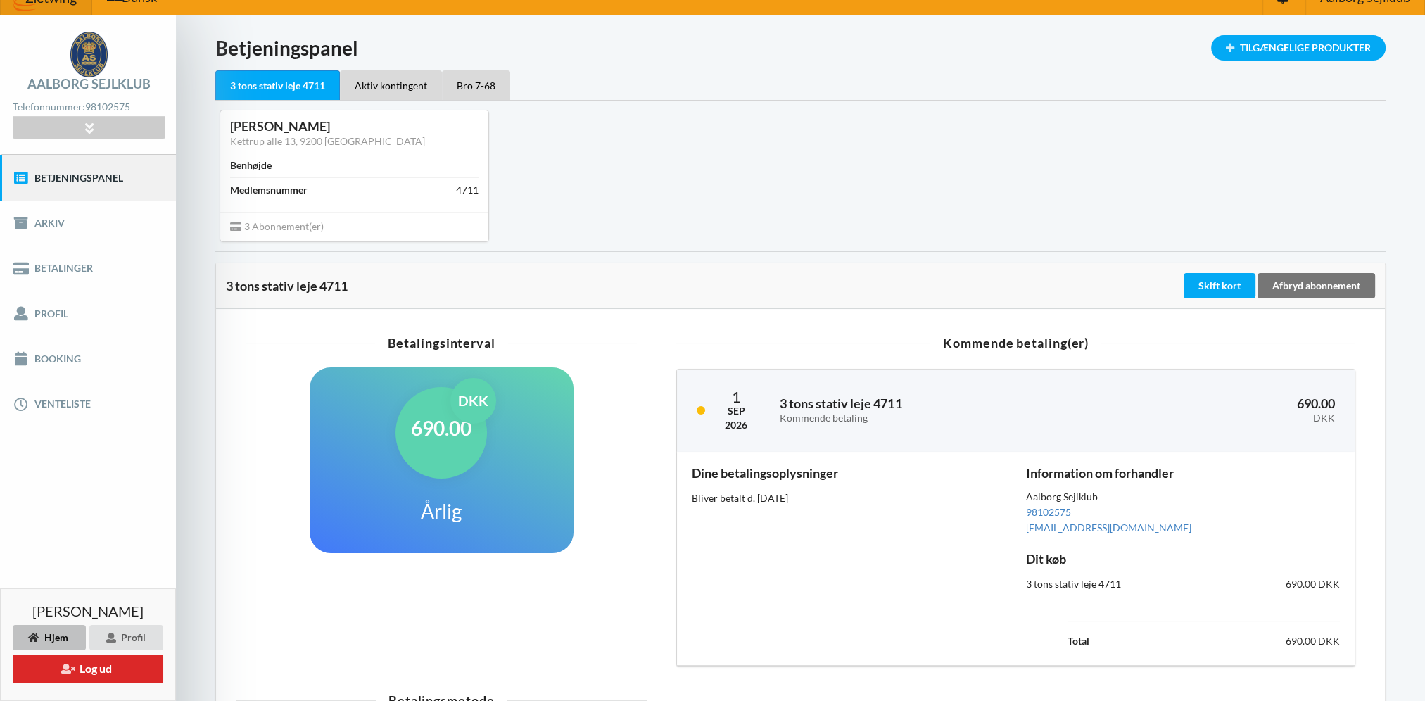
scroll to position [6, 0]
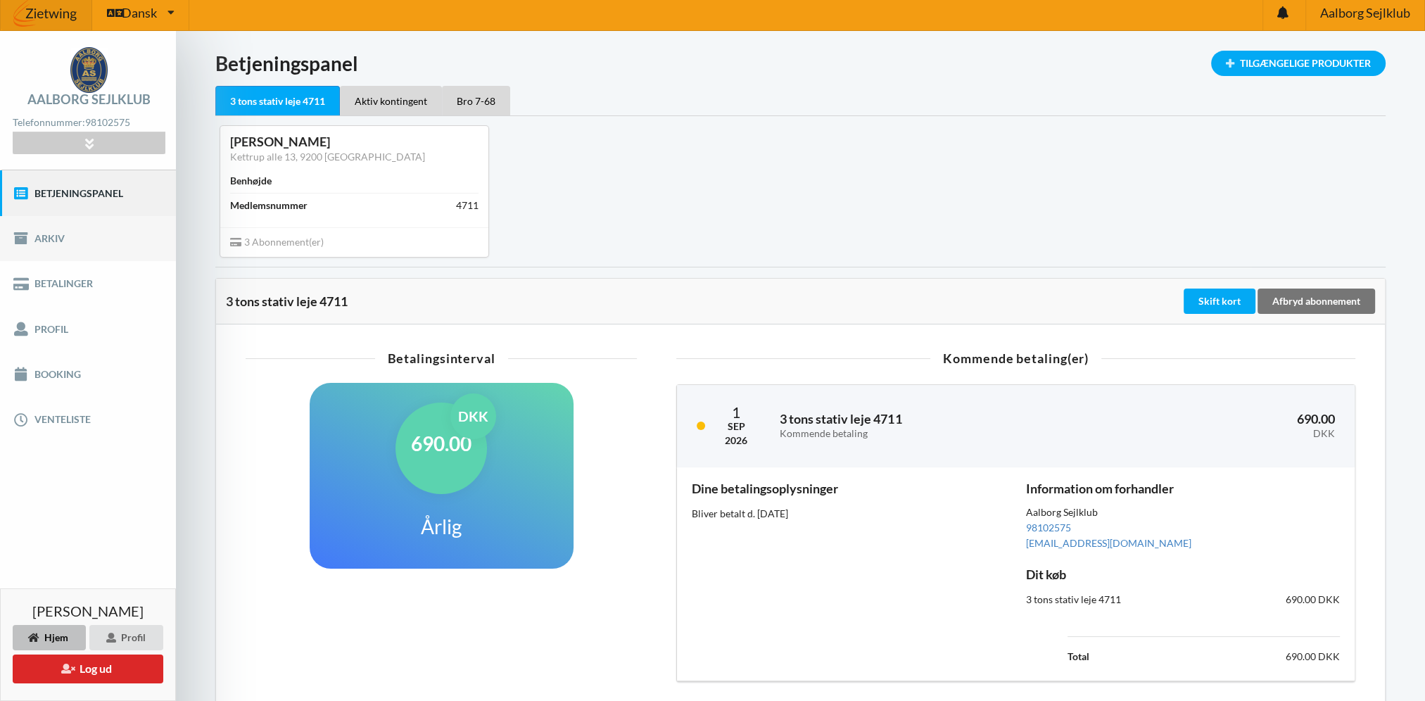
click at [46, 231] on link "Arkiv" at bounding box center [88, 238] width 176 height 45
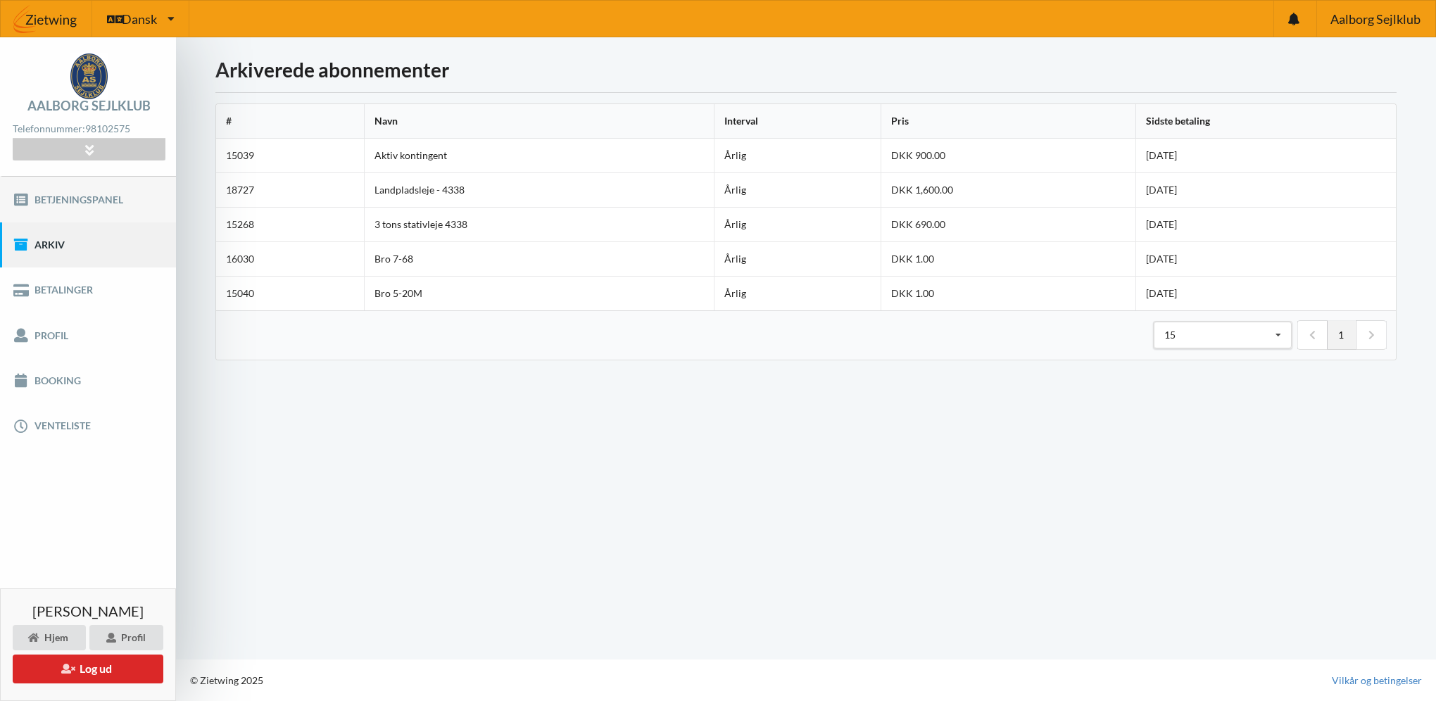
click at [68, 200] on link "Betjeningspanel" at bounding box center [88, 199] width 176 height 45
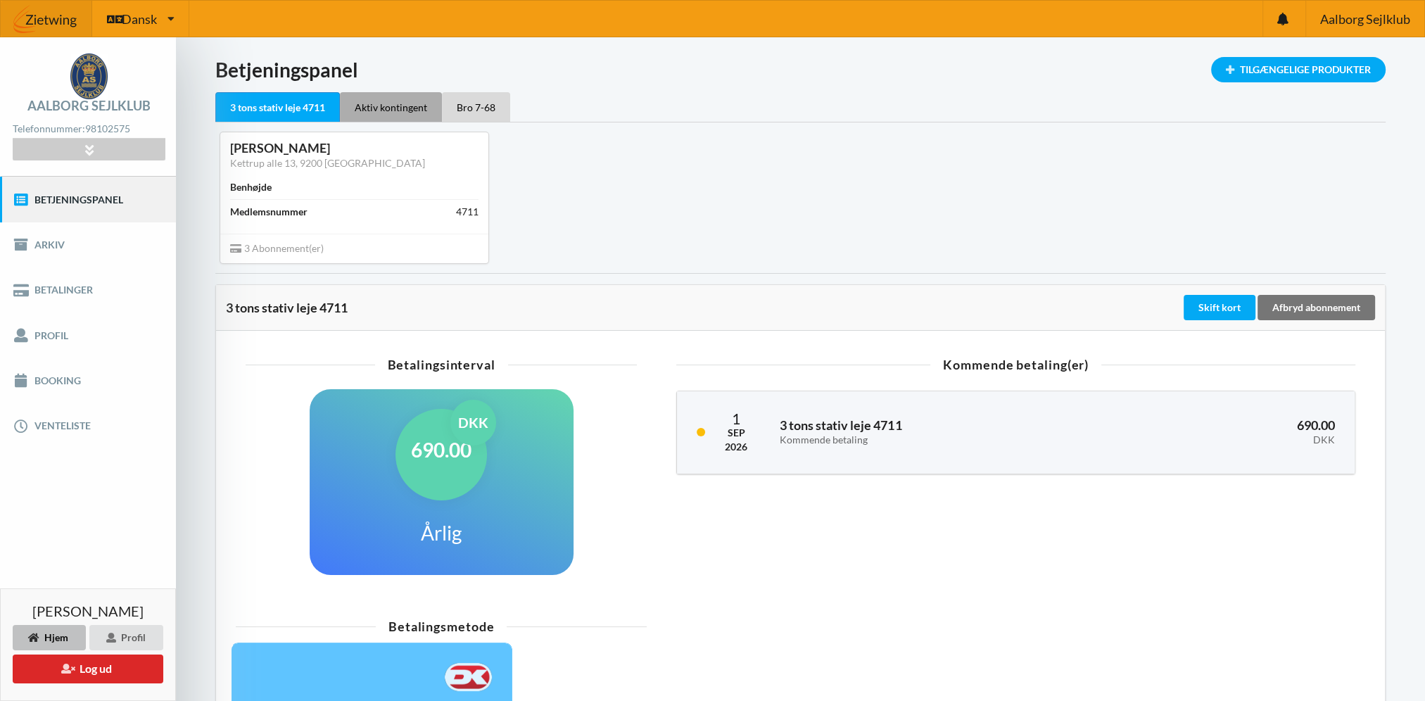
click at [381, 106] on div "Aktiv kontingent" at bounding box center [391, 107] width 102 height 30
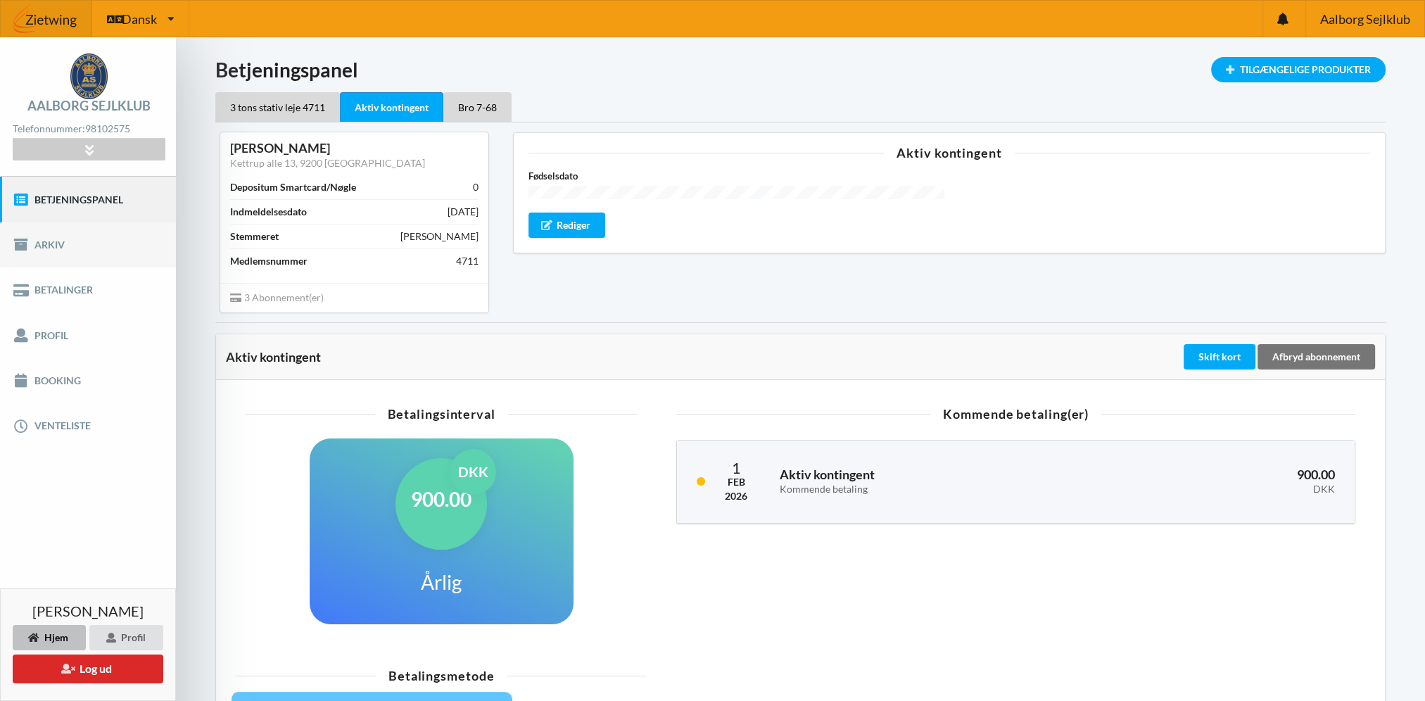
click at [53, 233] on link "Arkiv" at bounding box center [88, 244] width 176 height 45
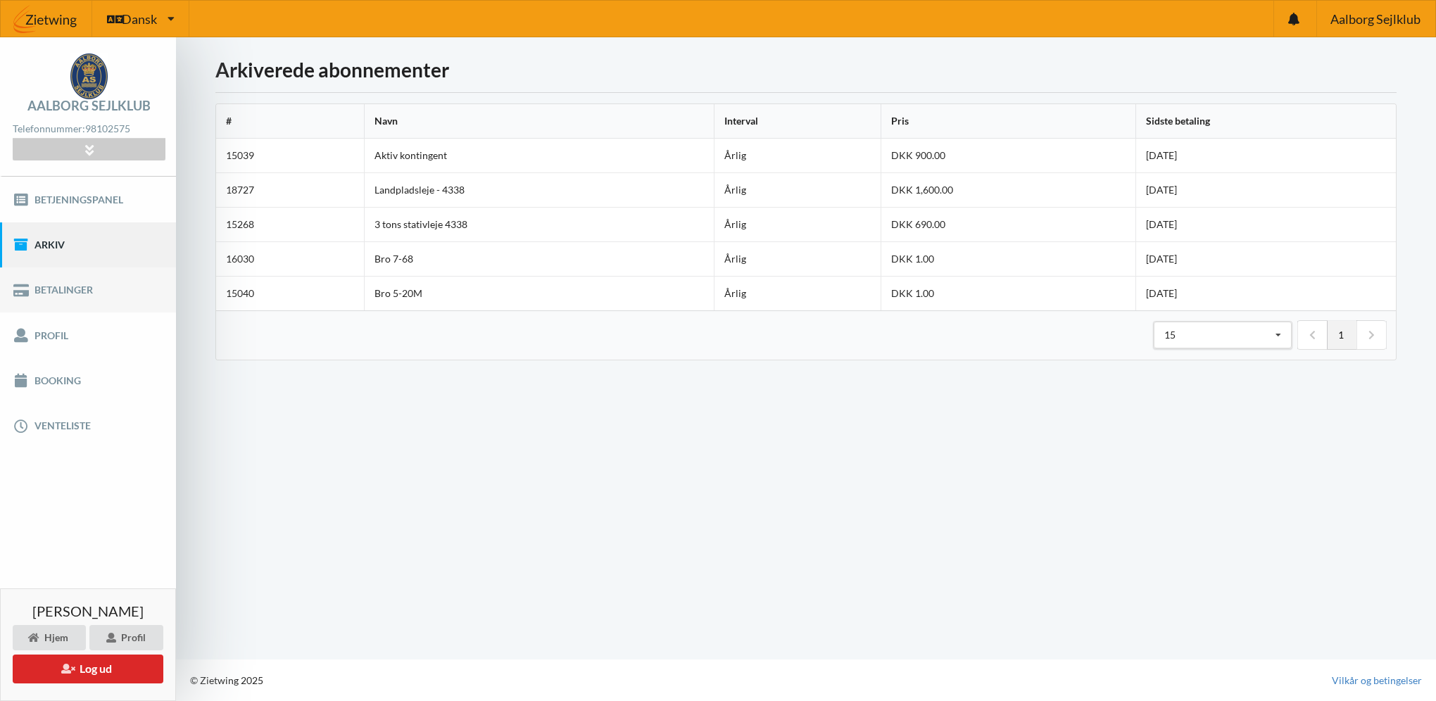
click at [65, 294] on link "Betalinger" at bounding box center [88, 289] width 176 height 45
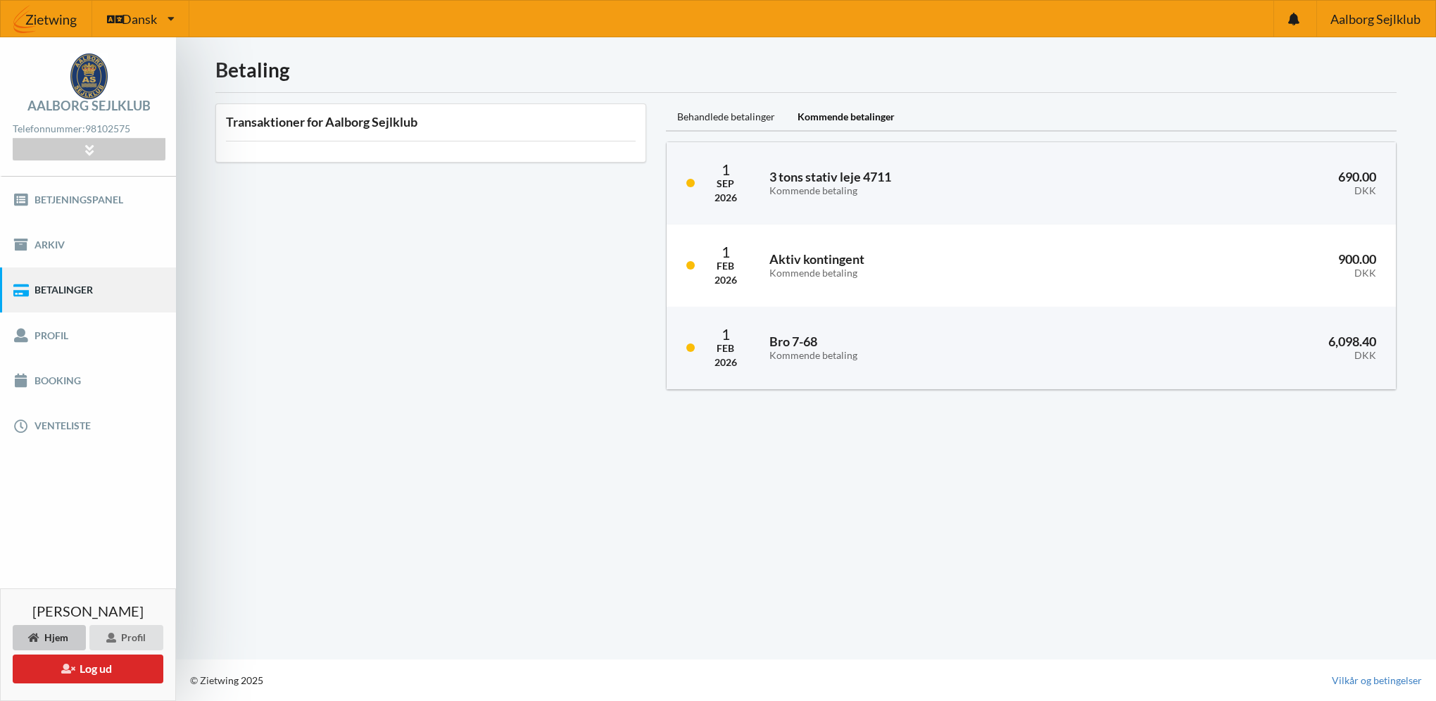
click at [54, 636] on div "Hjem" at bounding box center [49, 637] width 73 height 25
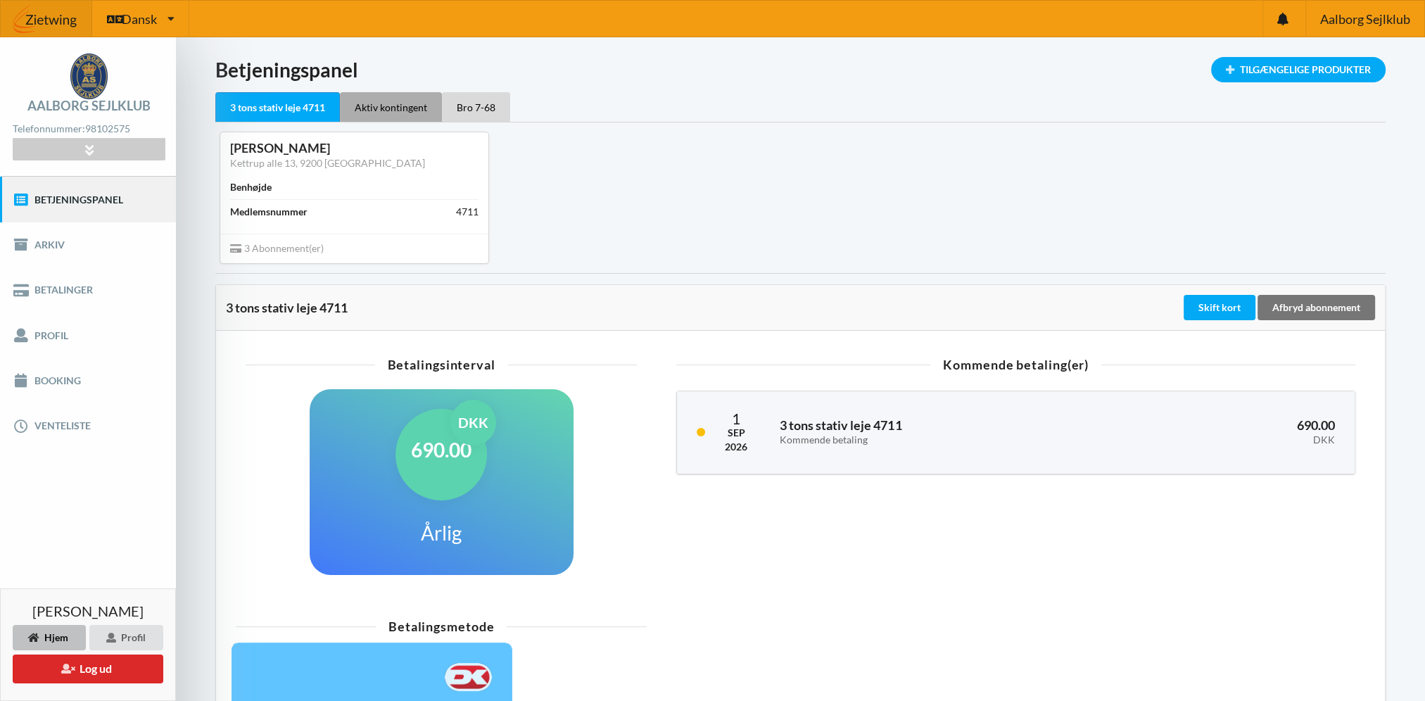
click at [405, 110] on div "Aktiv kontingent" at bounding box center [391, 107] width 102 height 30
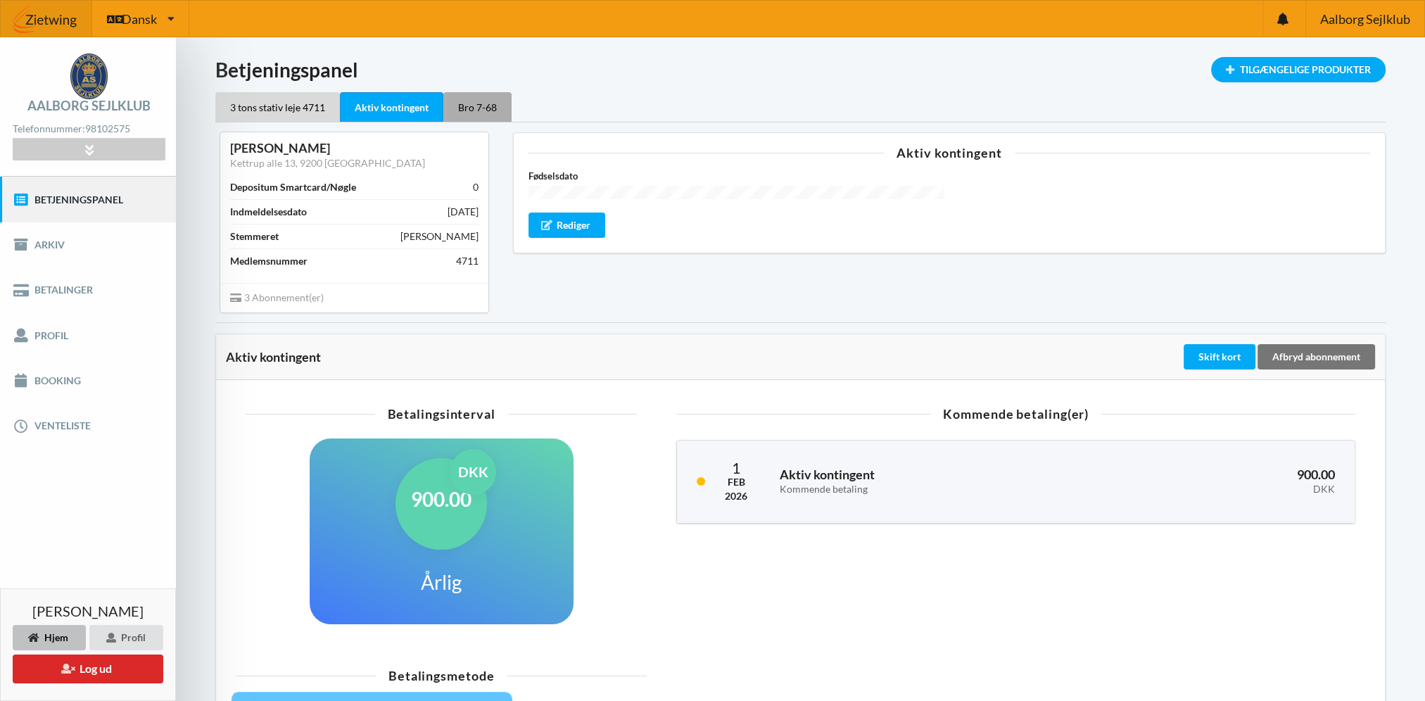
click at [467, 111] on div "Bro 7-68" at bounding box center [477, 107] width 68 height 30
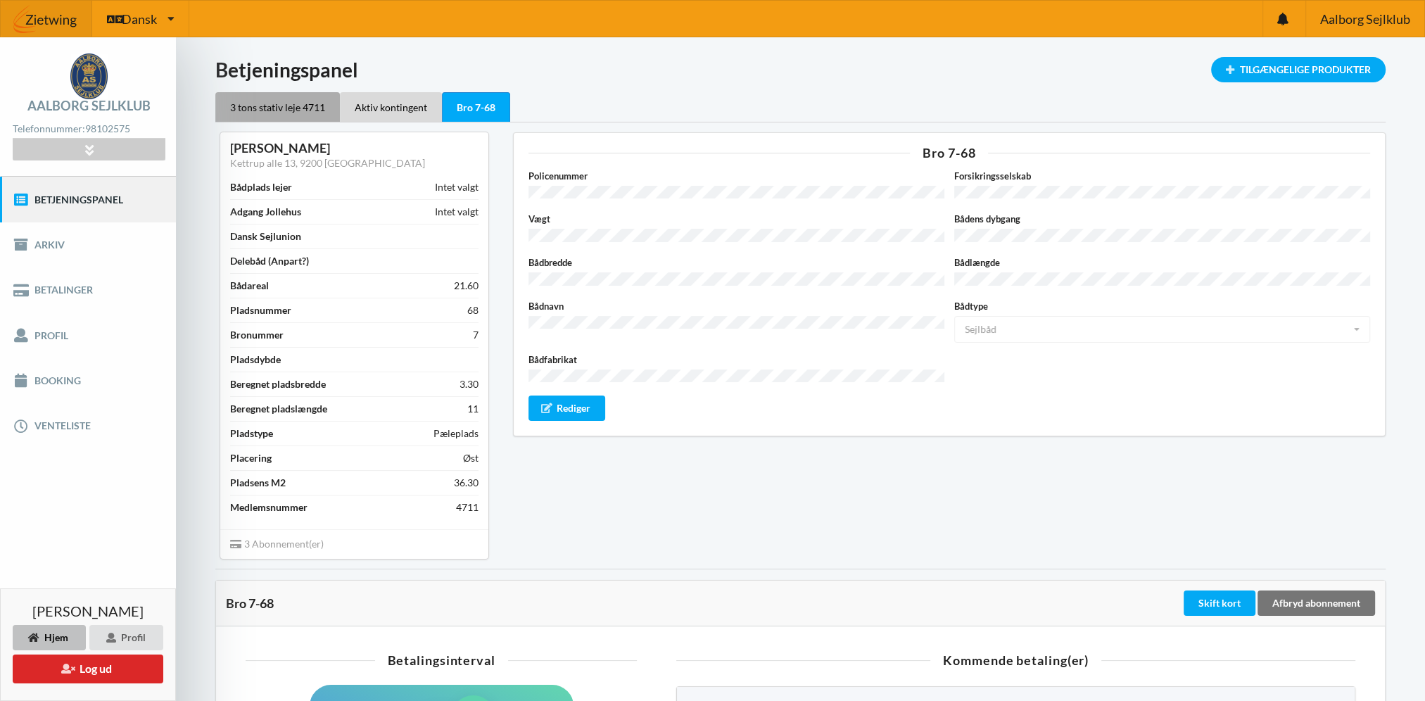
click at [278, 118] on div "3 tons stativ leje 4711" at bounding box center [277, 107] width 125 height 30
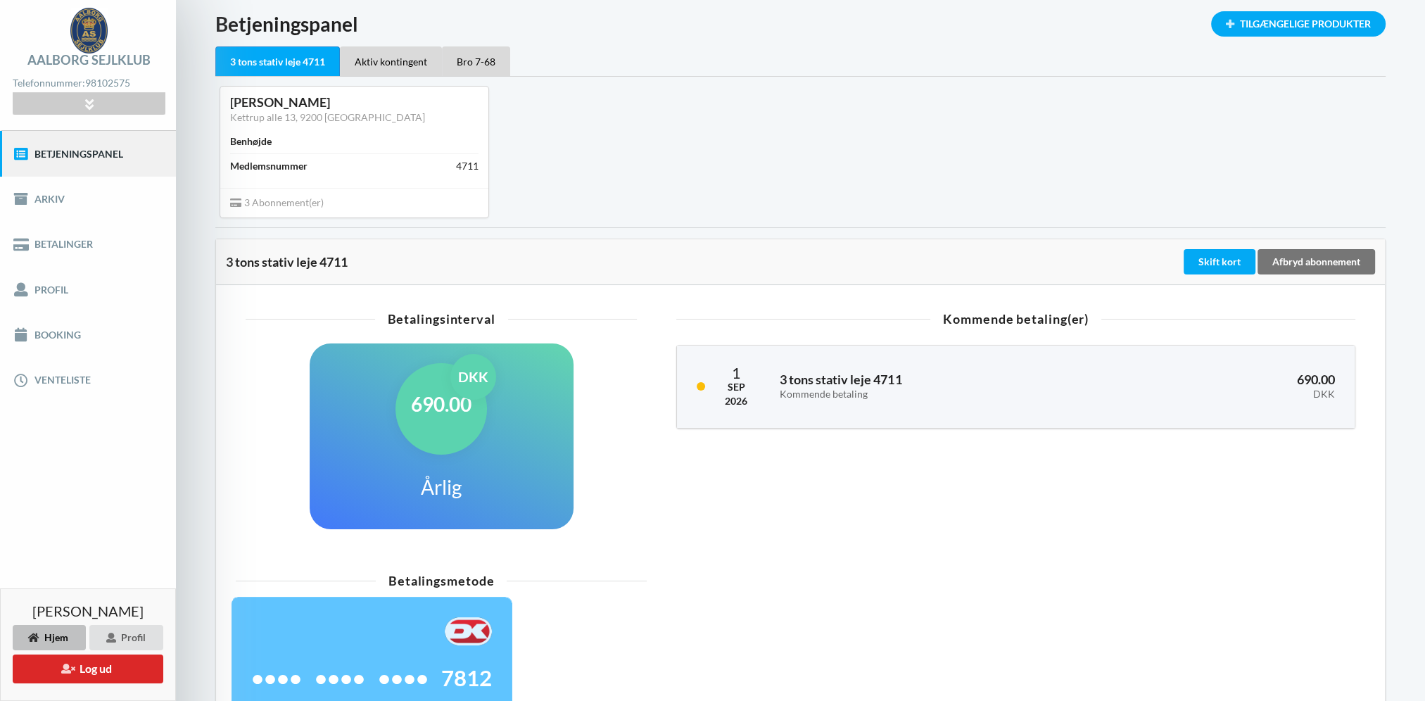
scroll to position [70, 0]
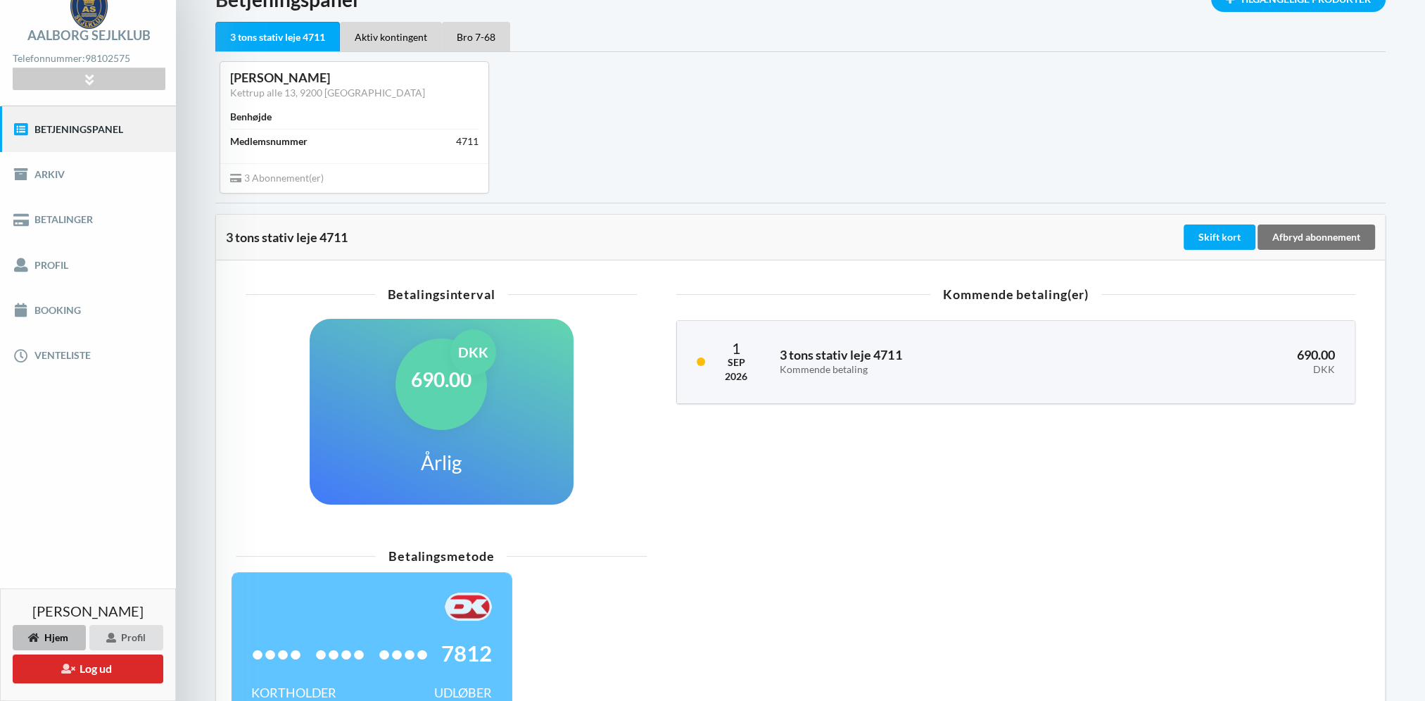
click at [277, 179] on span "3 Abonnement(er)" at bounding box center [277, 178] width 94 height 12
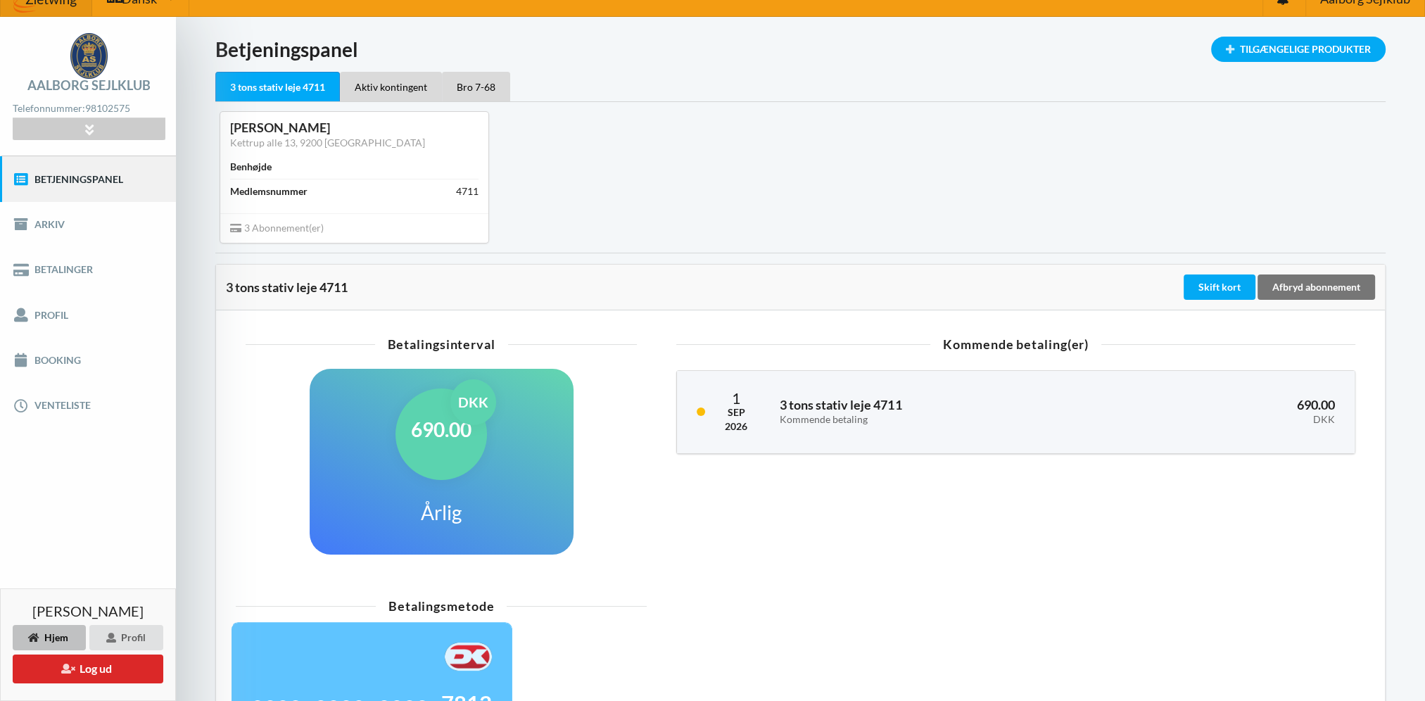
scroll to position [0, 0]
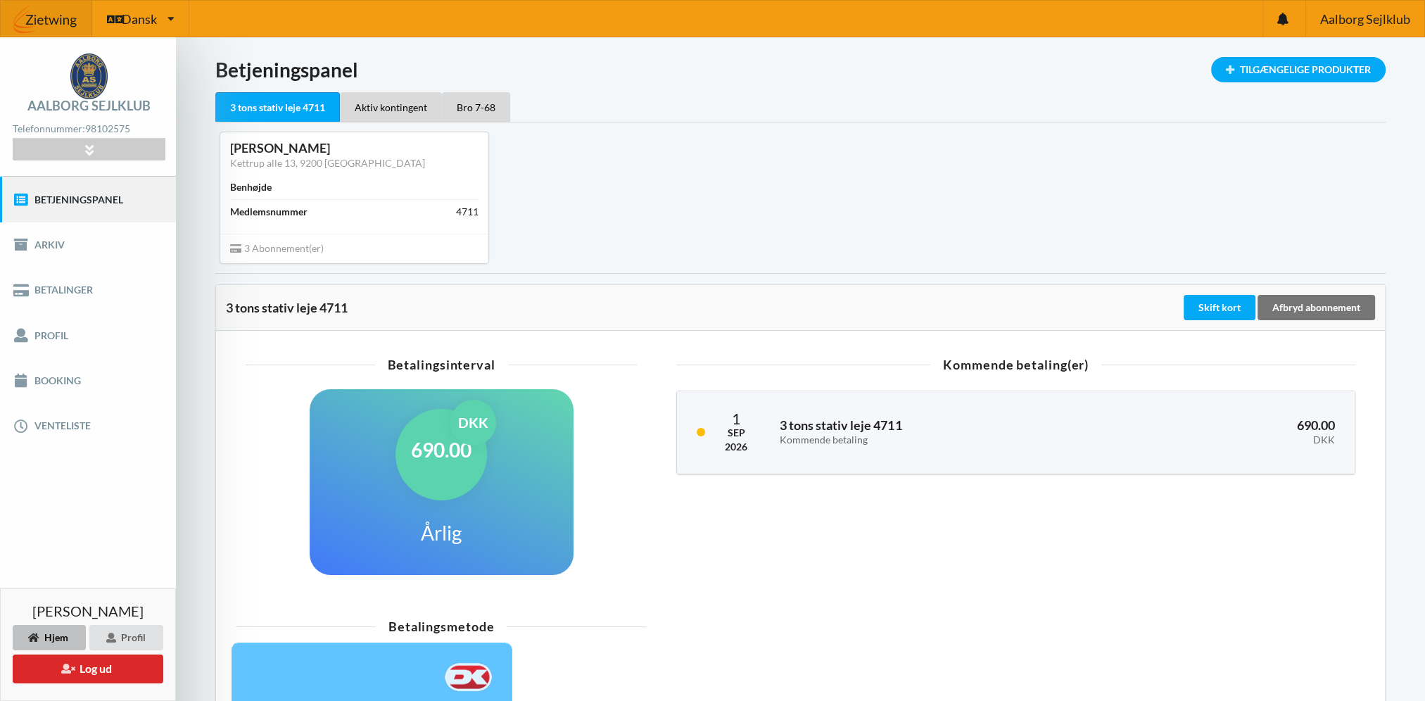
click at [281, 146] on div "[PERSON_NAME]" at bounding box center [354, 148] width 248 height 16
click at [59, 207] on link "Betjeningspanel" at bounding box center [88, 199] width 176 height 45
click at [62, 149] on div at bounding box center [89, 150] width 152 height 22
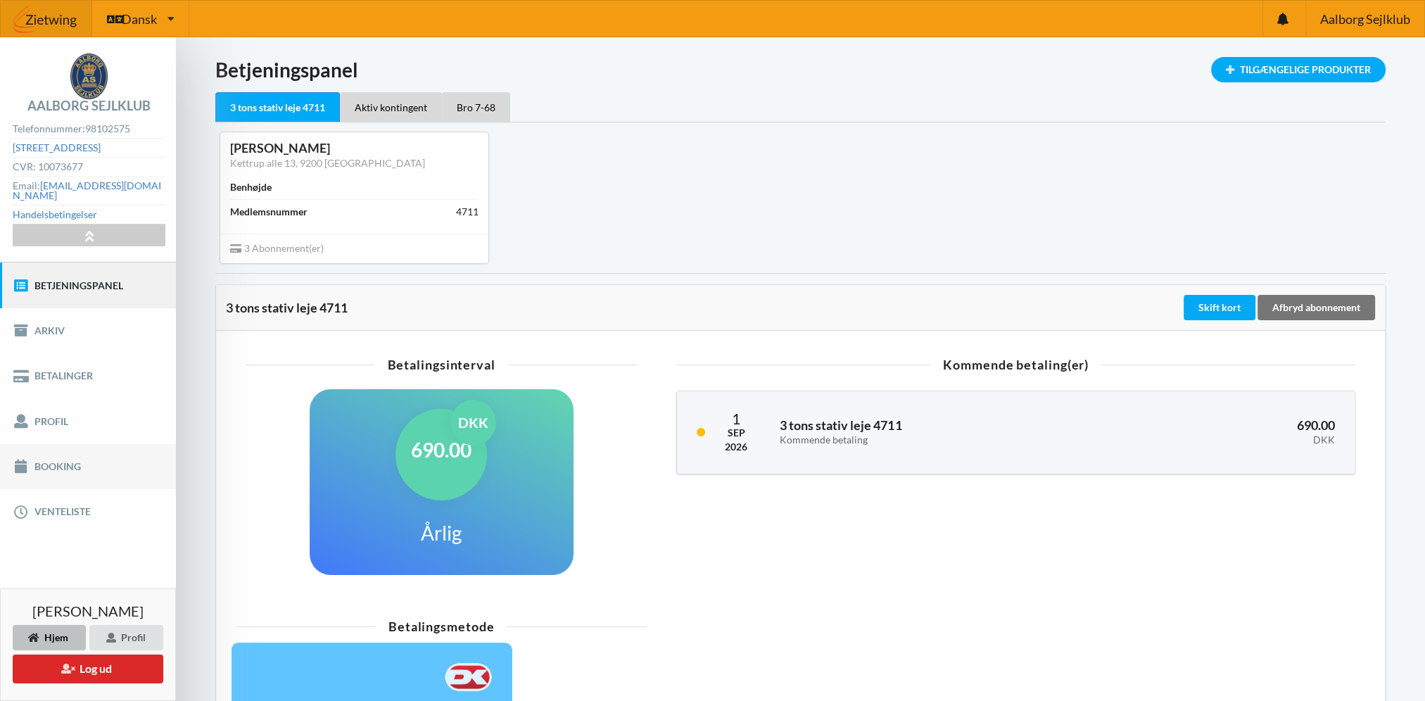
click at [57, 462] on link "Booking" at bounding box center [88, 466] width 176 height 45
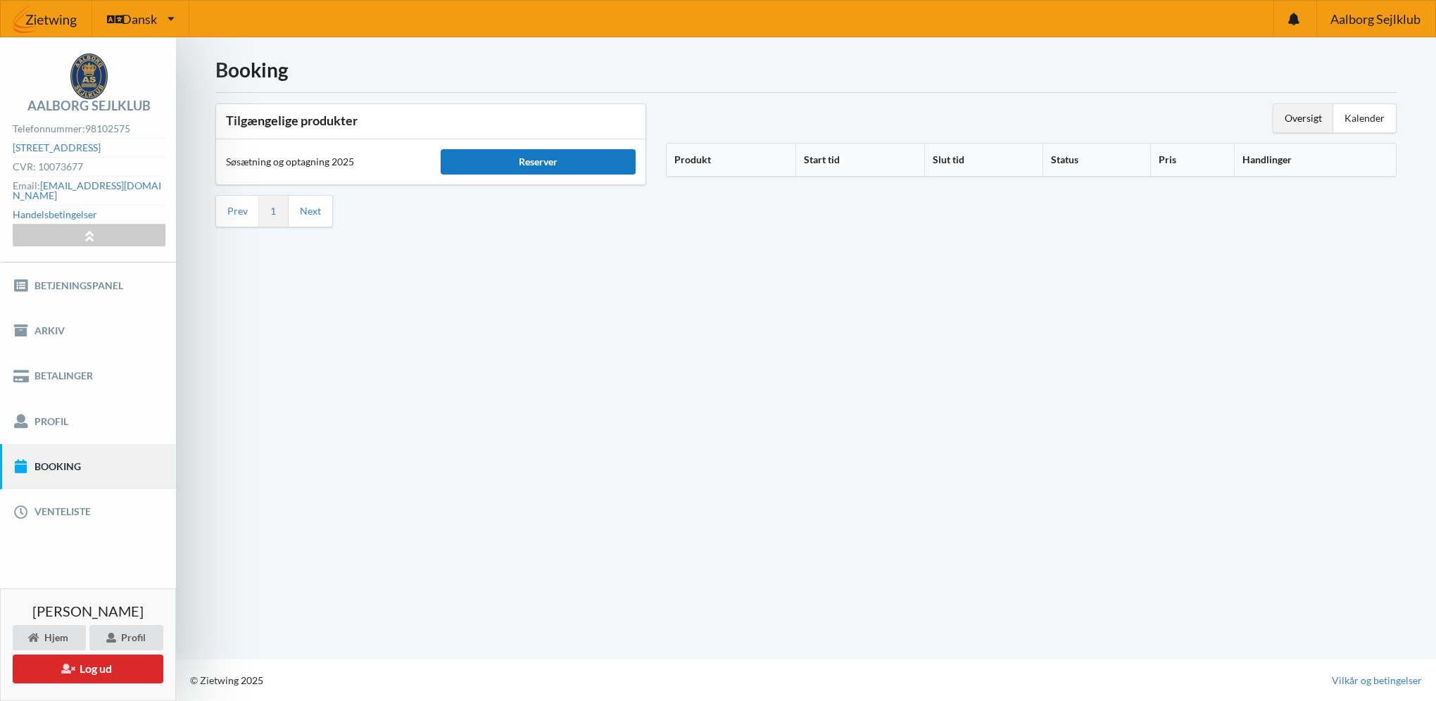
click at [500, 163] on div "Reserver" at bounding box center [538, 161] width 195 height 25
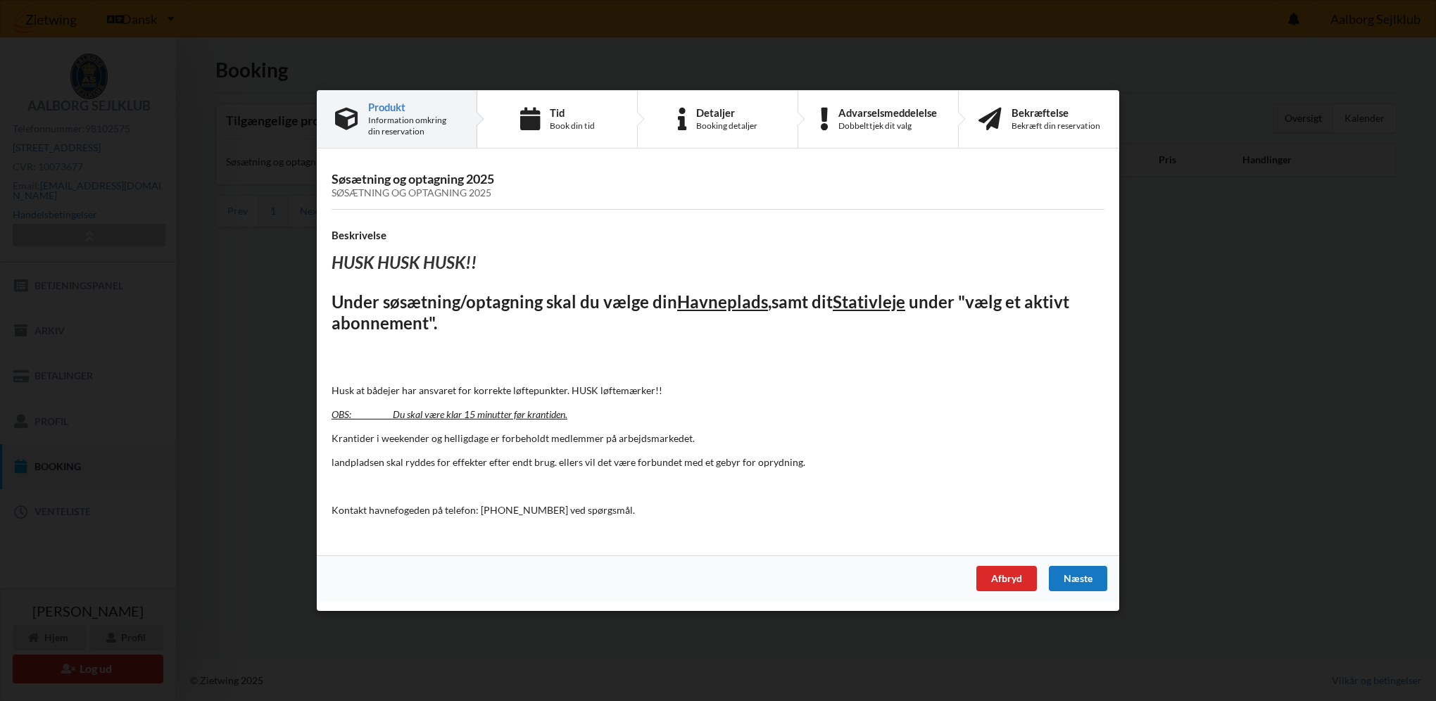
click at [1074, 585] on div "Næste" at bounding box center [1078, 578] width 58 height 25
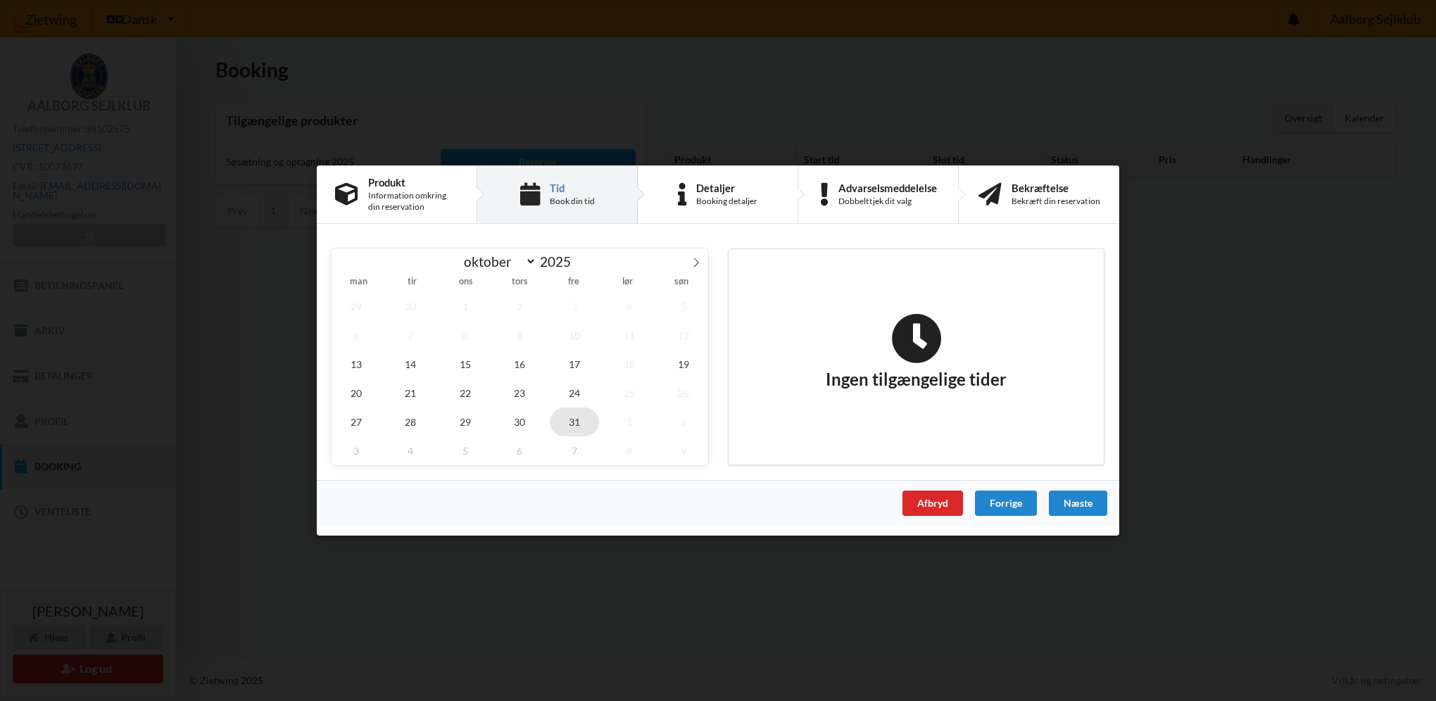
click at [578, 420] on span "31" at bounding box center [574, 421] width 49 height 29
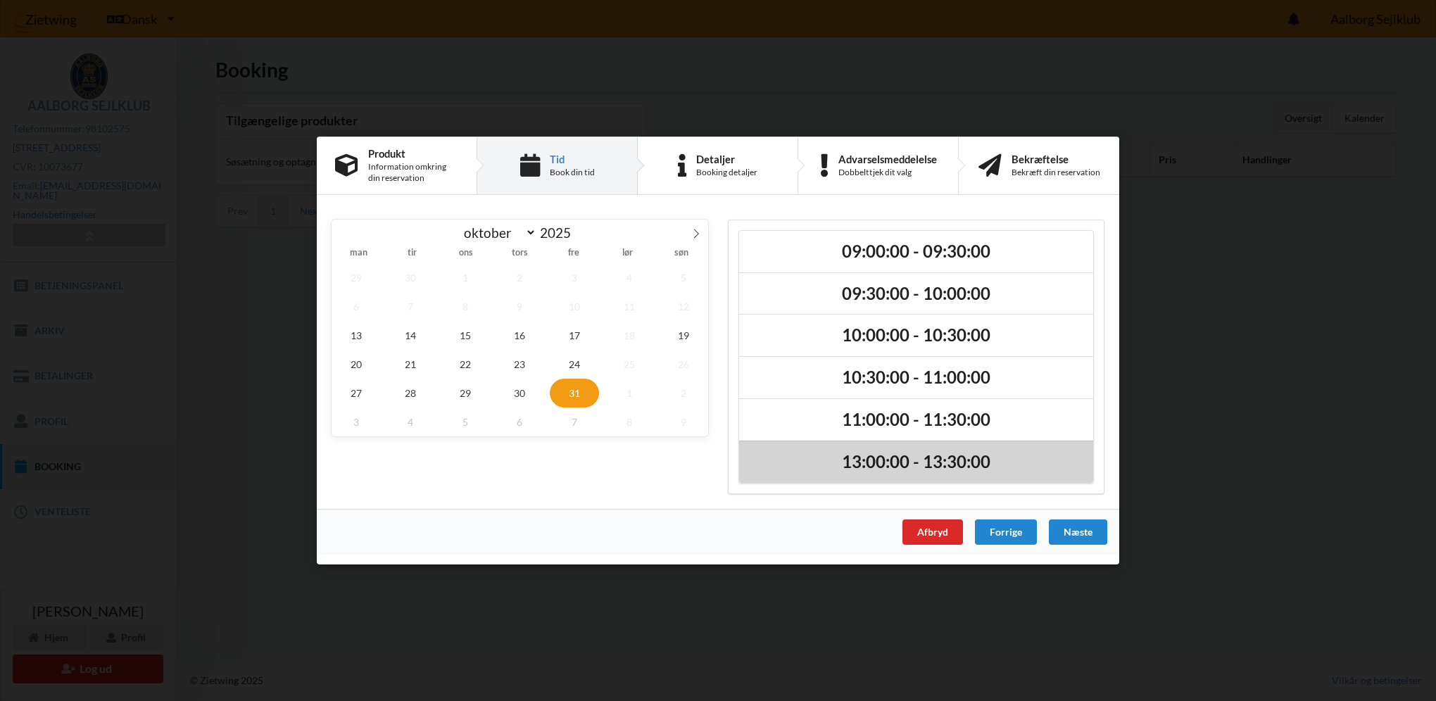
click at [933, 467] on h2 "13:00:00 - 13:30:00" at bounding box center [916, 462] width 334 height 22
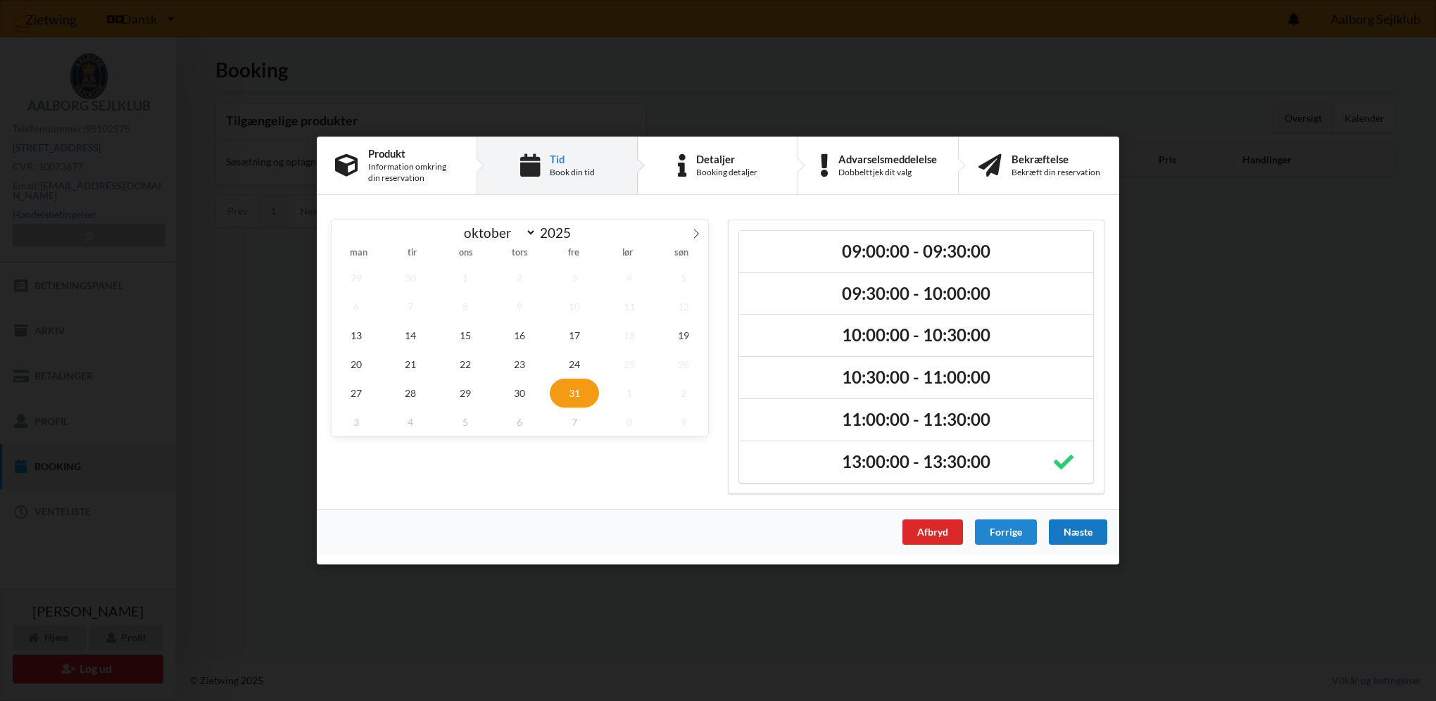
click at [1063, 534] on div "Næste" at bounding box center [1078, 531] width 58 height 25
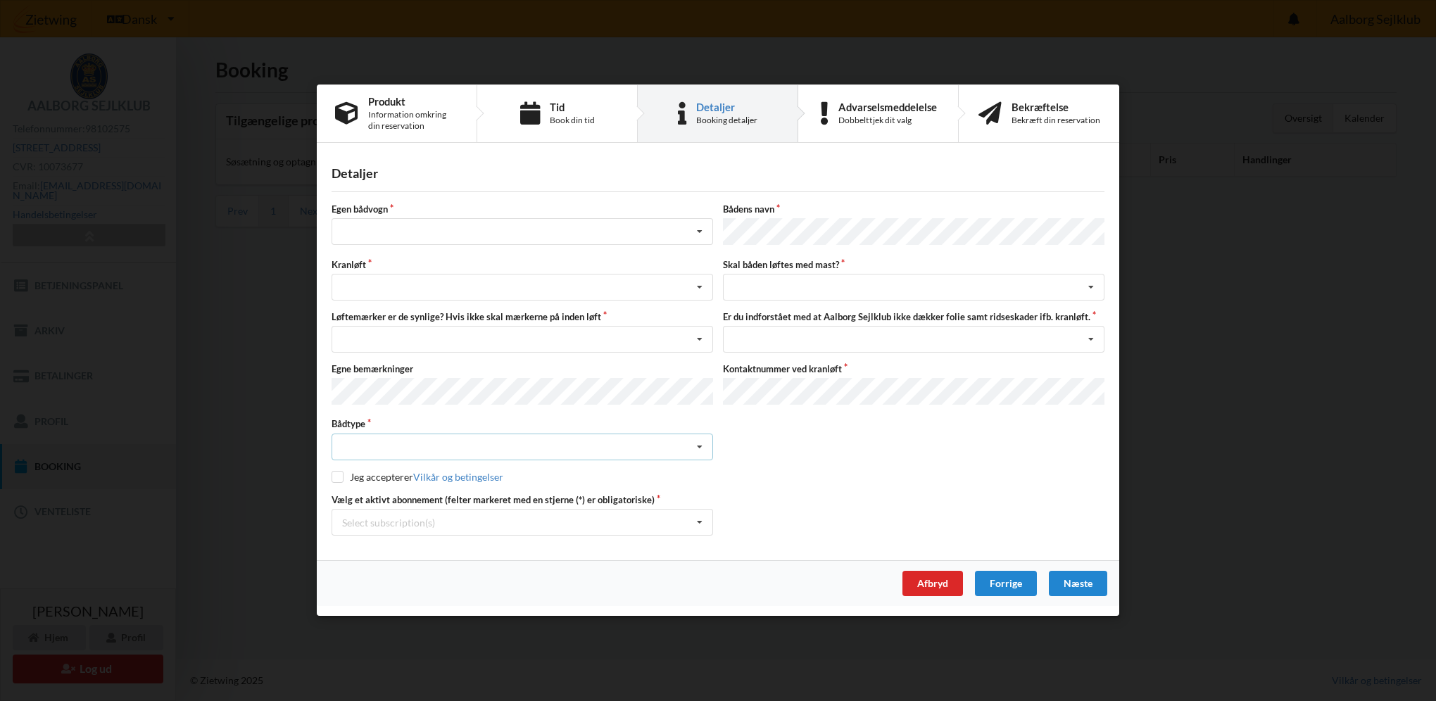
click at [431, 443] on div "Intet valgt Sejlbåd Motorbåd Motorsejler Jolle Andet" at bounding box center [521, 446] width 381 height 27
click at [412, 493] on div "Sejlbåd" at bounding box center [522, 499] width 380 height 26
click at [380, 236] on div "Intet valg ja nej" at bounding box center [521, 232] width 381 height 27
click at [360, 312] on div "nej" at bounding box center [522, 310] width 380 height 26
click at [378, 287] on div "Søsætning Optagning" at bounding box center [521, 287] width 381 height 27
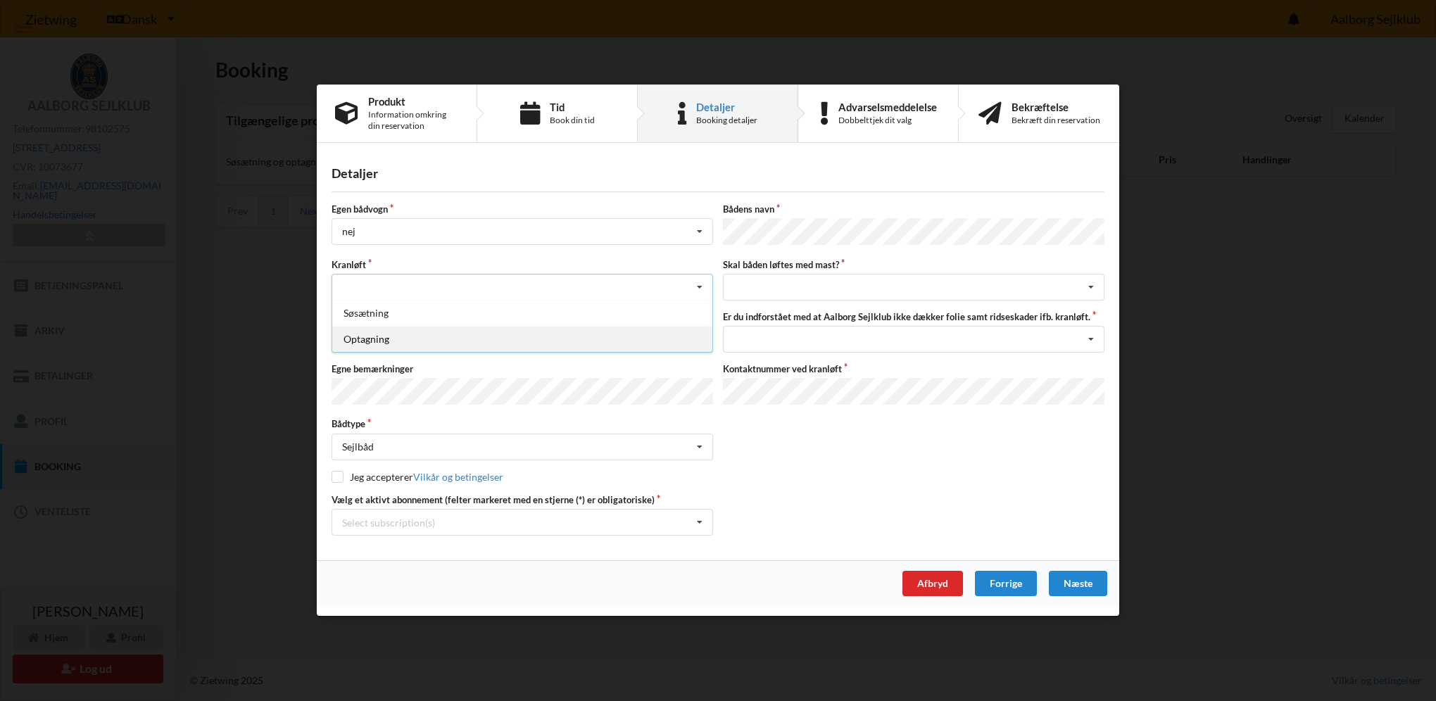
click at [386, 334] on div "Optagning" at bounding box center [522, 339] width 380 height 26
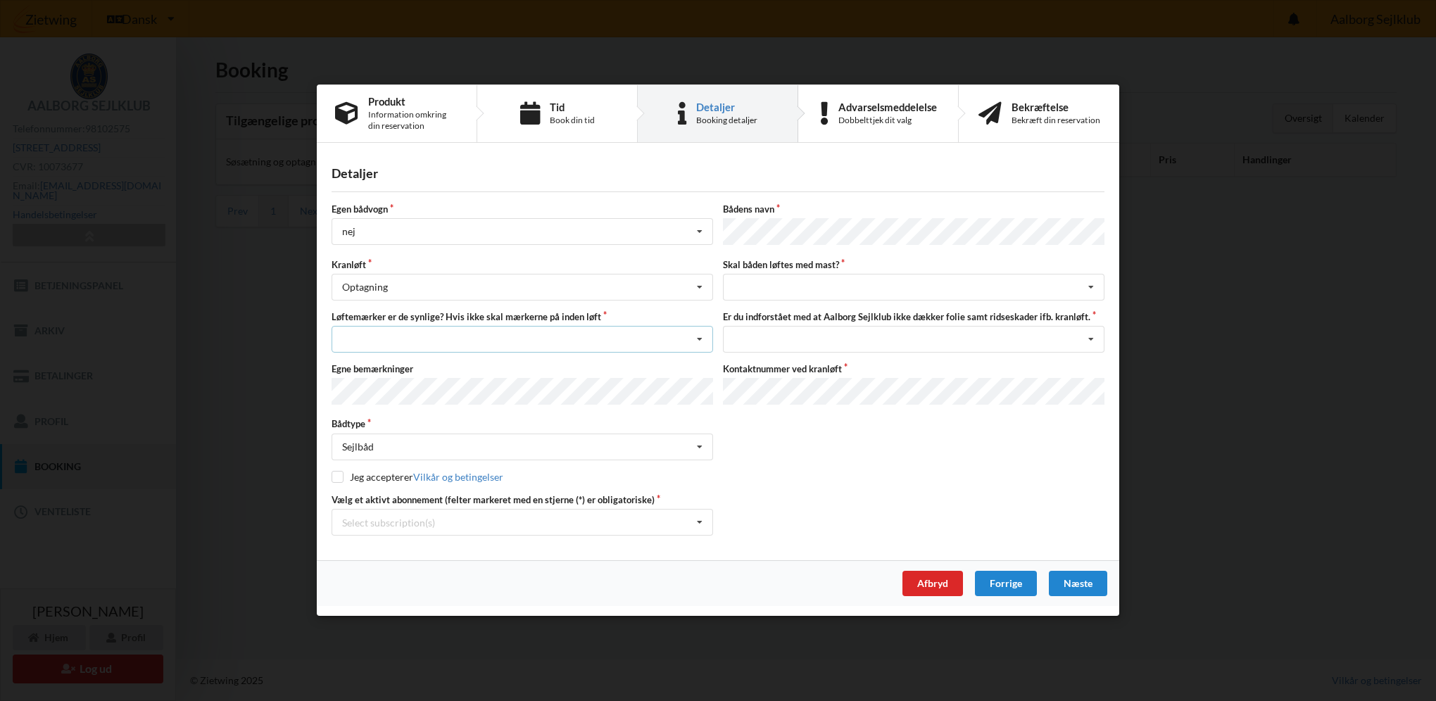
click at [352, 339] on div "Nej, jeg kontakter havnekontoret inden løft og får dem sat på Ja, mine mærker e…" at bounding box center [521, 339] width 381 height 27
click at [515, 386] on div "Ja, mine mærker er synlige og intakte" at bounding box center [522, 391] width 380 height 26
click at [787, 293] on div "intet valg ja nej" at bounding box center [913, 287] width 381 height 27
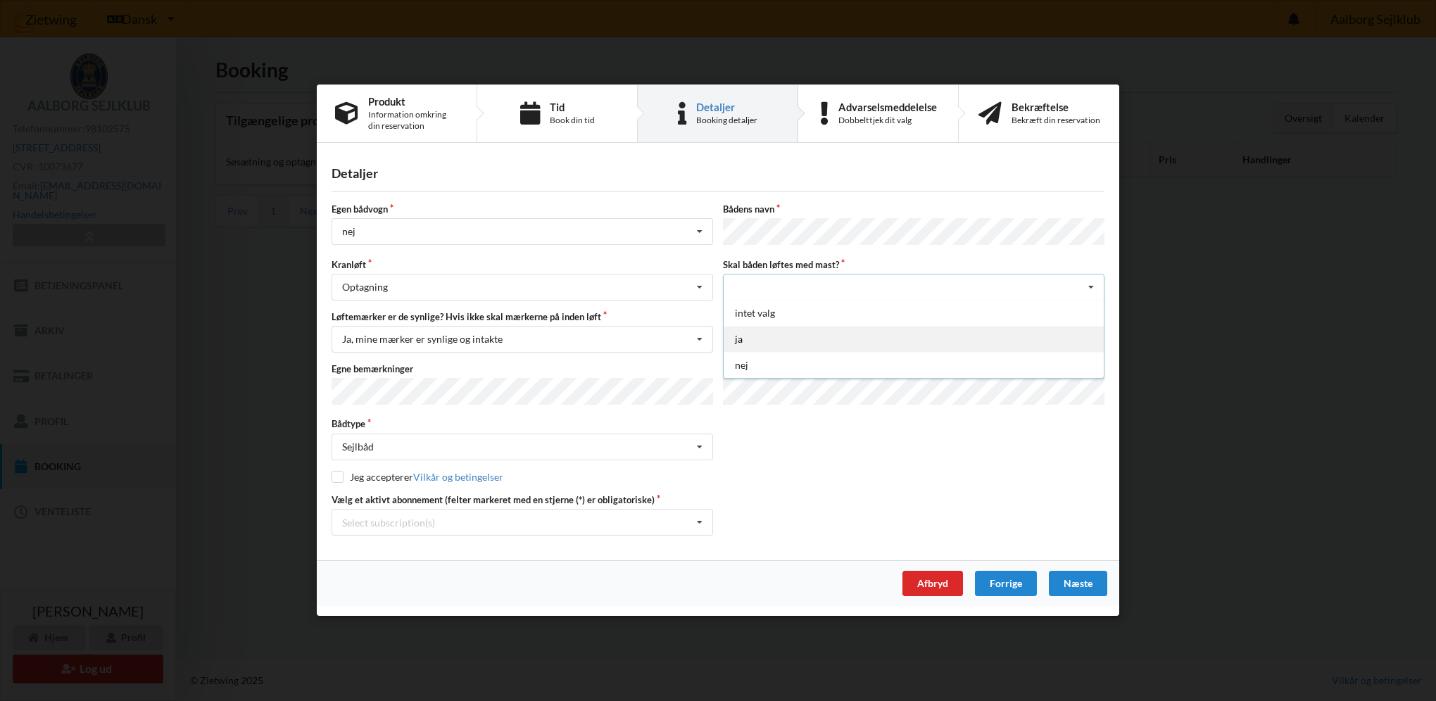
click at [780, 336] on div "ja" at bounding box center [913, 339] width 380 height 26
click at [804, 338] on div "Jeg har tæpper med og tager selv ansvaret for eventuelle folie samt ridseskader…" at bounding box center [913, 339] width 381 height 27
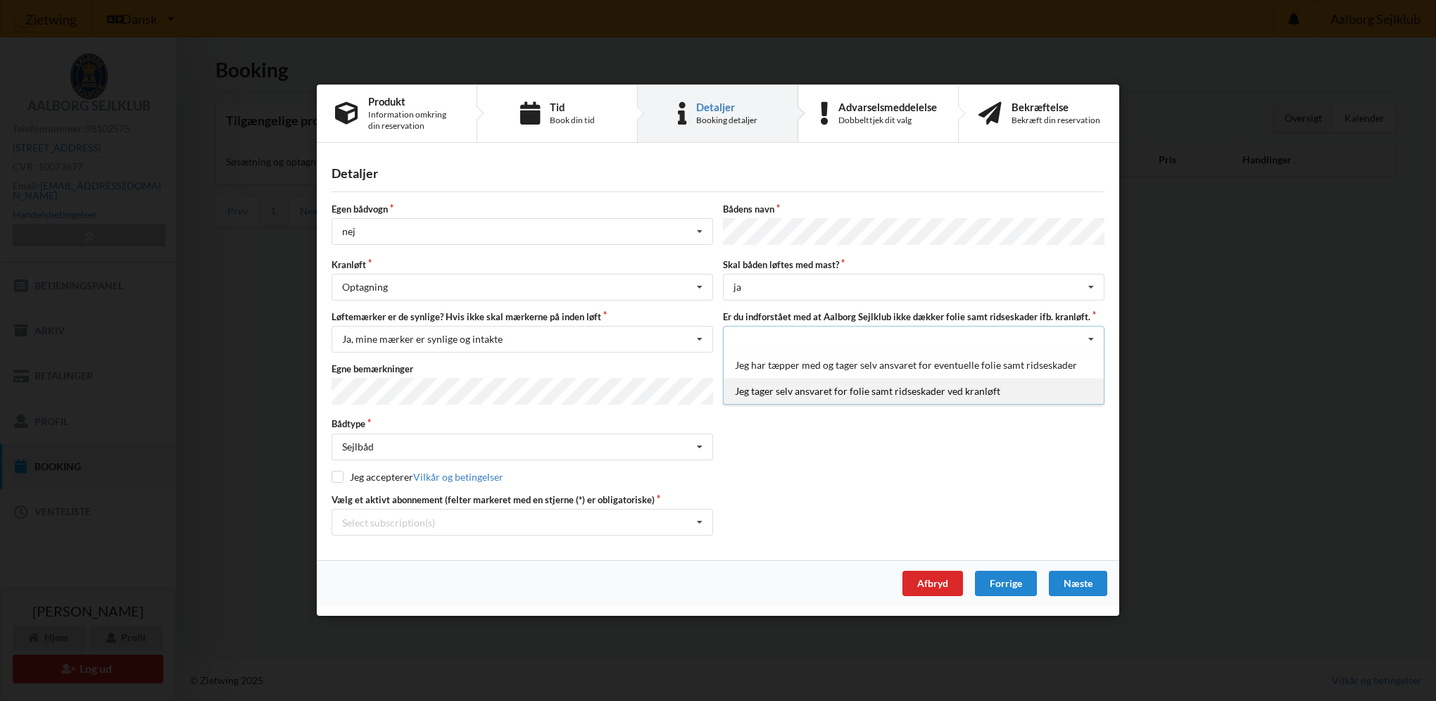
click at [807, 391] on div "Jeg tager selv ansvaret for folie samt ridseskader ved kranløft" at bounding box center [913, 391] width 380 height 26
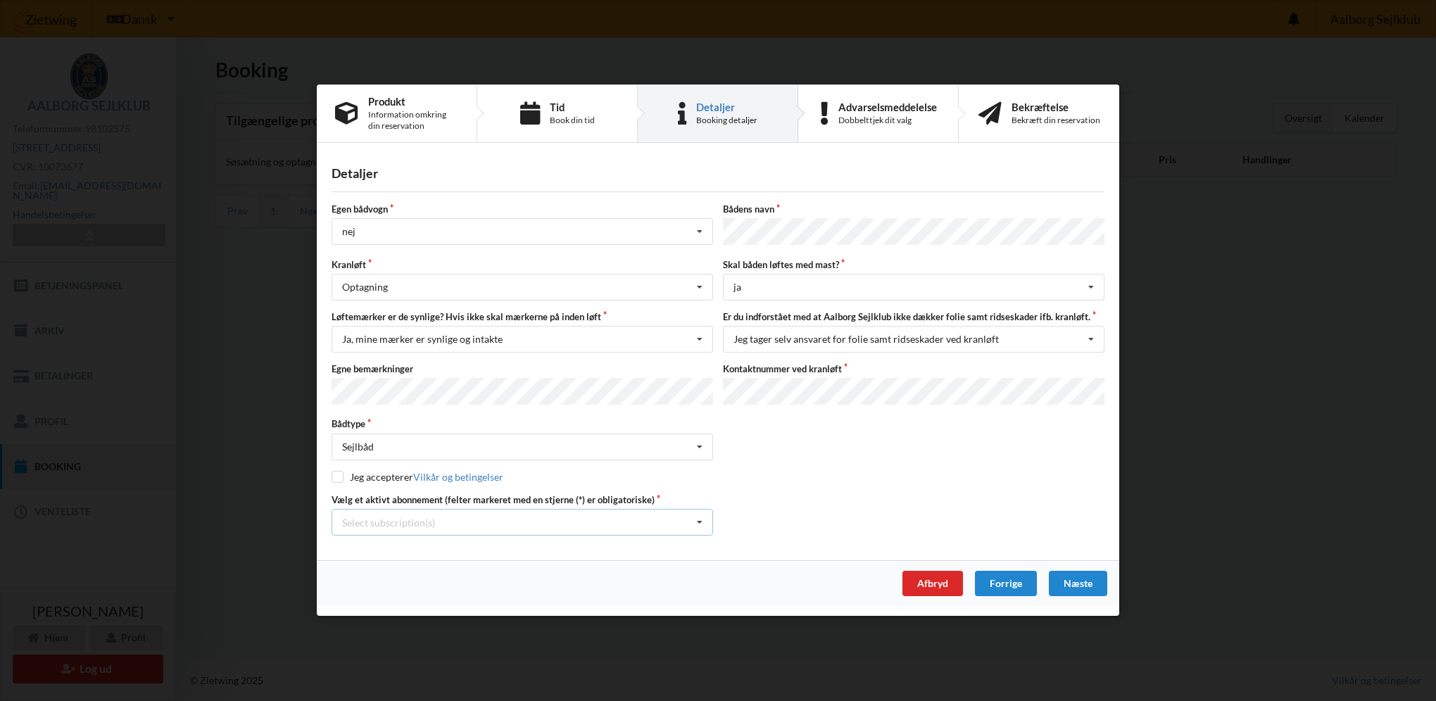
click at [419, 521] on div "Select subscription(s)" at bounding box center [388, 523] width 93 height 12
click at [388, 547] on div "3 tons stativ leje 4711" at bounding box center [522, 549] width 380 height 26
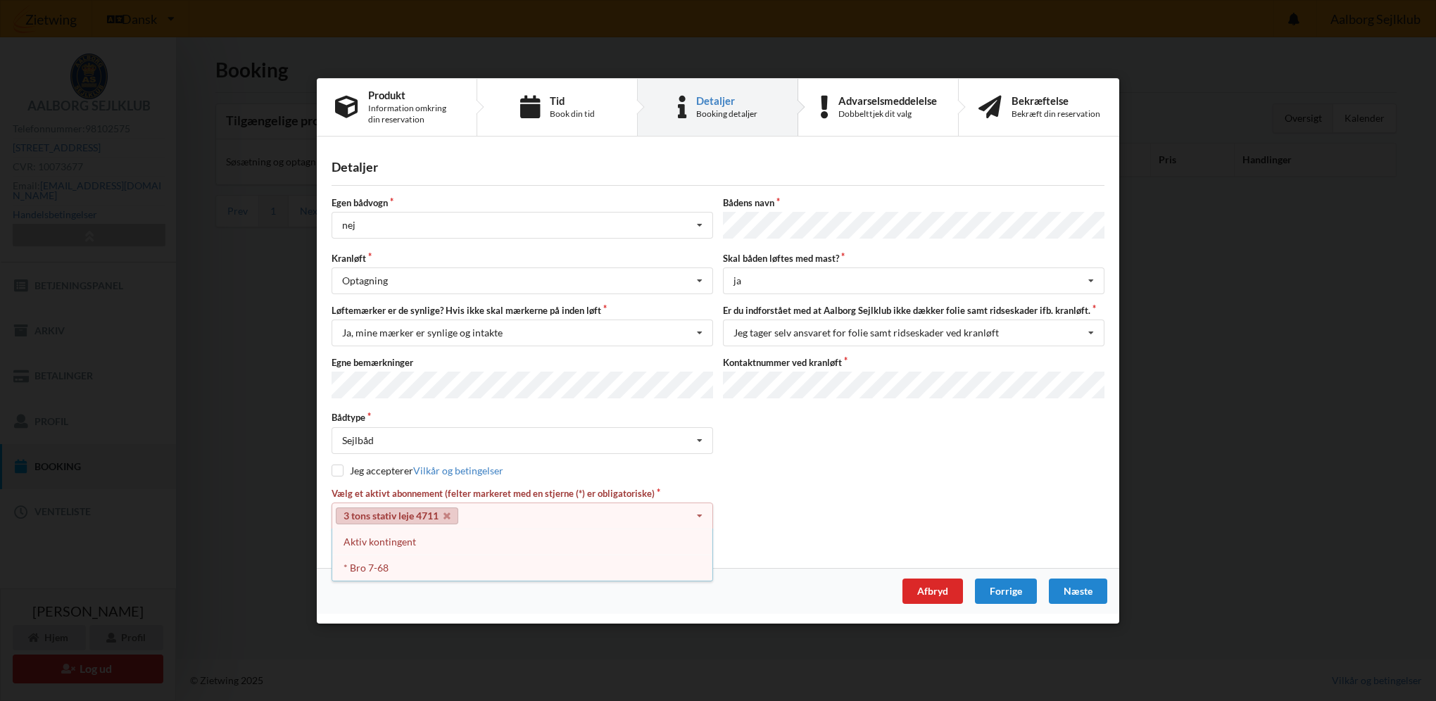
click at [531, 481] on div "Egen bådvogn nej Intet valg ja nej Bådens navn Kranløft Optagning Søsætning Opt…" at bounding box center [717, 369] width 773 height 347
click at [634, 467] on div "Jeg accepterer Vilkår og betingelser" at bounding box center [717, 470] width 773 height 14
click at [336, 469] on input "checkbox" at bounding box center [337, 470] width 12 height 12
checkbox input "true"
click at [1085, 592] on div "Næste" at bounding box center [1078, 590] width 58 height 25
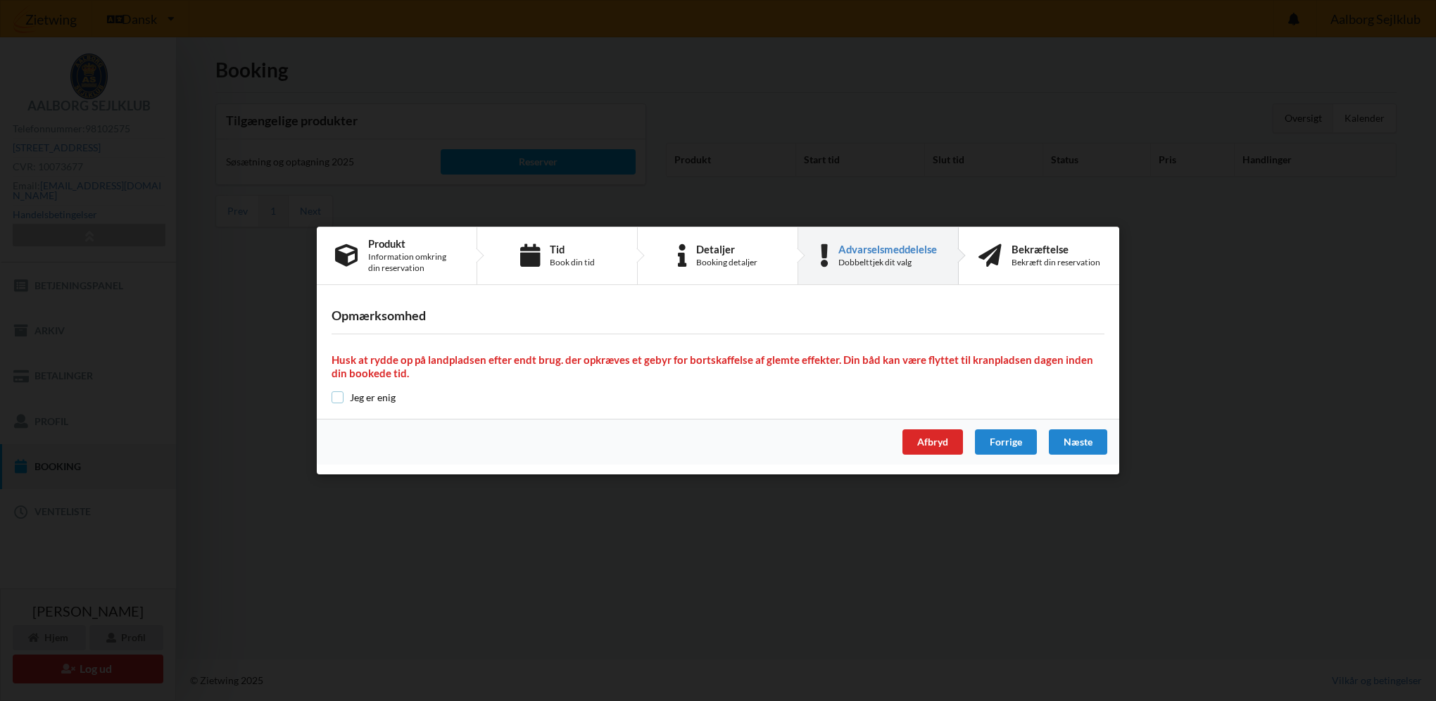
click at [336, 394] on input "checkbox" at bounding box center [337, 397] width 12 height 12
checkbox input "true"
click at [1070, 439] on div "Næste" at bounding box center [1078, 441] width 58 height 25
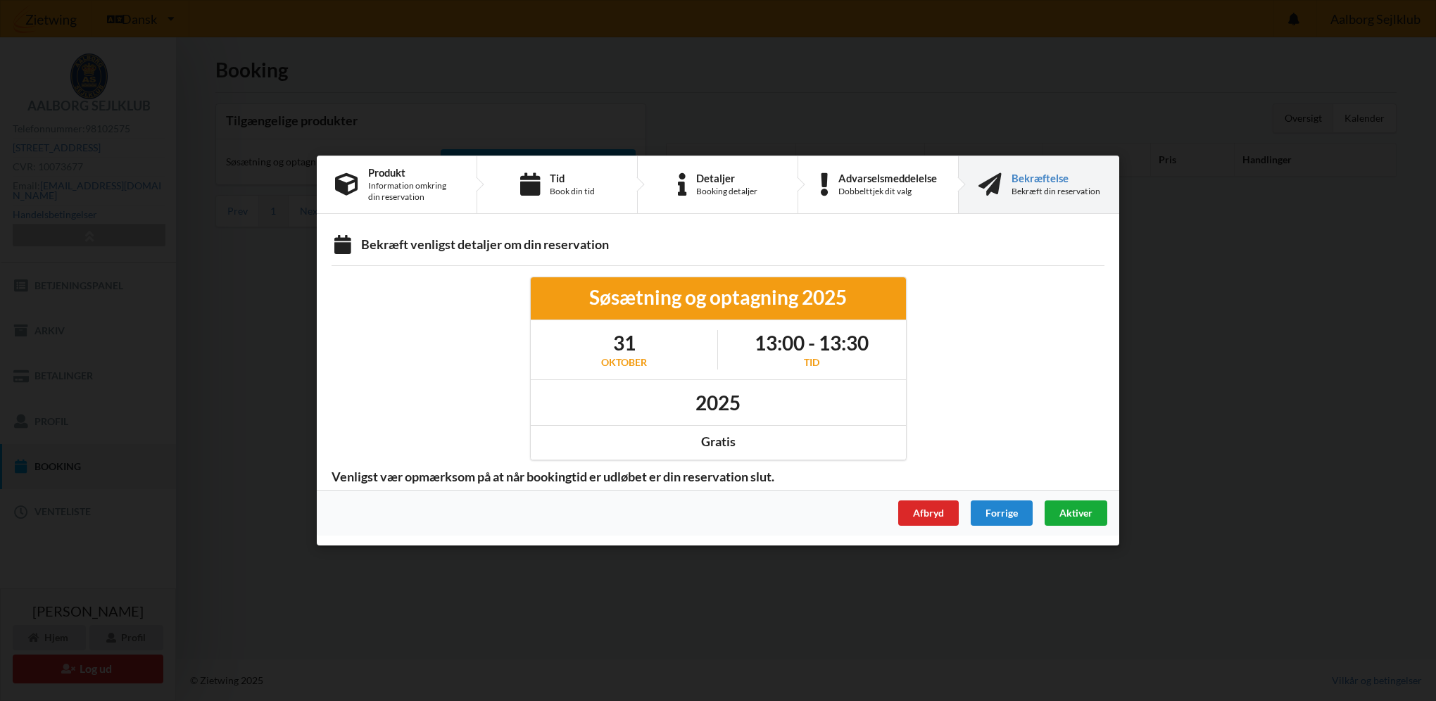
click at [1069, 515] on span "Aktiver" at bounding box center [1075, 513] width 33 height 12
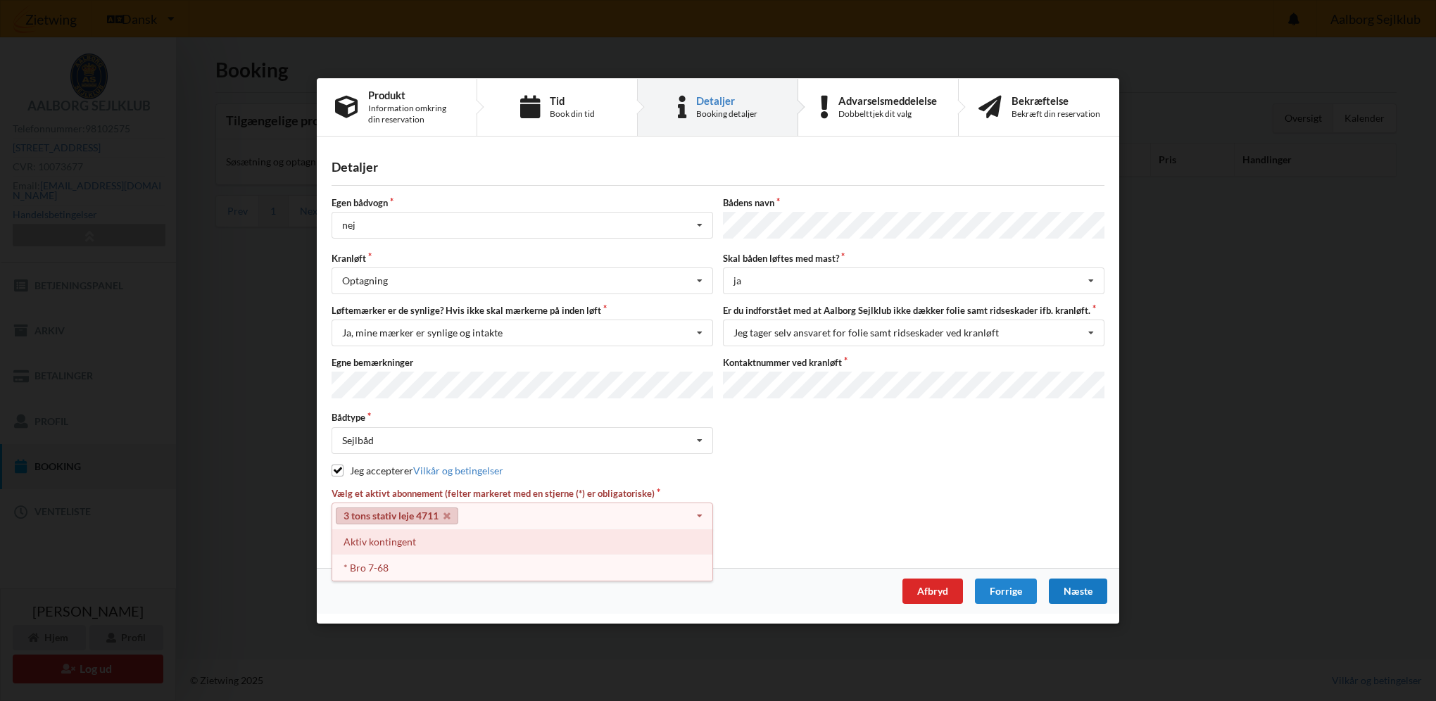
click at [390, 538] on div "Aktiv kontingent" at bounding box center [522, 541] width 380 height 26
click at [597, 538] on div "Max 2 selections" at bounding box center [521, 540] width 381 height 25
click at [405, 534] on div "Max 2 selections" at bounding box center [521, 540] width 381 height 25
click at [396, 524] on div "3 tons stativ leje 4711 Aktiv kontingent Select subscription(s) 3 tons stativ l…" at bounding box center [521, 515] width 381 height 27
click at [561, 510] on link "Aktiv kontingent" at bounding box center [511, 515] width 101 height 17
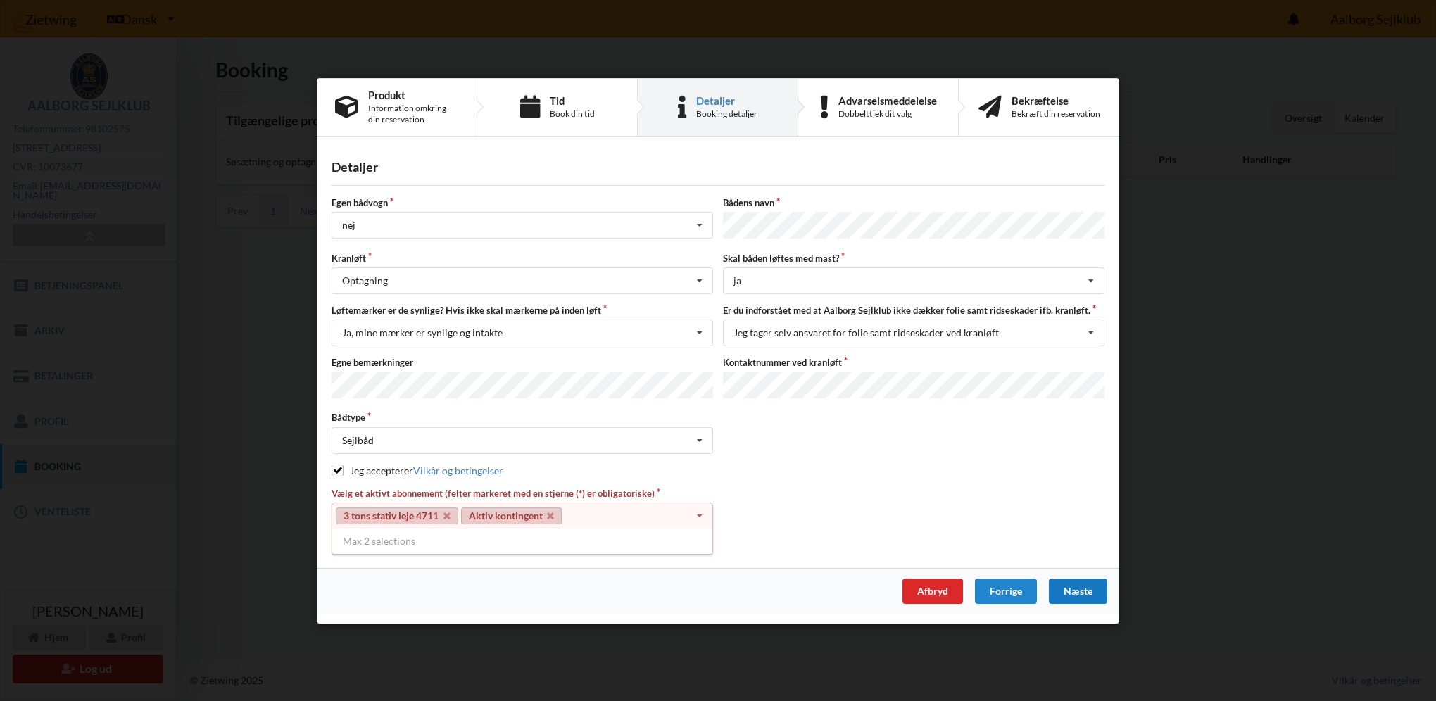
click at [557, 511] on link "Aktiv kontingent" at bounding box center [511, 515] width 101 height 17
click at [552, 511] on icon at bounding box center [550, 515] width 7 height 9
click at [512, 502] on div "3 tons stativ leje 4711 Select subscription(s) 3 tons stativ leje 4711 Aktiv ko…" at bounding box center [521, 515] width 381 height 27
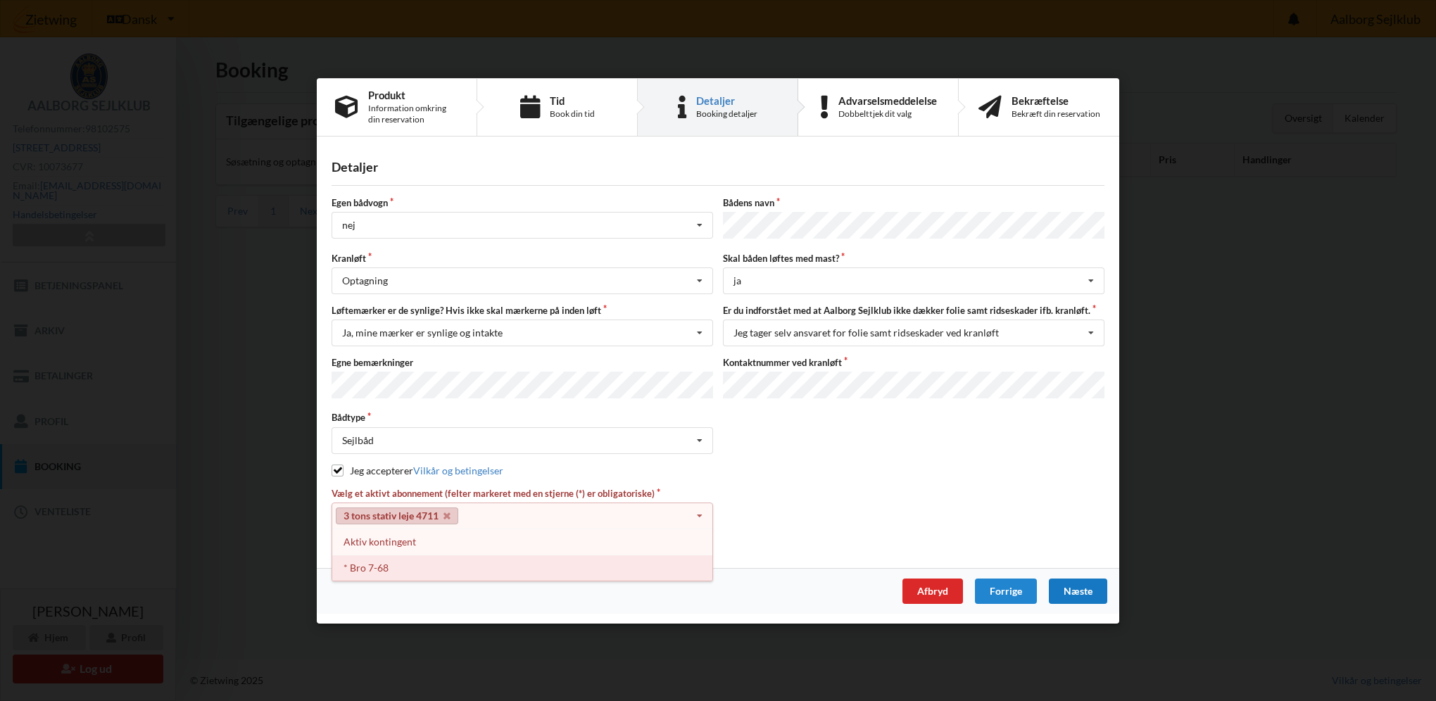
click at [395, 559] on div "* Bro 7-68" at bounding box center [522, 568] width 380 height 26
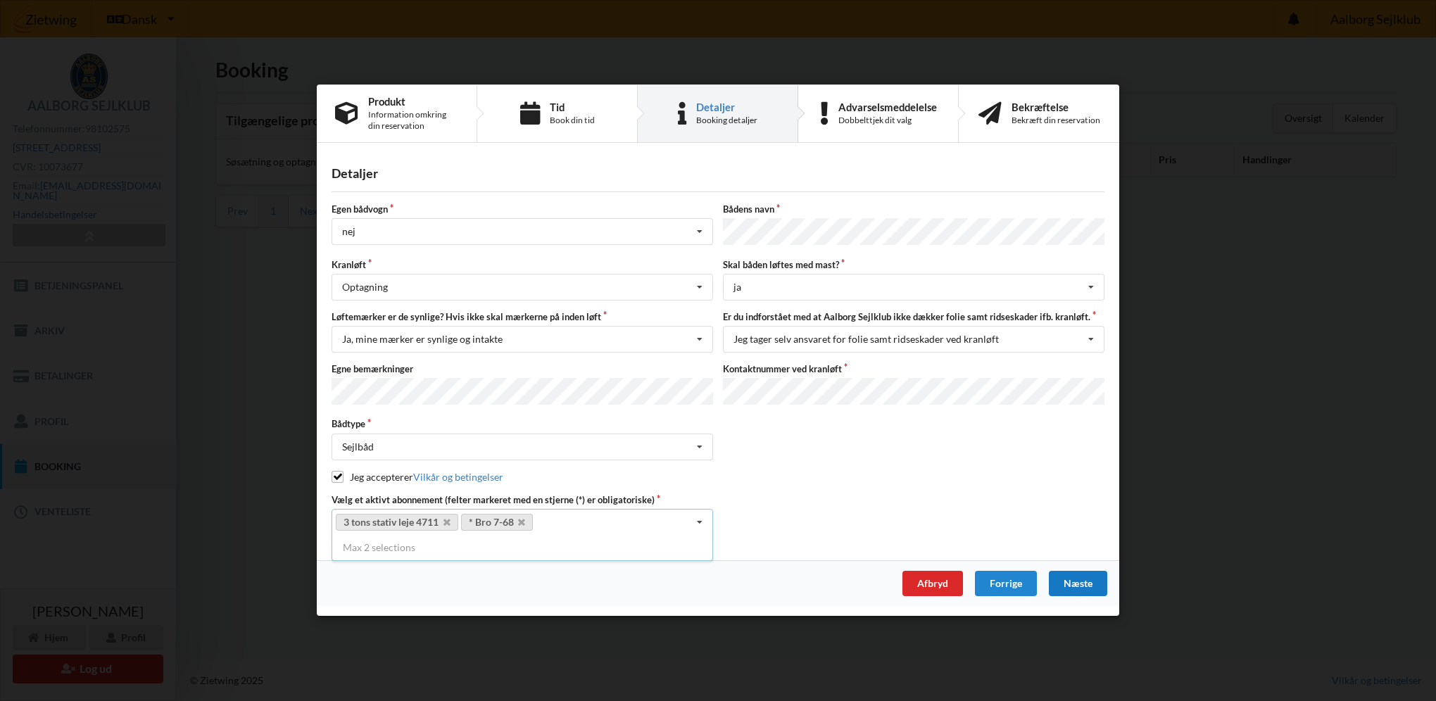
click at [1081, 583] on div "Næste" at bounding box center [1078, 583] width 58 height 25
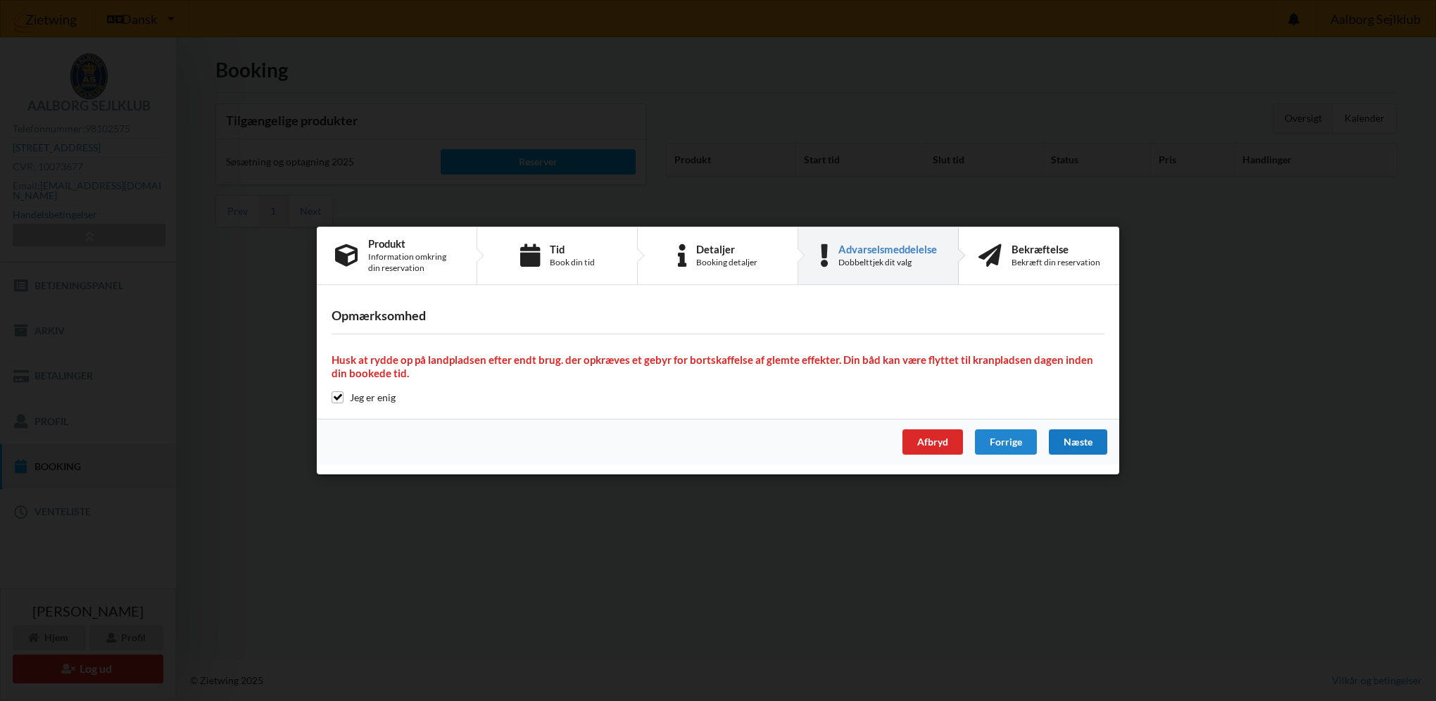
click at [1084, 445] on div "Næste" at bounding box center [1078, 441] width 58 height 25
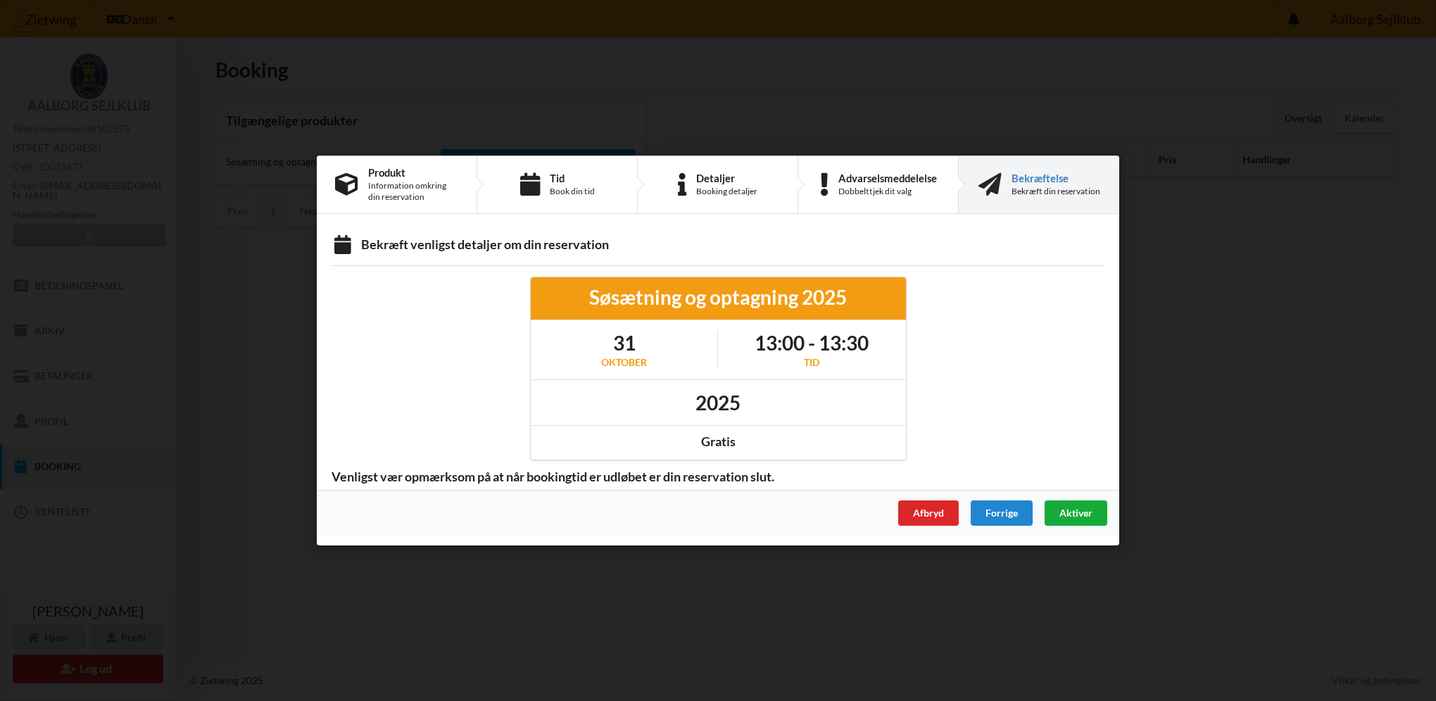
click at [1072, 511] on span "Aktiver" at bounding box center [1075, 513] width 33 height 12
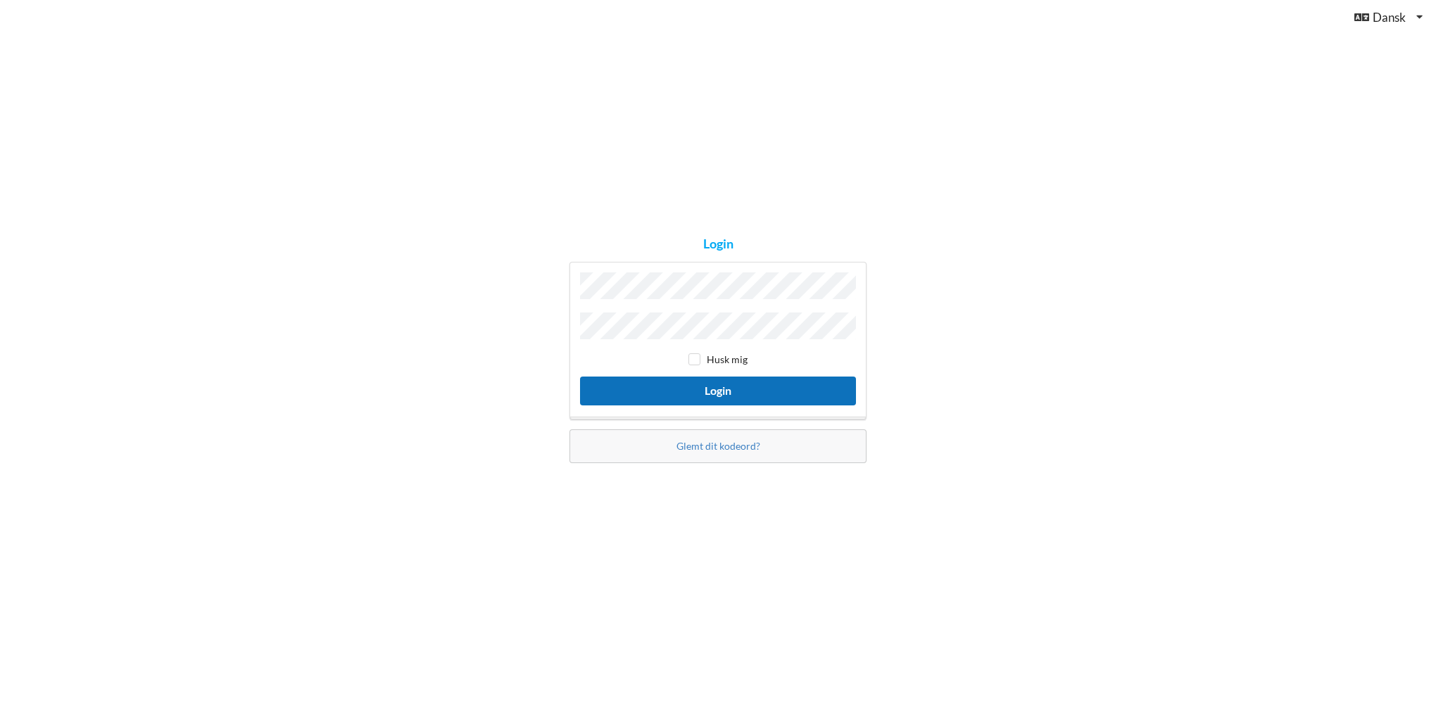
click at [668, 397] on button "Login" at bounding box center [718, 390] width 276 height 29
